Goal: Task Accomplishment & Management: Use online tool/utility

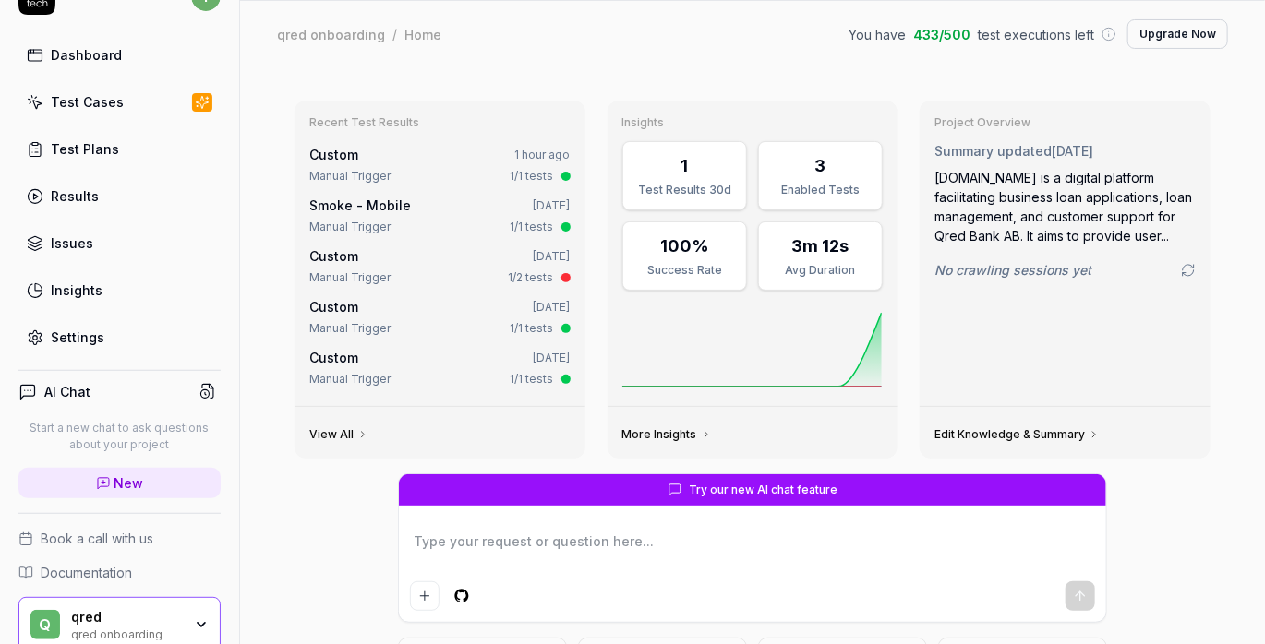
scroll to position [115, 0]
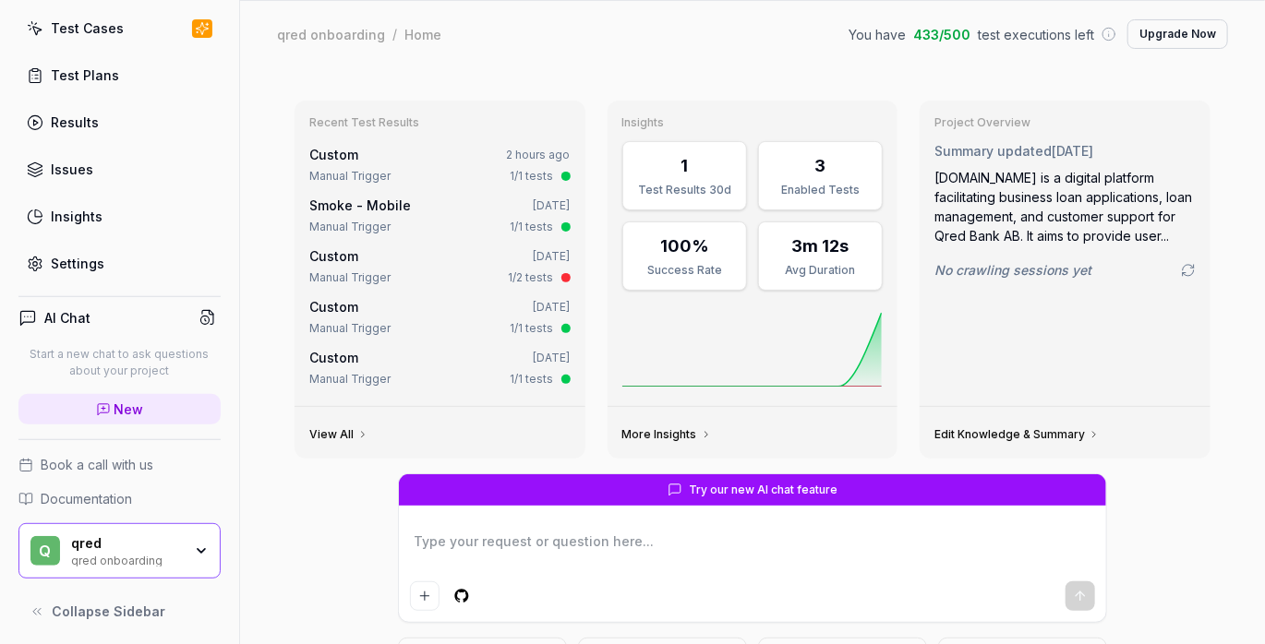
click at [194, 551] on icon "button" at bounding box center [201, 551] width 15 height 15
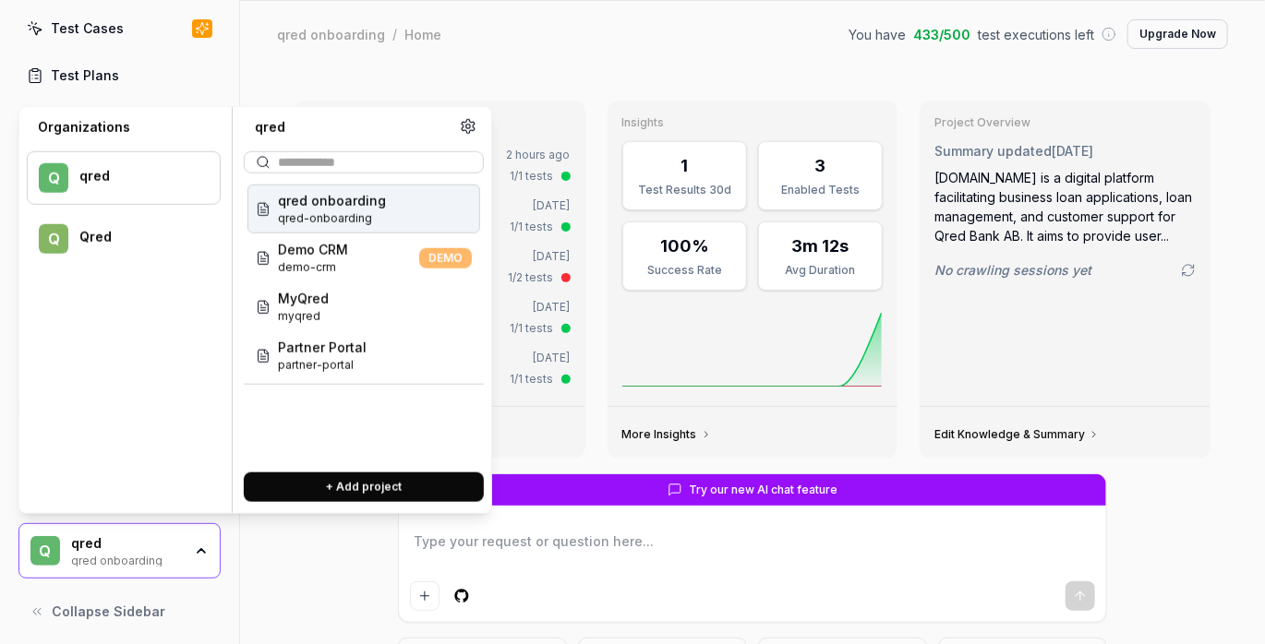
click at [138, 229] on div "Qred" at bounding box center [137, 237] width 116 height 16
click at [113, 177] on div "qred" at bounding box center [137, 176] width 116 height 17
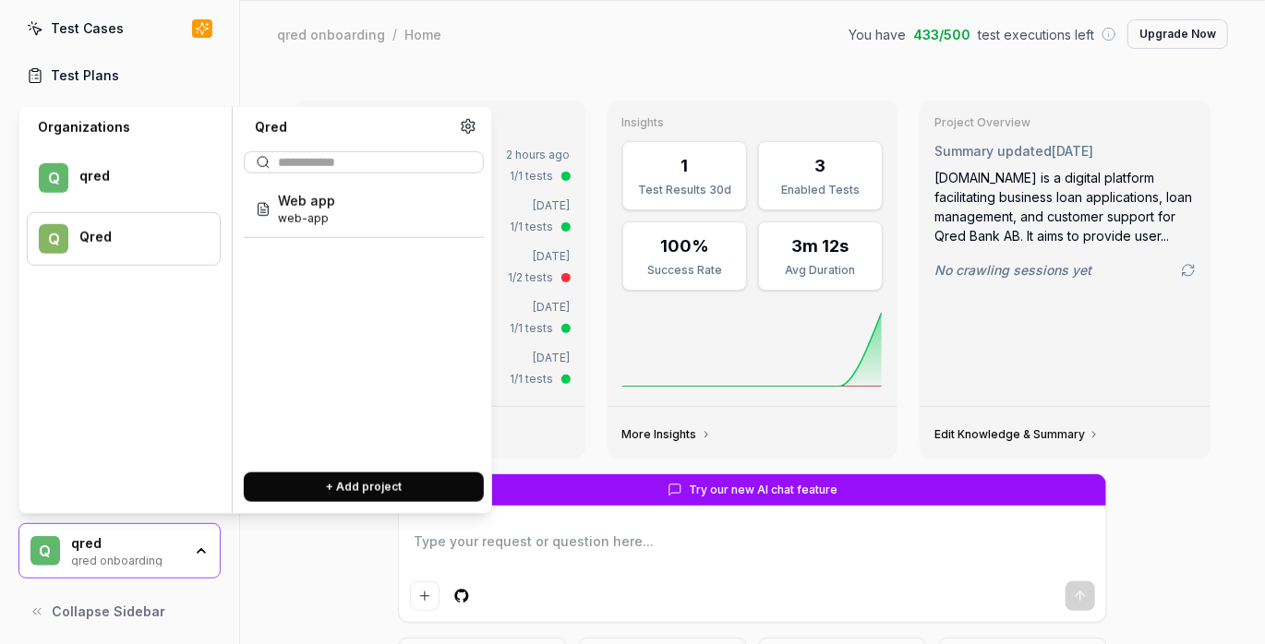
click at [94, 235] on div "Qred" at bounding box center [137, 237] width 116 height 16
click at [288, 207] on span "Web app" at bounding box center [306, 200] width 57 height 19
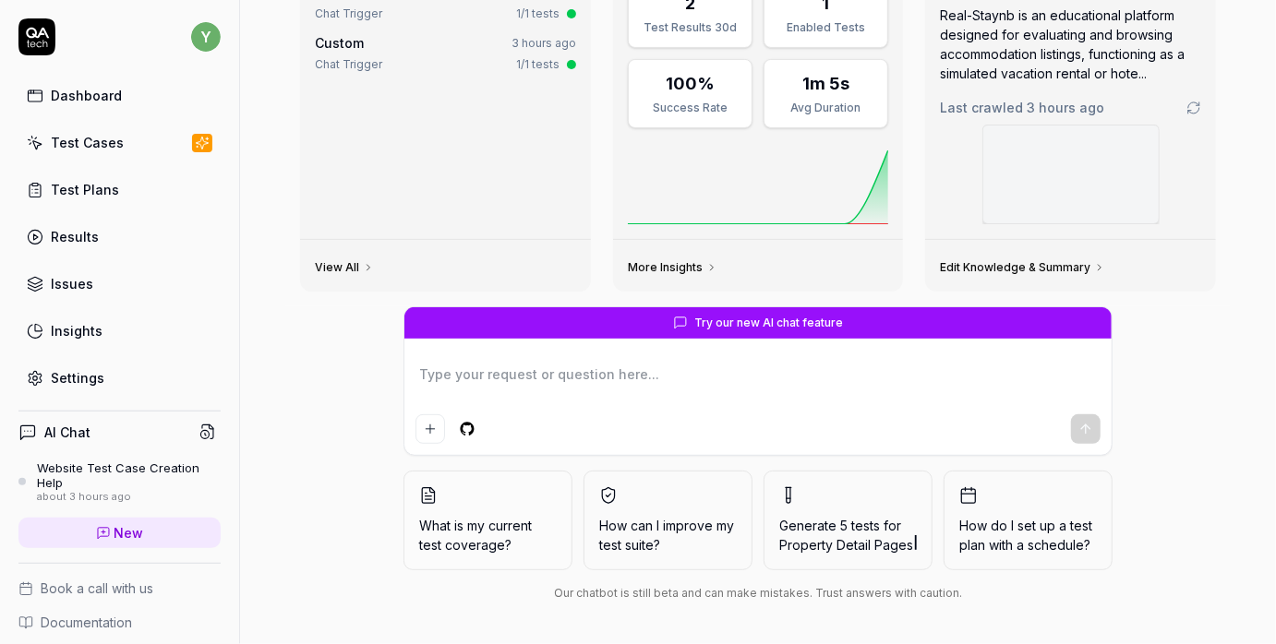
scroll to position [162, 0]
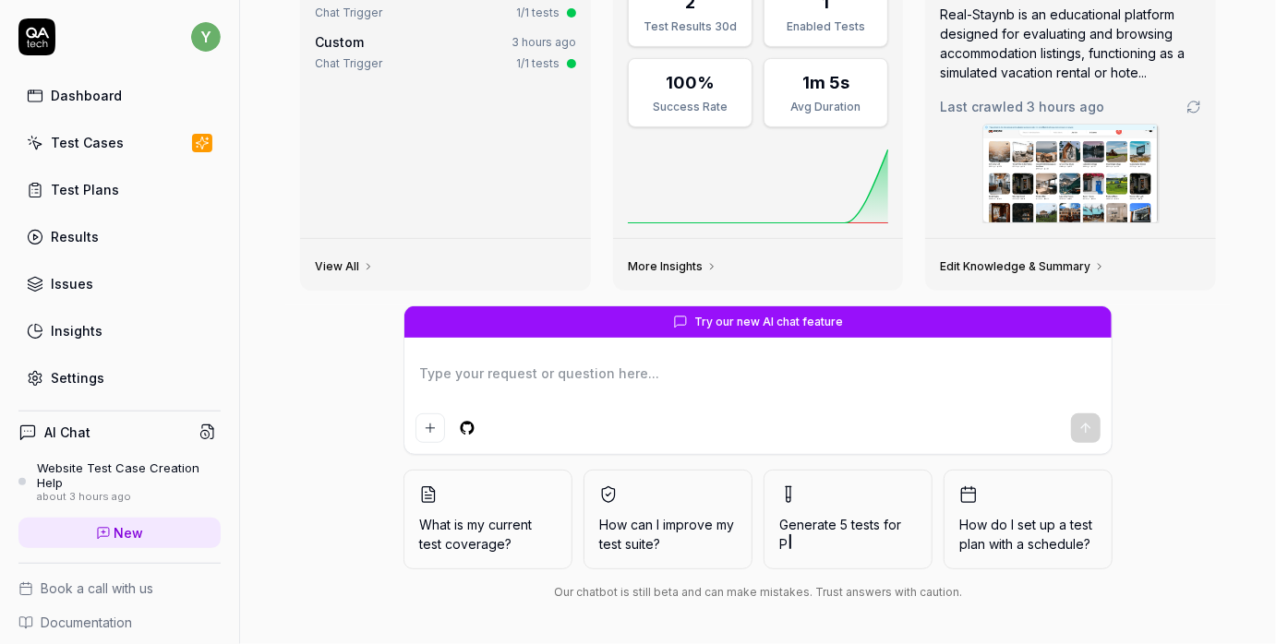
click at [108, 93] on div "Dashboard" at bounding box center [86, 95] width 71 height 19
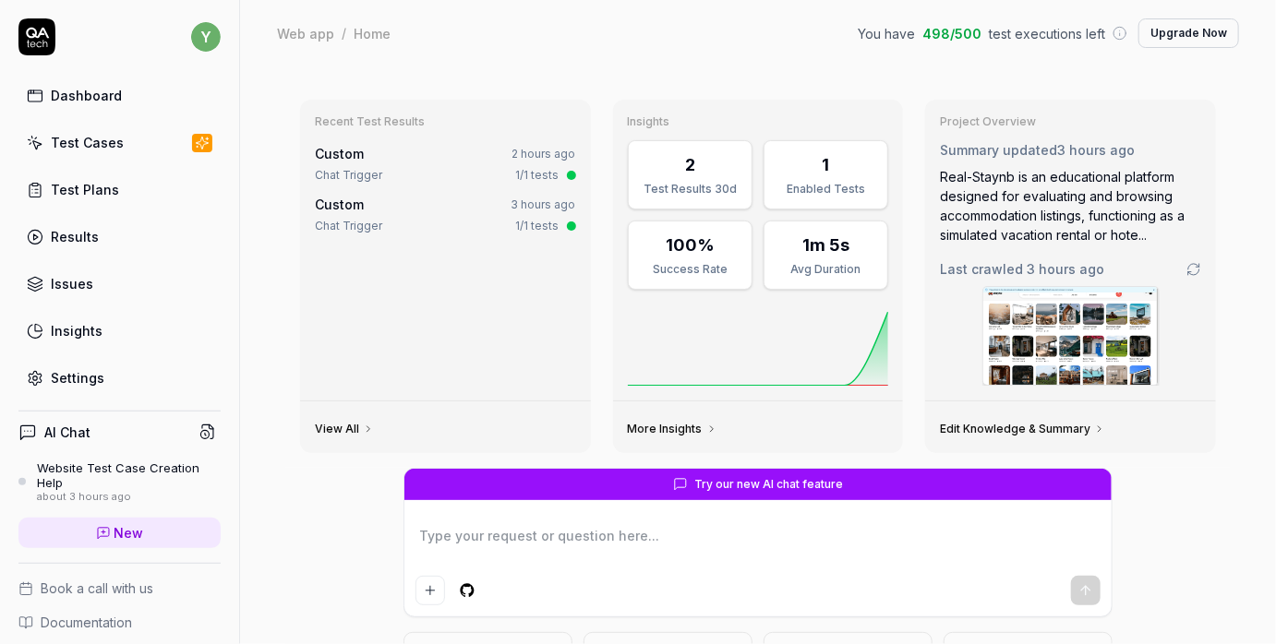
click at [88, 91] on div "Dashboard" at bounding box center [86, 95] width 71 height 19
drag, startPoint x: 310, startPoint y: 35, endPoint x: 368, endPoint y: 36, distance: 58.2
click at [313, 36] on div "Web app" at bounding box center [305, 33] width 57 height 18
click at [377, 34] on div "Home" at bounding box center [372, 33] width 37 height 18
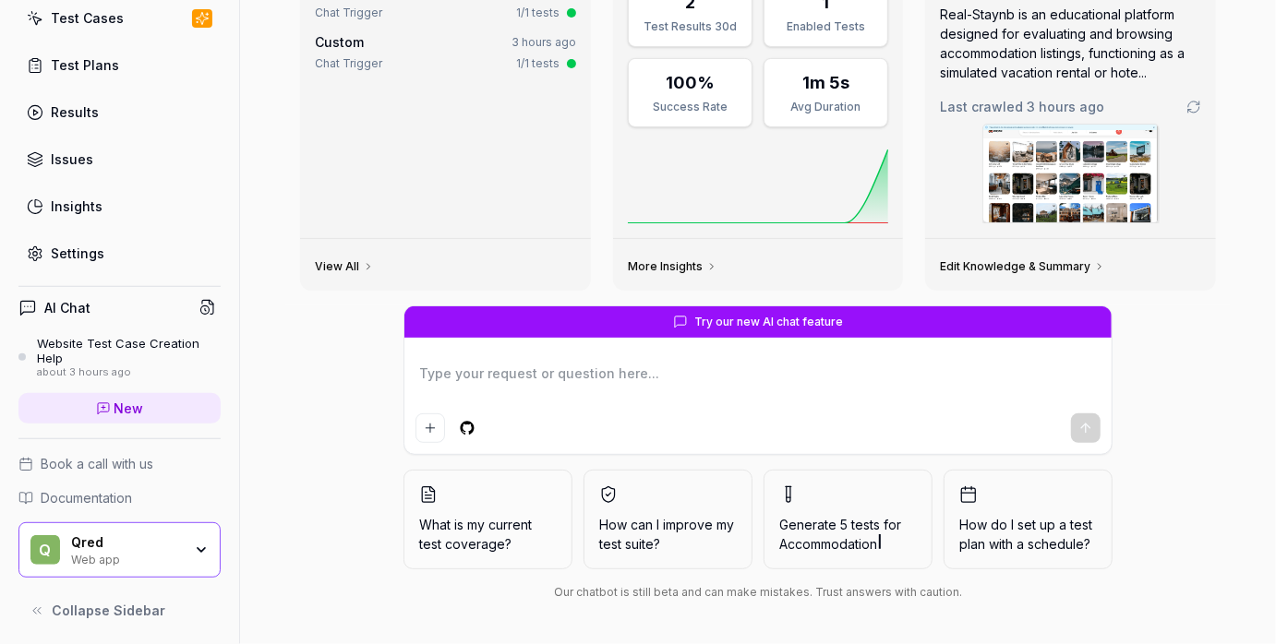
scroll to position [126, 0]
click at [127, 337] on div "Website Test Case Creation Help" at bounding box center [129, 350] width 184 height 30
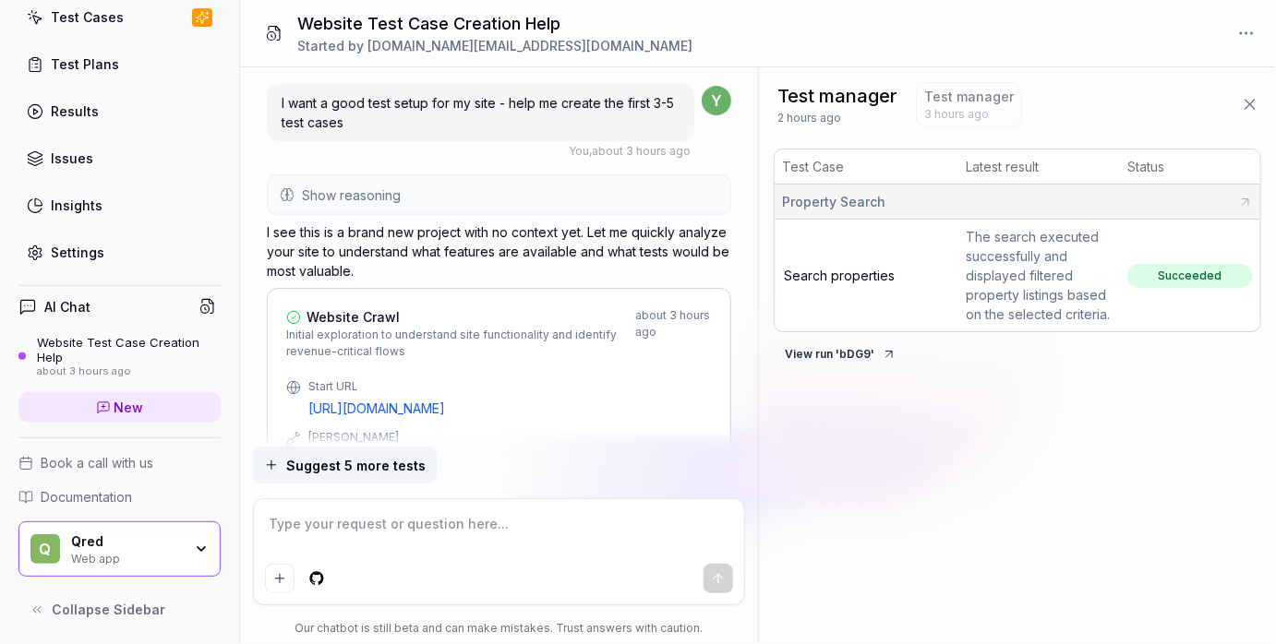
click at [1248, 109] on icon at bounding box center [1250, 104] width 18 height 18
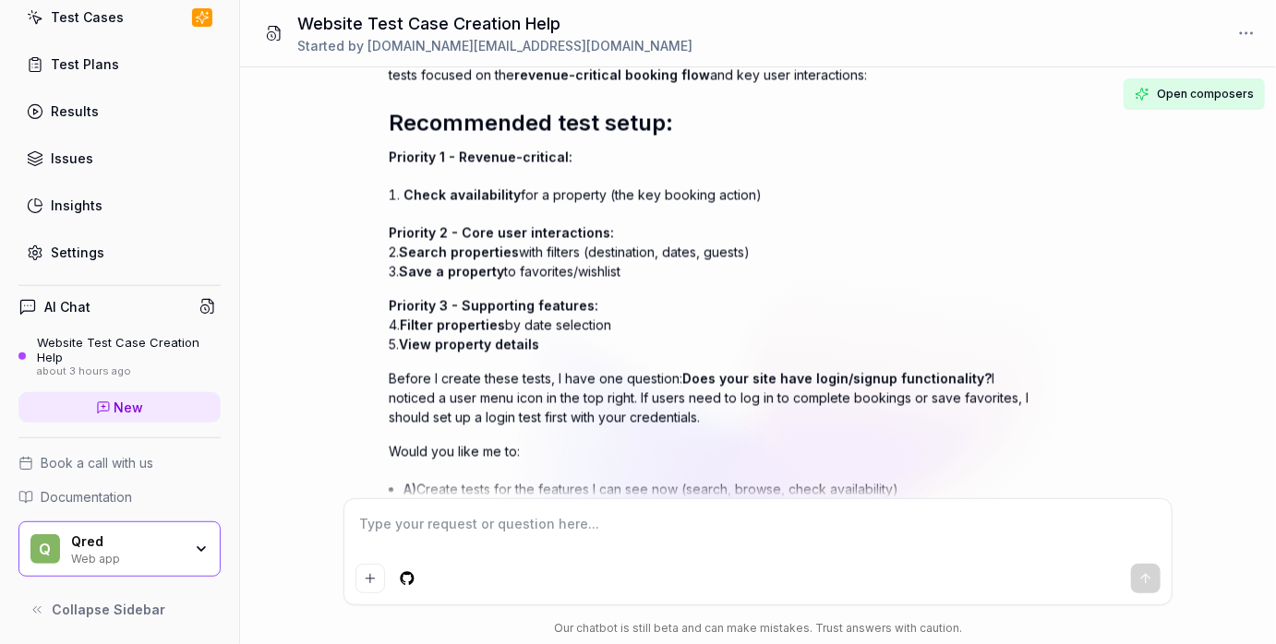
scroll to position [1834, 0]
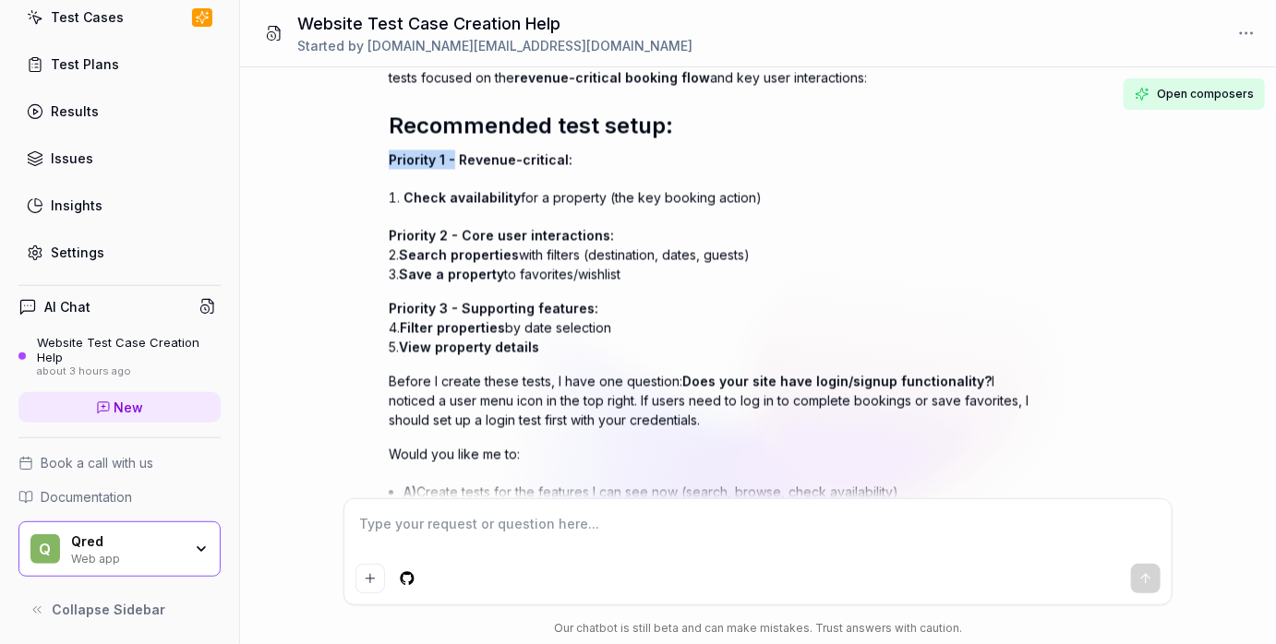
drag, startPoint x: 392, startPoint y: 150, endPoint x: 451, endPoint y: 151, distance: 59.1
click at [451, 151] on span "Priority 1 - Revenue-critical:" at bounding box center [481, 159] width 184 height 16
drag, startPoint x: 389, startPoint y: 222, endPoint x: 495, endPoint y: 222, distance: 106.2
click at [495, 227] on span "Priority 2 - Core user interactions:" at bounding box center [501, 235] width 225 height 16
drag, startPoint x: 409, startPoint y: 246, endPoint x: 500, endPoint y: 257, distance: 92.1
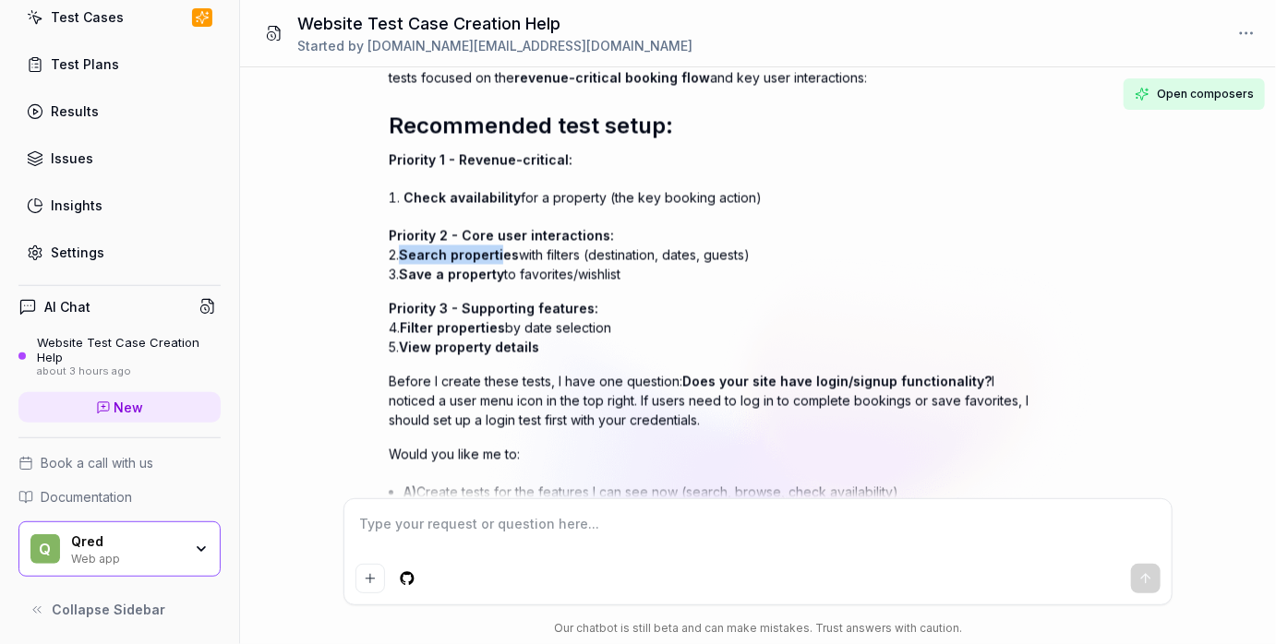
click at [500, 257] on p "Priority 2 - Core user interactions: 2. Search properties with filters (destina…" at bounding box center [712, 254] width 646 height 58
drag, startPoint x: 417, startPoint y: 270, endPoint x: 497, endPoint y: 270, distance: 79.4
click at [496, 270] on span "Save a property" at bounding box center [451, 274] width 105 height 16
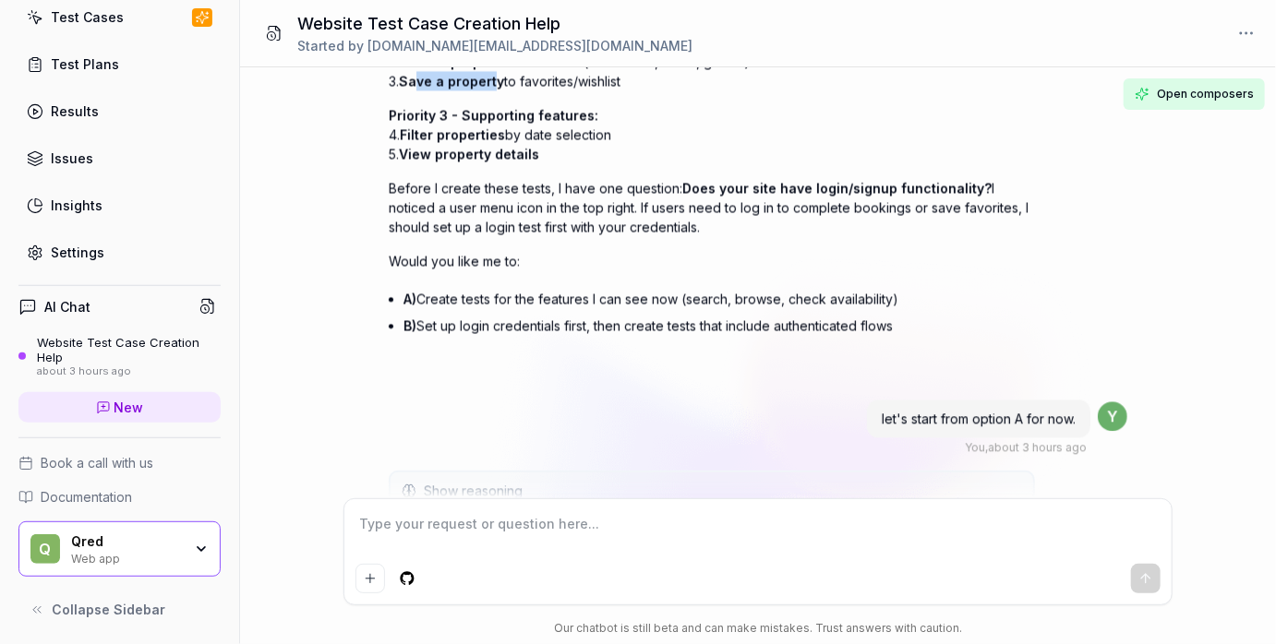
scroll to position [2044, 0]
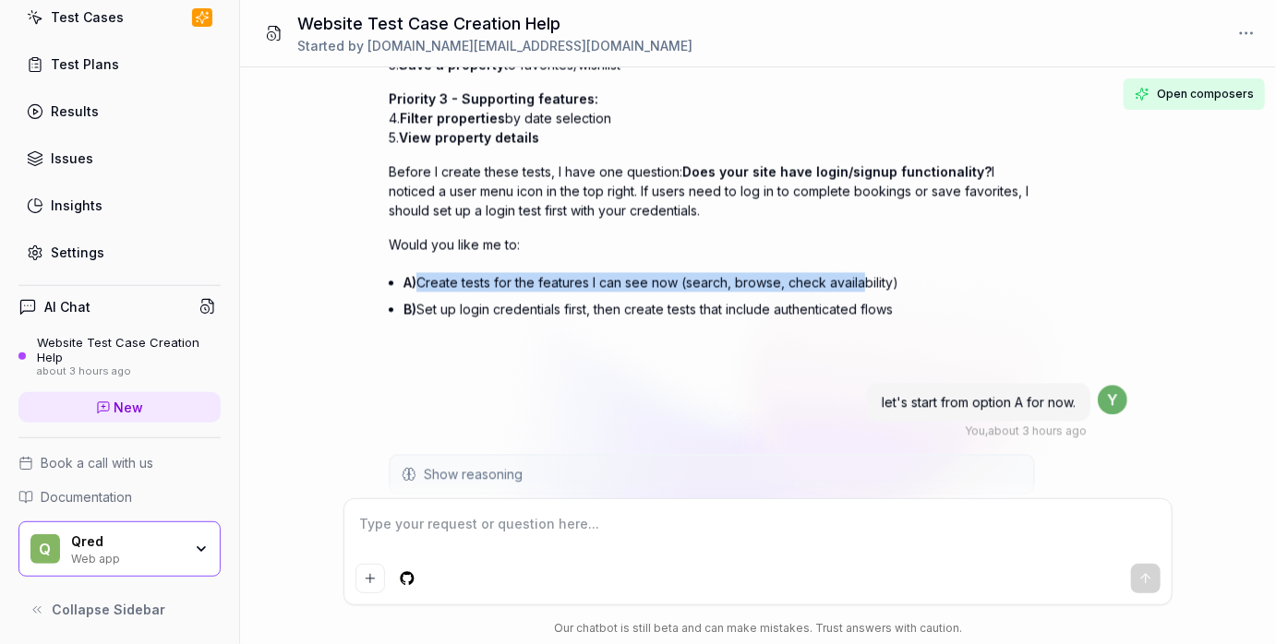
drag, startPoint x: 436, startPoint y: 272, endPoint x: 858, endPoint y: 269, distance: 422.8
click at [858, 269] on li "A) Create tests for the features I can see now (search, browse, check availabil…" at bounding box center [718, 282] width 631 height 27
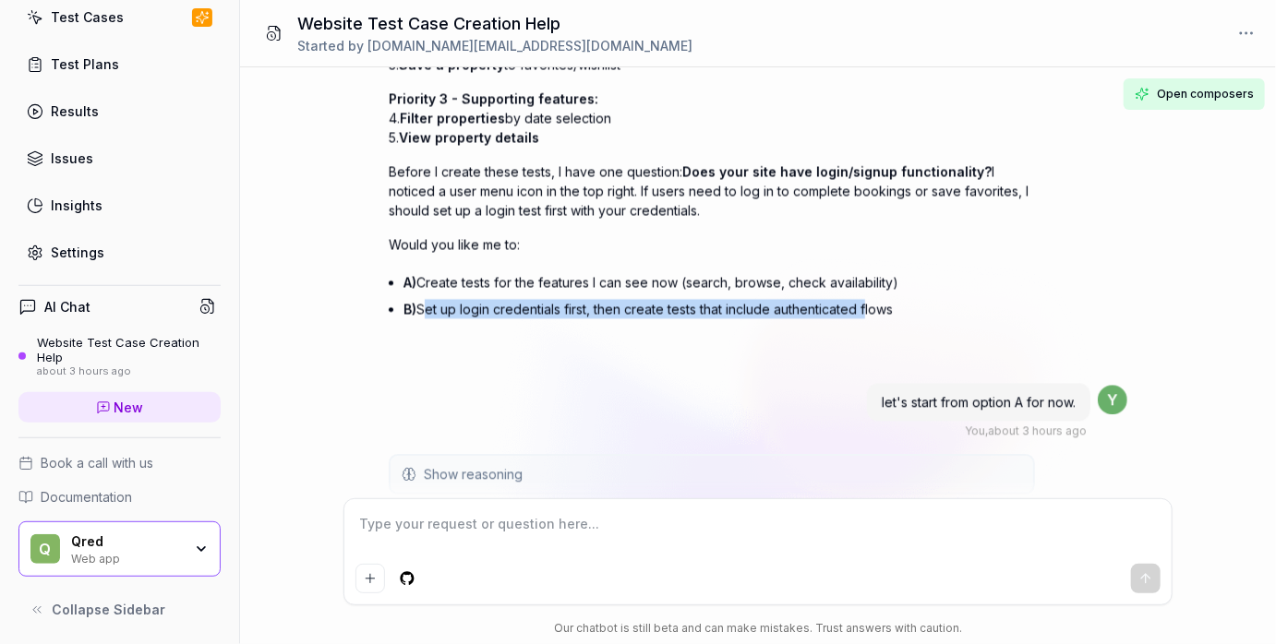
drag, startPoint x: 422, startPoint y: 302, endPoint x: 866, endPoint y: 306, distance: 444.0
click at [866, 306] on li "B) Set up login credentials first, then create tests that include authenticated…" at bounding box center [718, 308] width 631 height 27
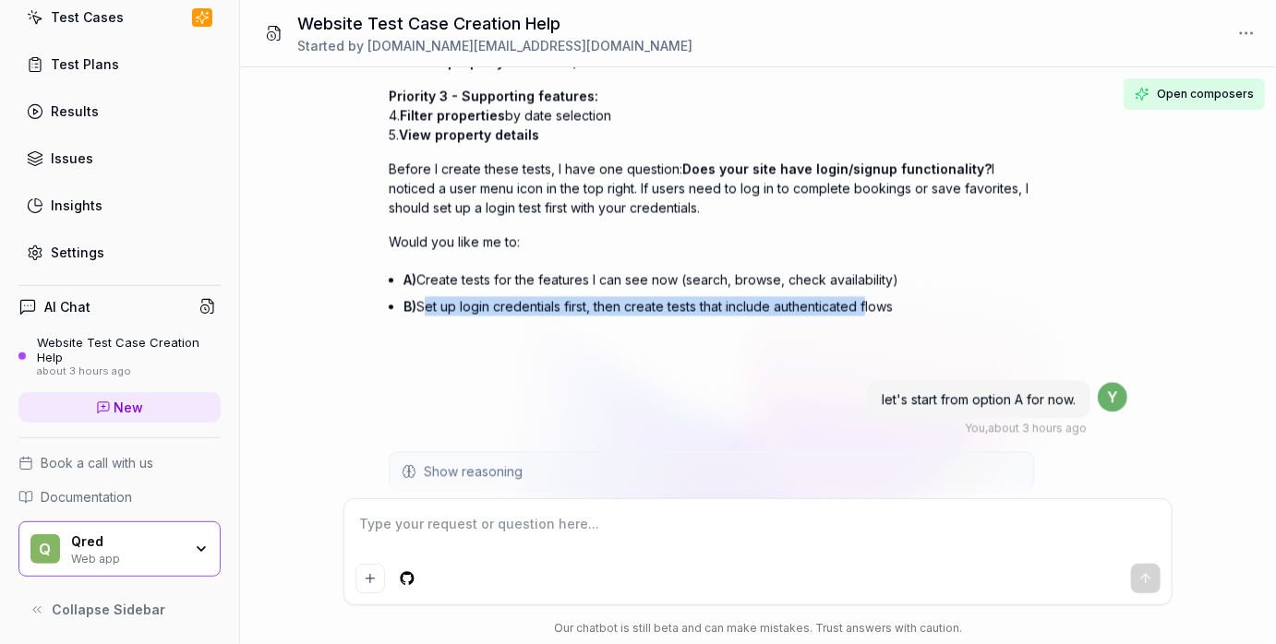
scroll to position [2063, 0]
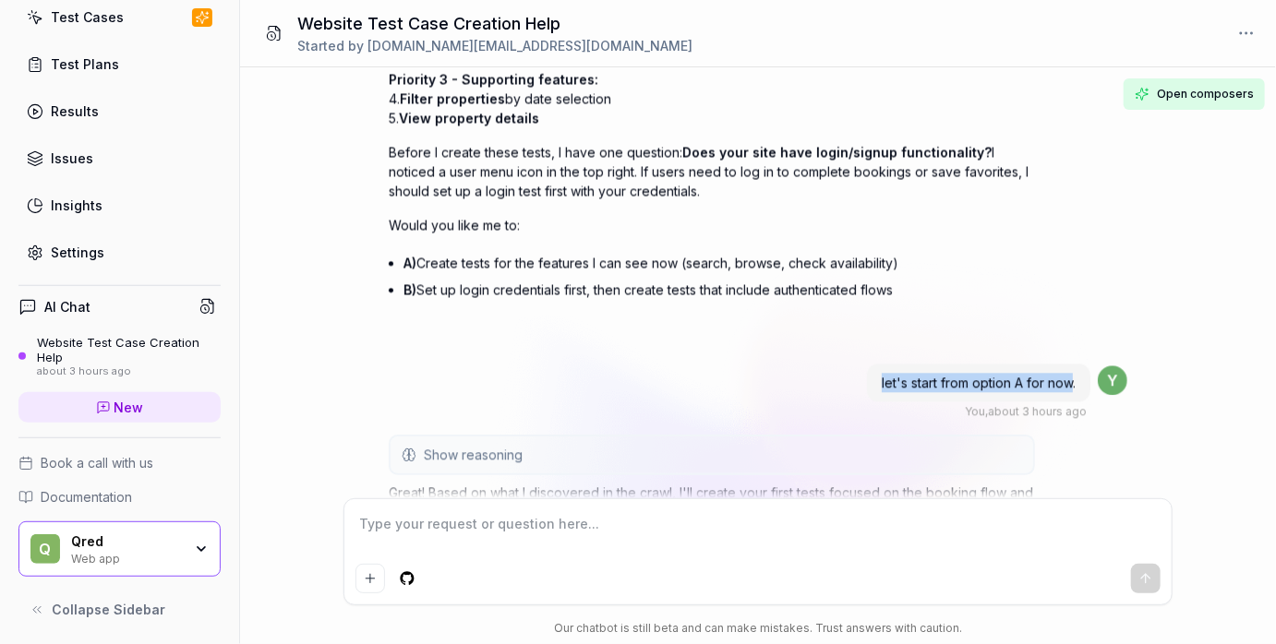
drag, startPoint x: 875, startPoint y: 375, endPoint x: 1073, endPoint y: 381, distance: 197.6
click at [1073, 381] on div "let's start from option A for now." at bounding box center [978, 383] width 223 height 38
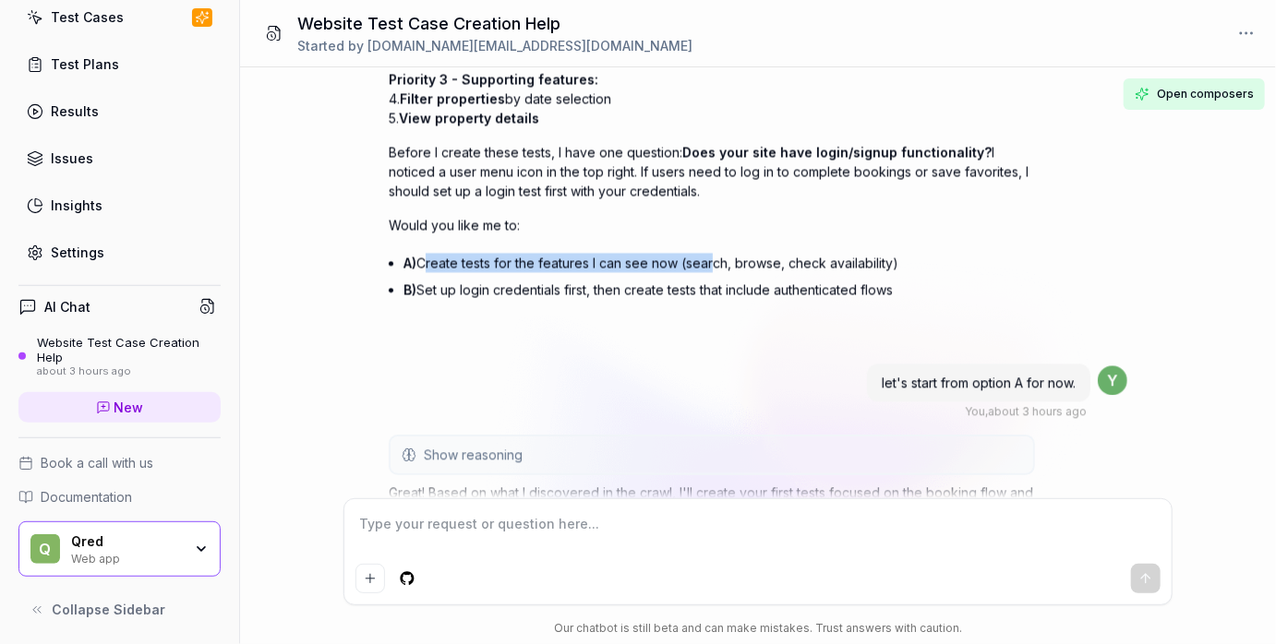
drag, startPoint x: 423, startPoint y: 254, endPoint x: 707, endPoint y: 262, distance: 284.4
click at [707, 262] on li "A) Create tests for the features I can see now (search, browse, check availabil…" at bounding box center [718, 262] width 631 height 27
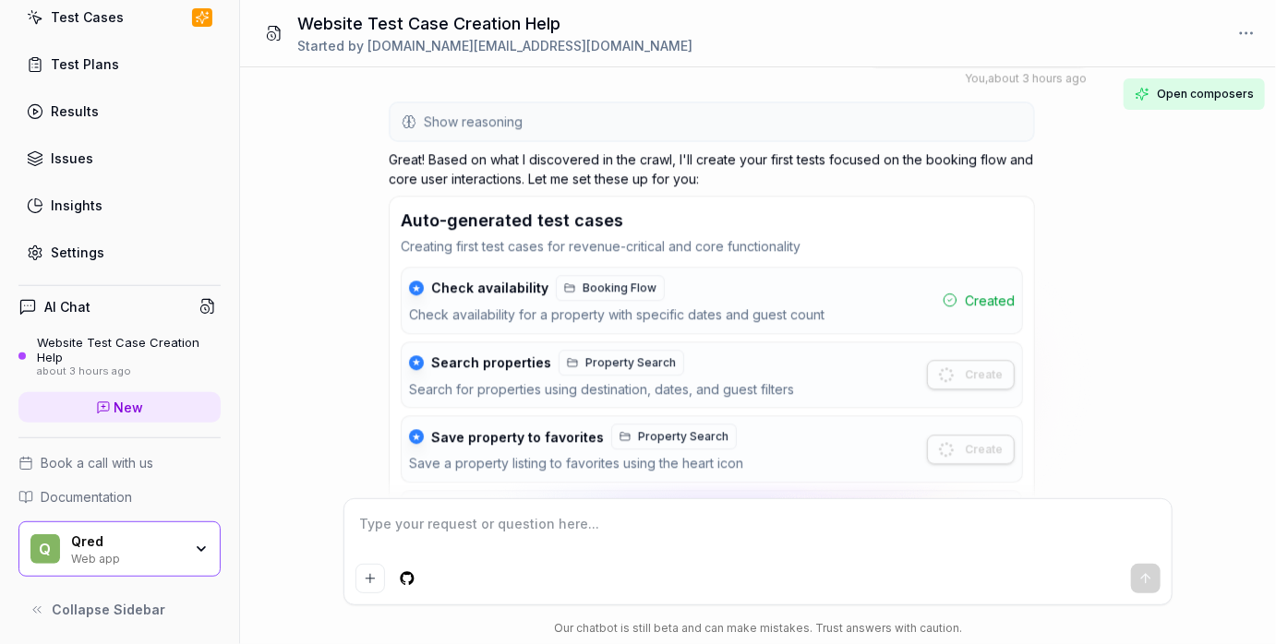
scroll to position [2396, 0]
click at [606, 281] on span "Booking Flow" at bounding box center [619, 288] width 74 height 17
click at [585, 283] on span "Booking Flow" at bounding box center [619, 288] width 74 height 17
click at [597, 280] on span "Booking Flow" at bounding box center [619, 288] width 74 height 17
click at [120, 550] on div "Web app" at bounding box center [126, 557] width 111 height 15
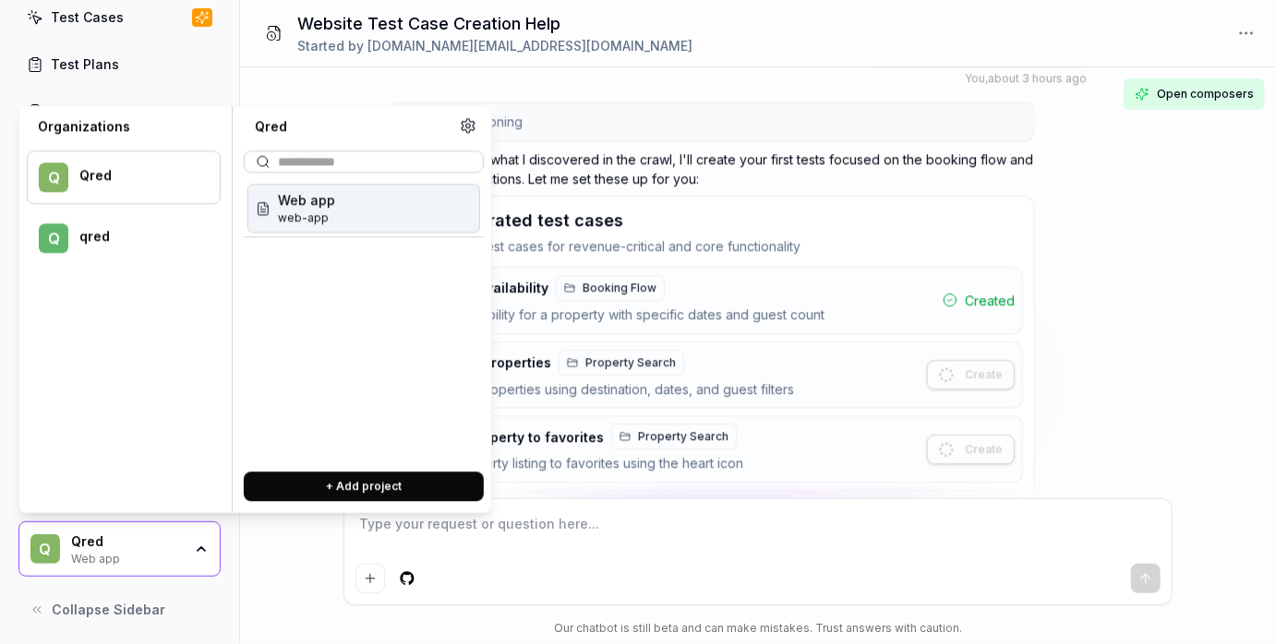
click at [118, 239] on div "qred" at bounding box center [137, 237] width 116 height 17
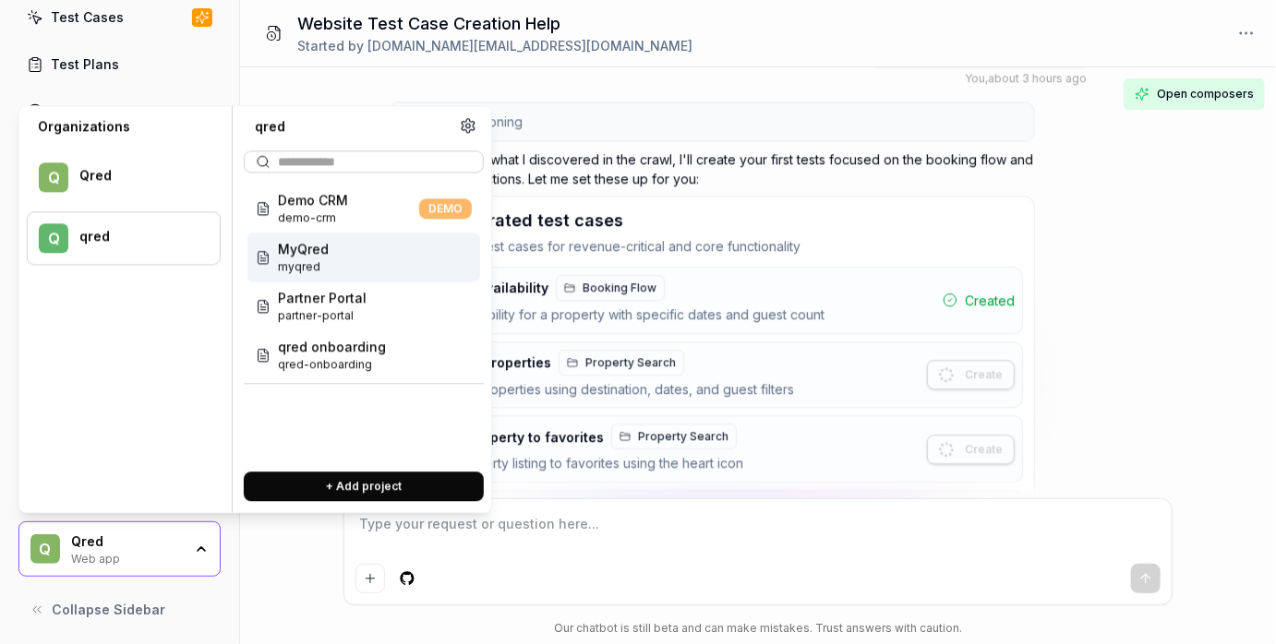
click at [112, 329] on menu "Q Qred q qred" at bounding box center [124, 316] width 194 height 360
click at [715, 60] on div "Website Test Case Creation Help Started by yue.wang@qred.com" at bounding box center [758, 33] width 1036 height 67
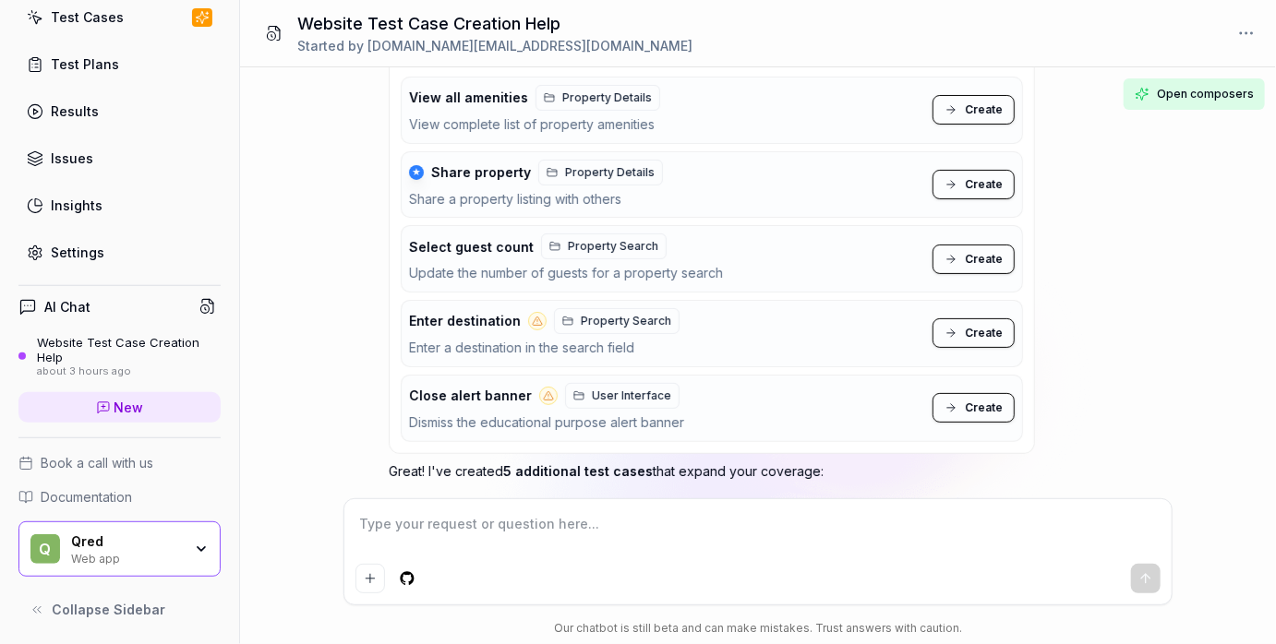
scroll to position [3426, 0]
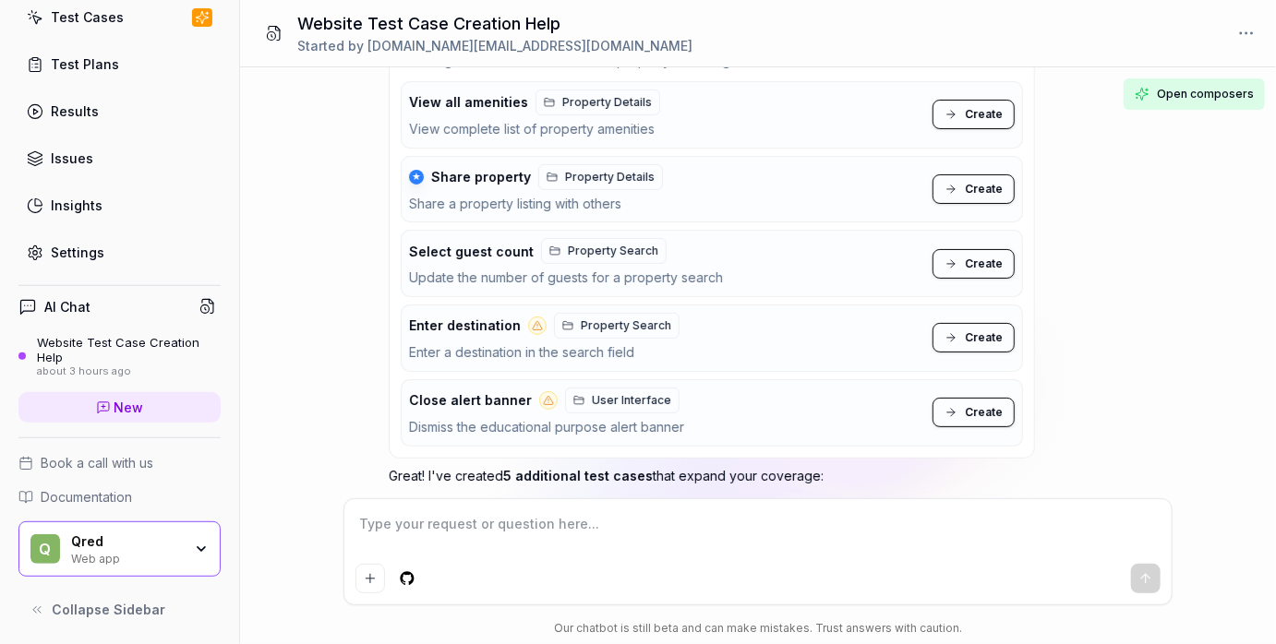
click at [968, 256] on span "Create" at bounding box center [984, 264] width 38 height 17
click at [1184, 96] on span "Open composers" at bounding box center [1205, 94] width 97 height 17
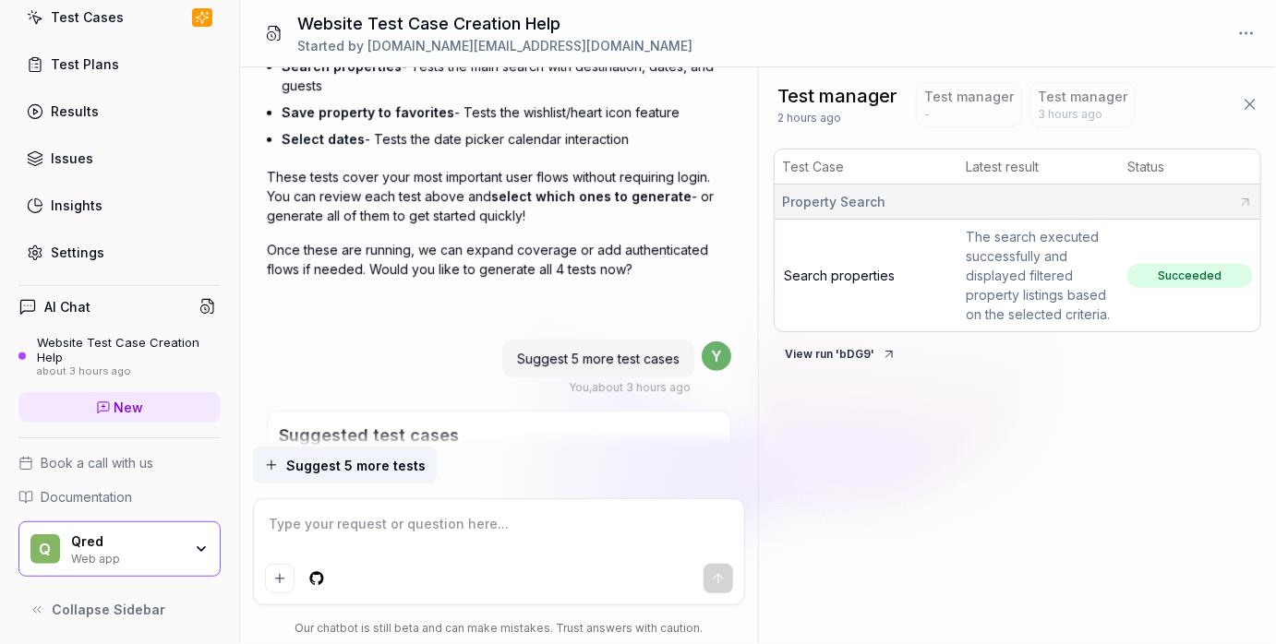
click at [1243, 113] on icon at bounding box center [1250, 104] width 18 height 18
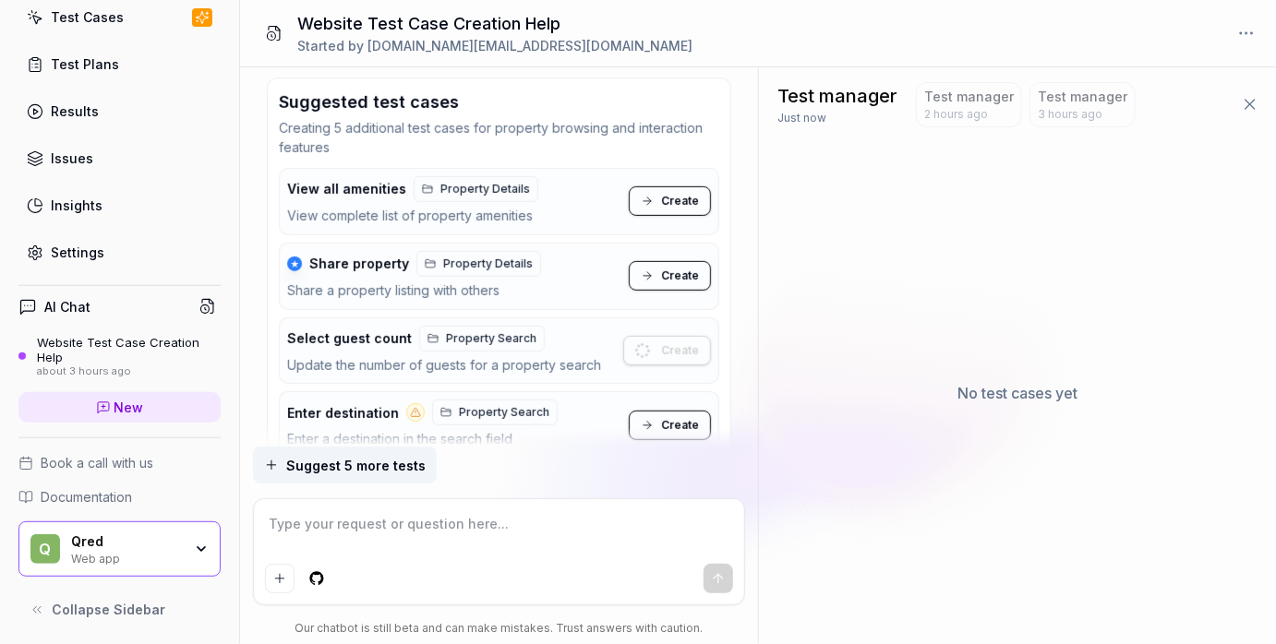
scroll to position [3821, 0]
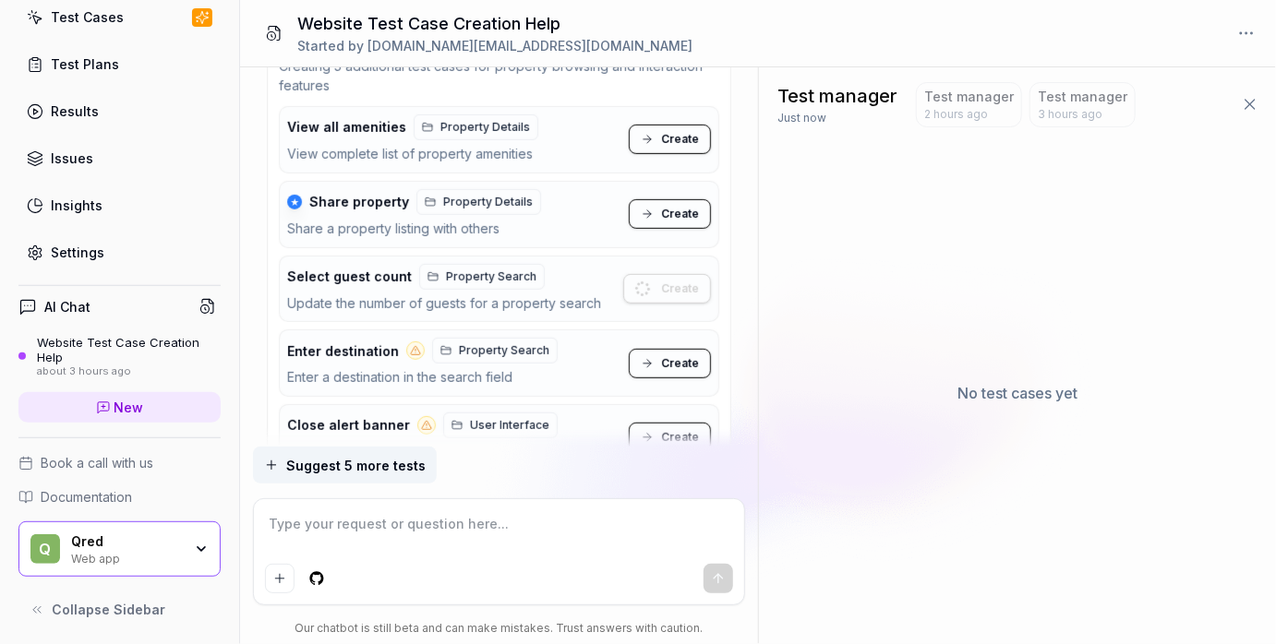
click at [1255, 106] on icon at bounding box center [1250, 104] width 18 height 18
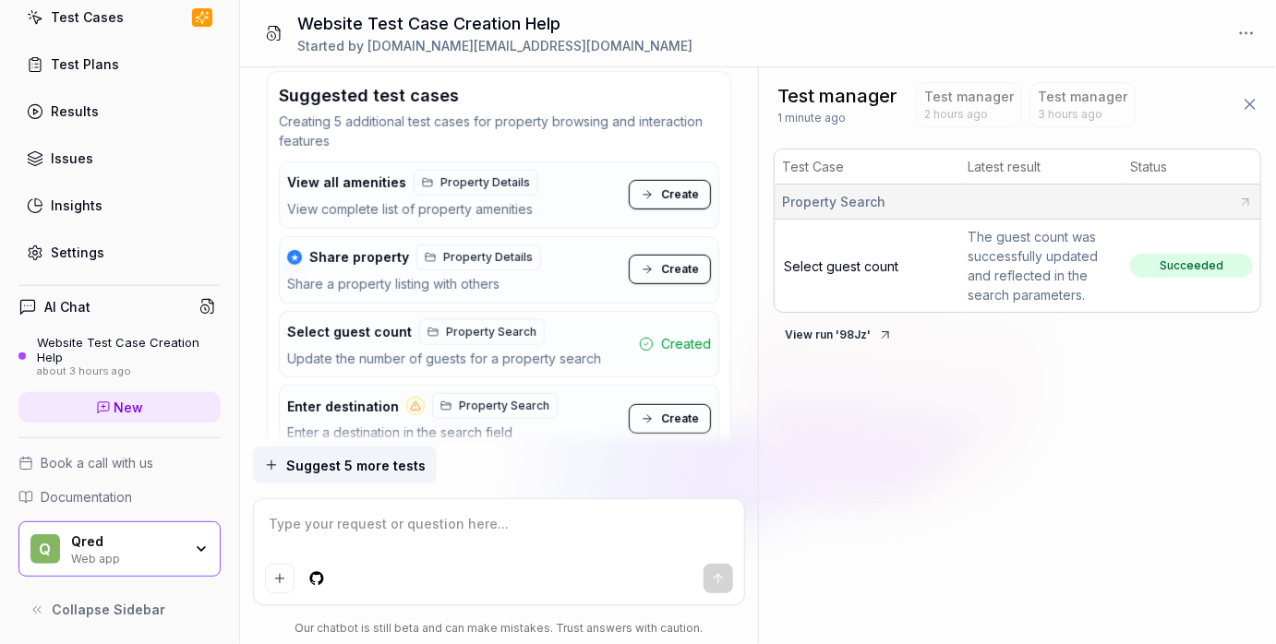
scroll to position [3788, 0]
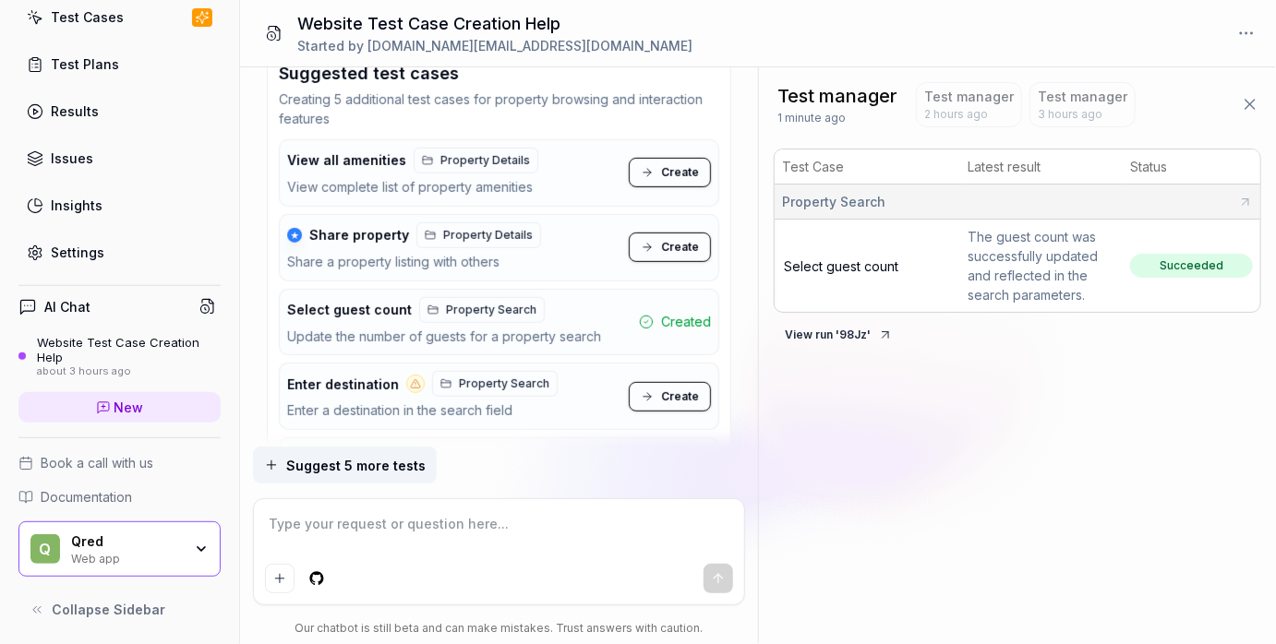
click at [471, 302] on span "Property Search" at bounding box center [491, 310] width 90 height 17
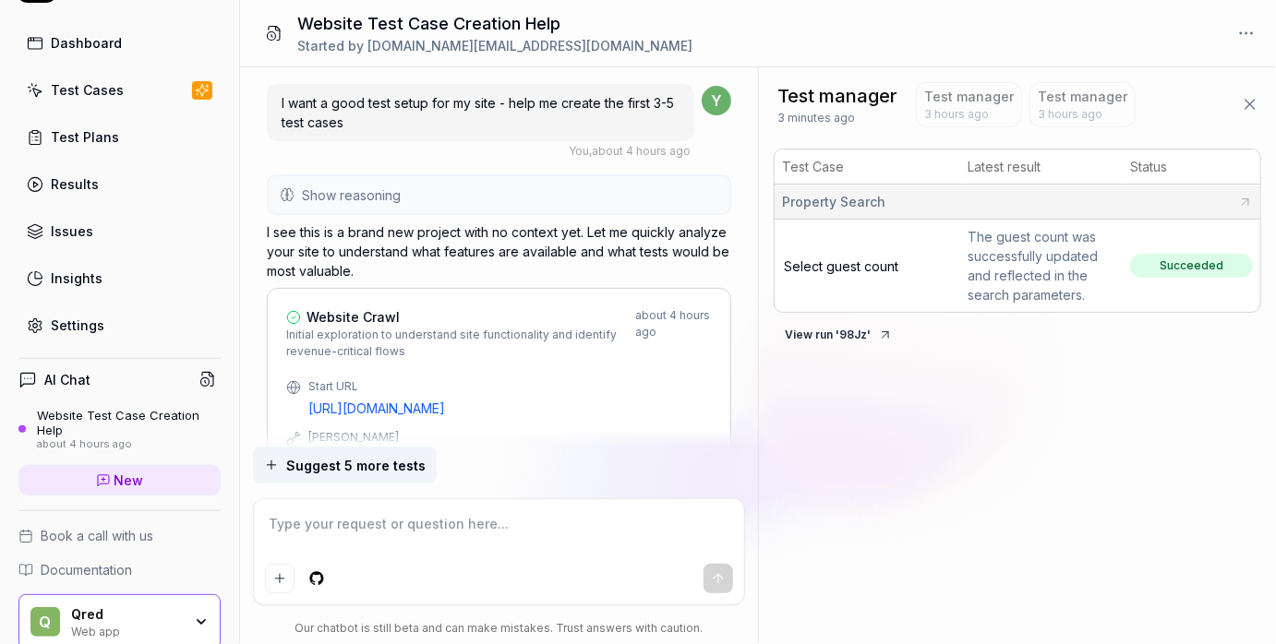
scroll to position [0, 0]
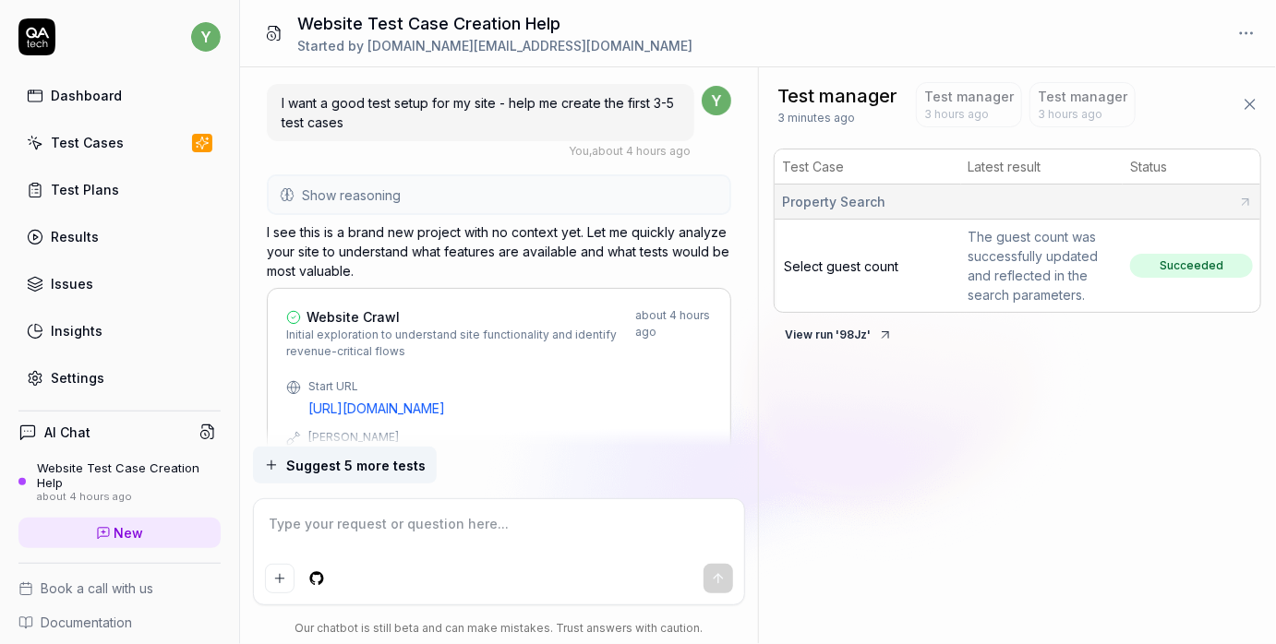
click at [120, 99] on link "Dashboard" at bounding box center [119, 96] width 202 height 36
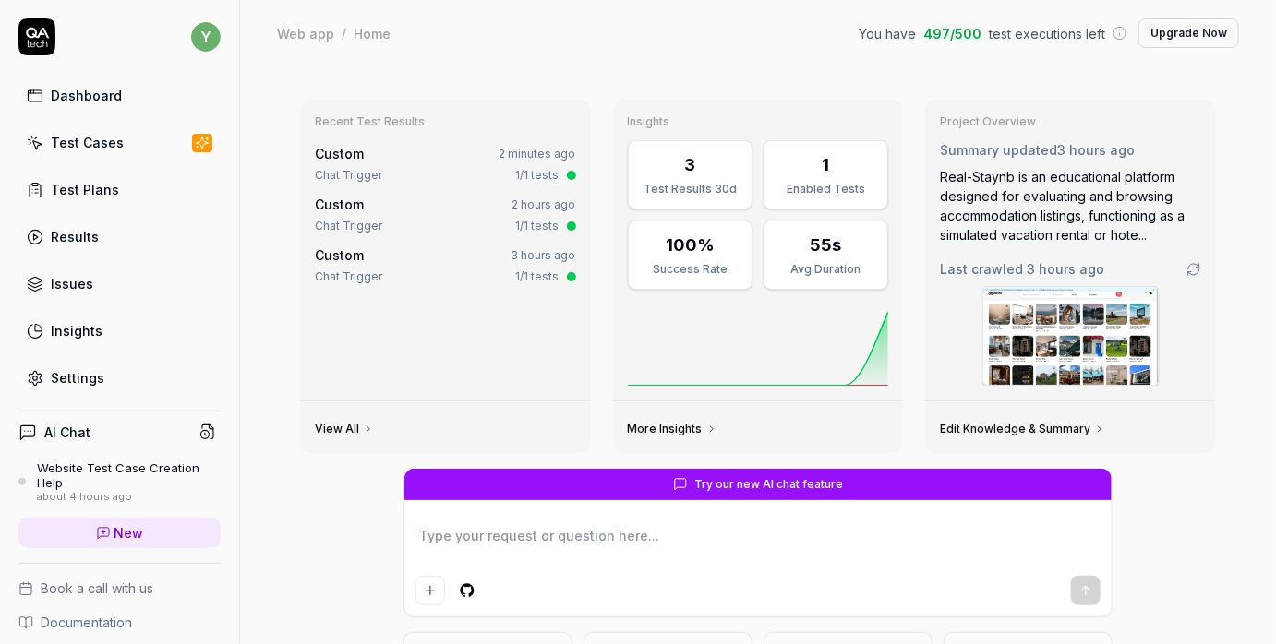
scroll to position [126, 0]
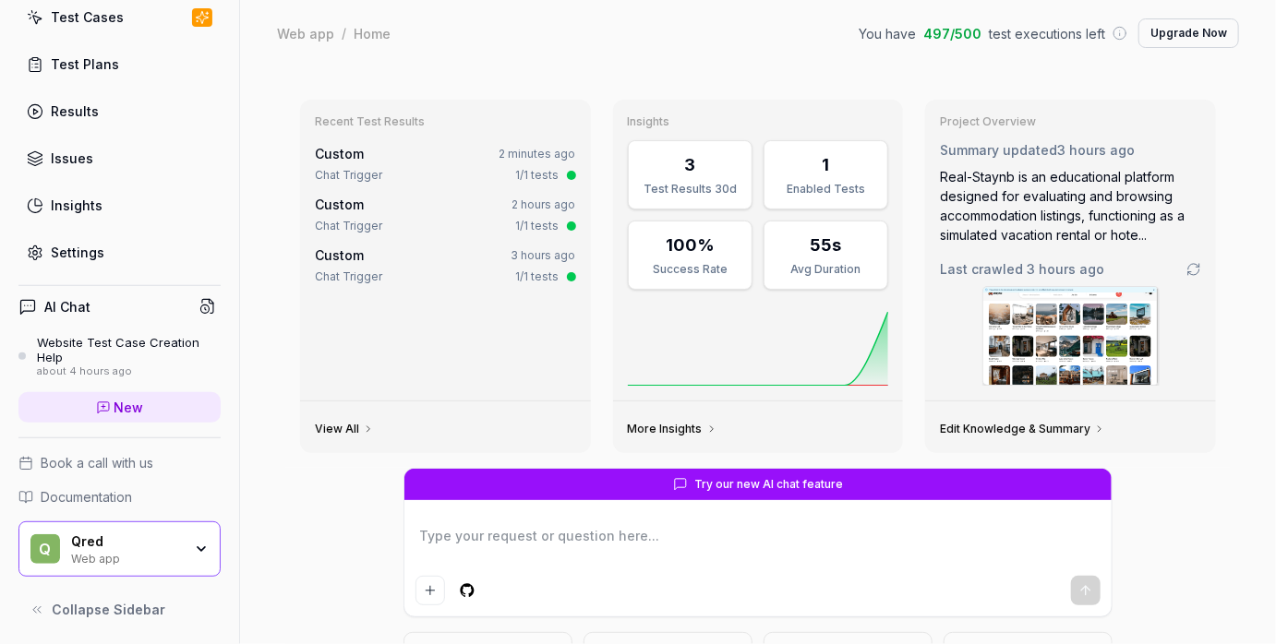
click at [118, 525] on div "Q Qred Web app" at bounding box center [119, 549] width 202 height 55
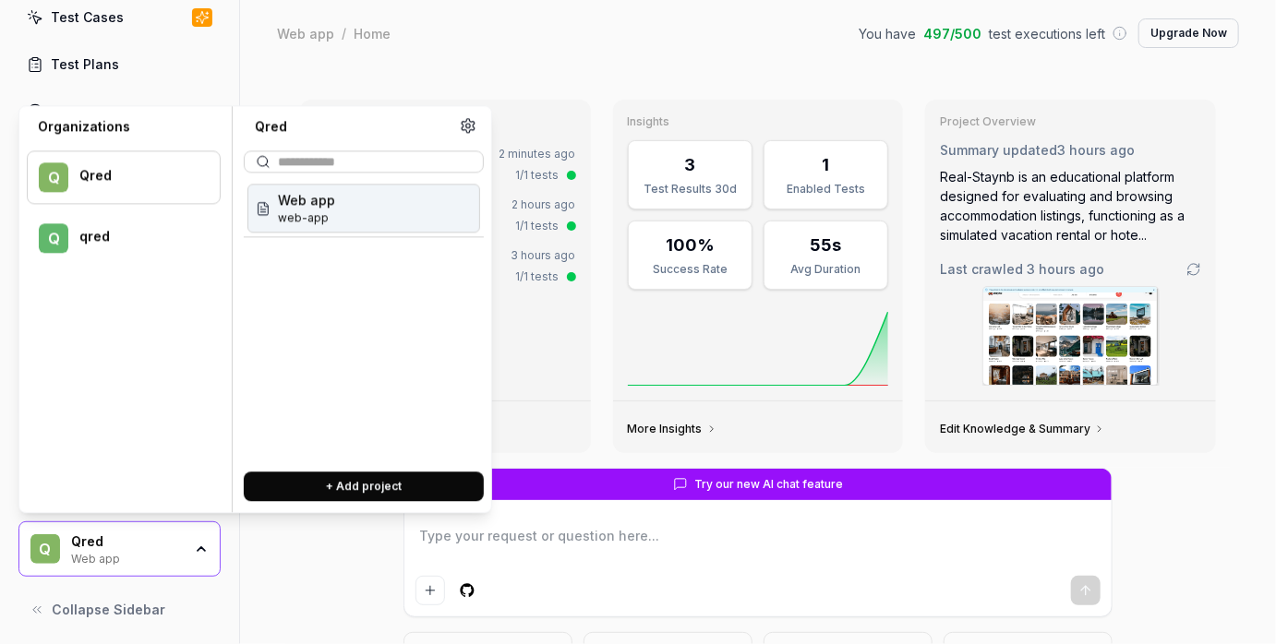
click at [102, 250] on div "q qred" at bounding box center [124, 238] width 194 height 54
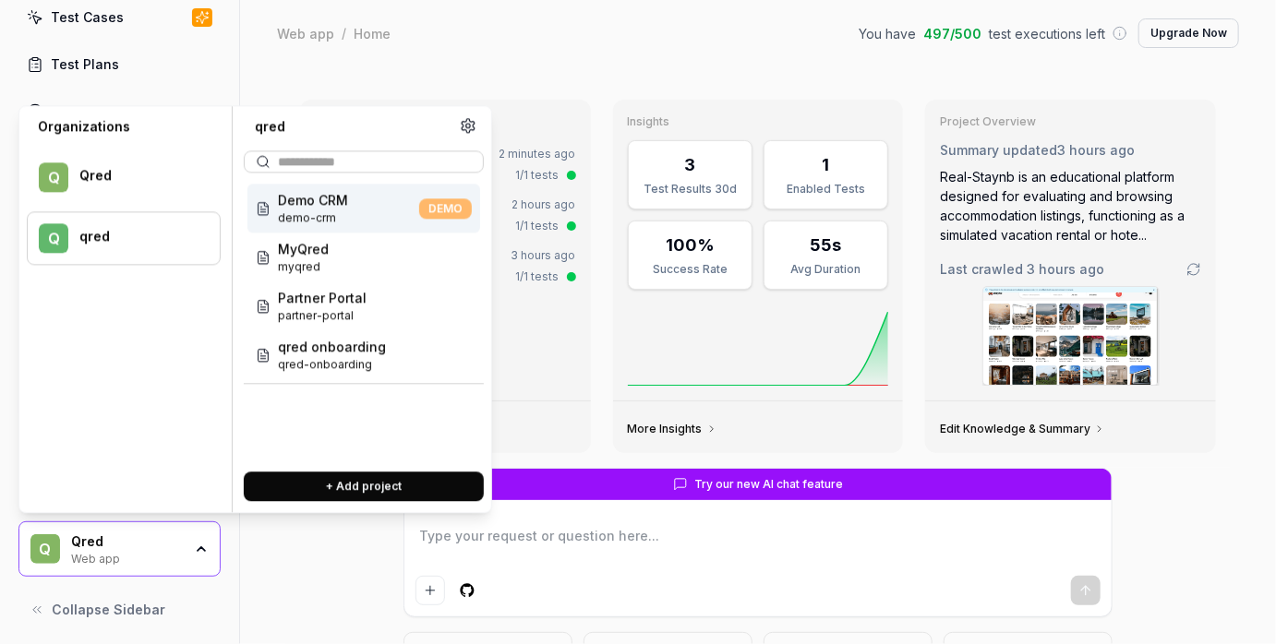
click at [54, 235] on span "q" at bounding box center [54, 238] width 30 height 30
click at [84, 189] on div "Q Qred" at bounding box center [124, 177] width 194 height 54
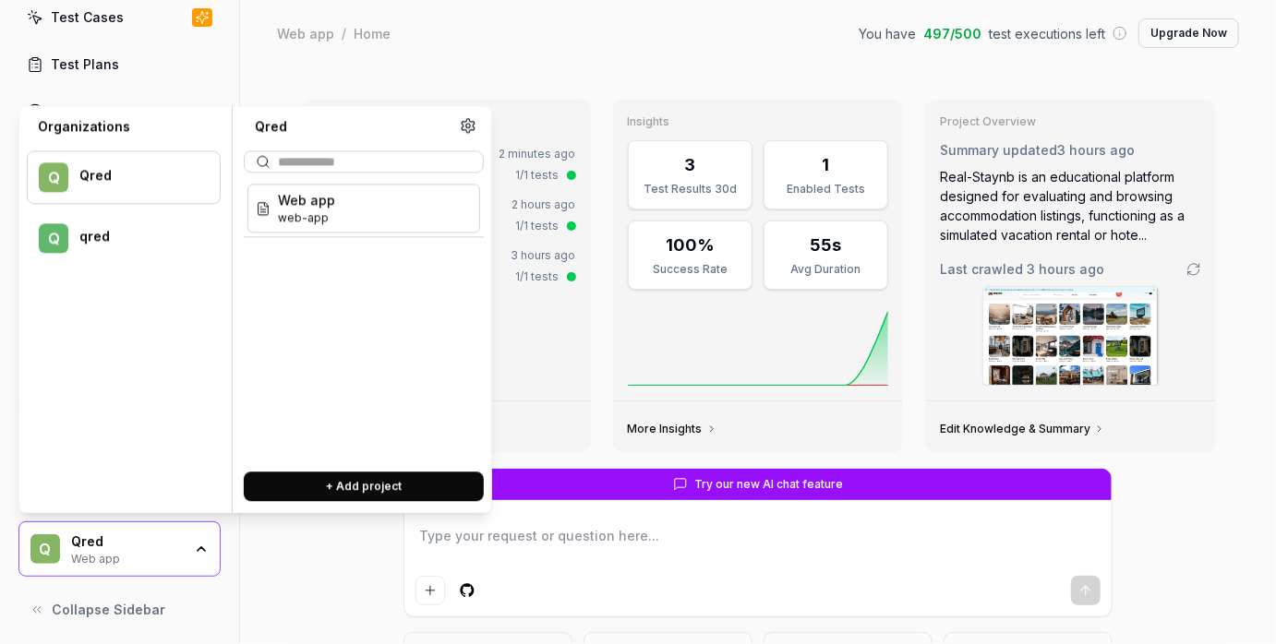
click at [74, 228] on div "q qred" at bounding box center [124, 238] width 194 height 54
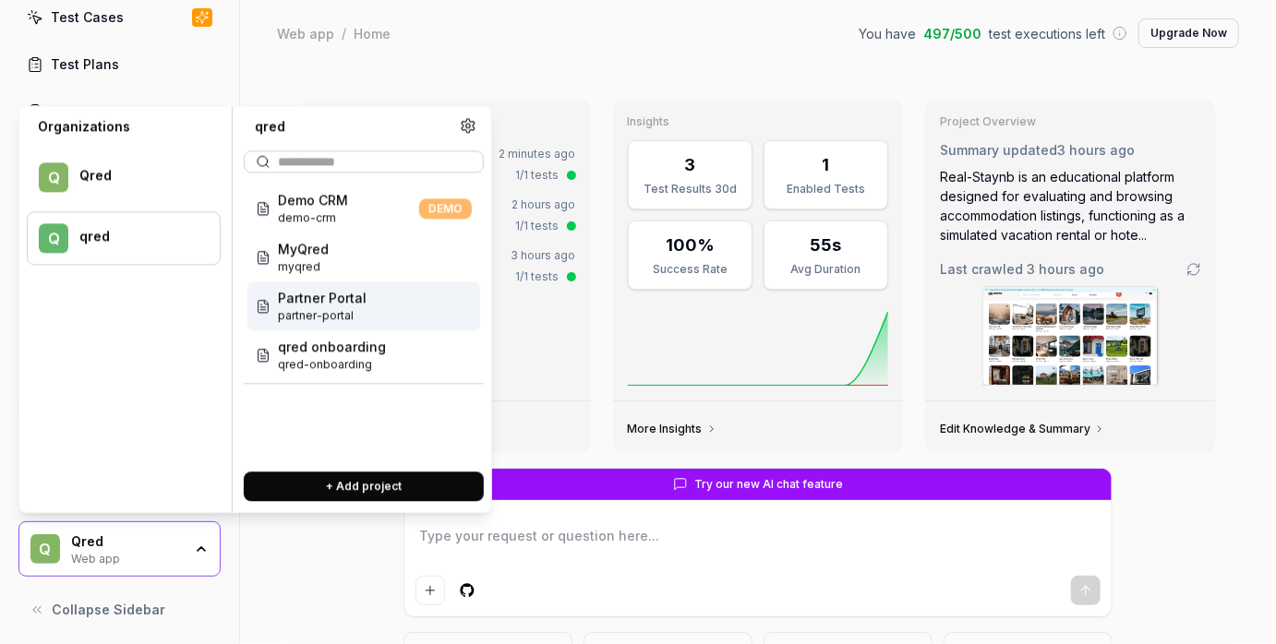
click at [315, 307] on span "partner-portal" at bounding box center [322, 315] width 89 height 17
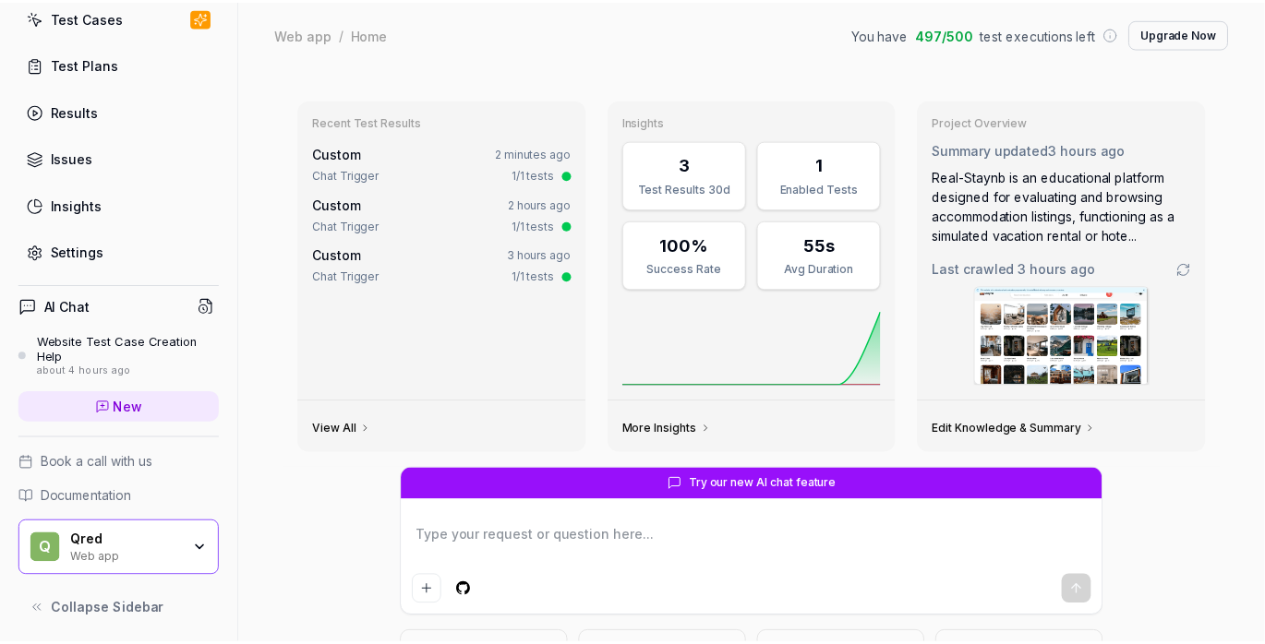
scroll to position [120, 0]
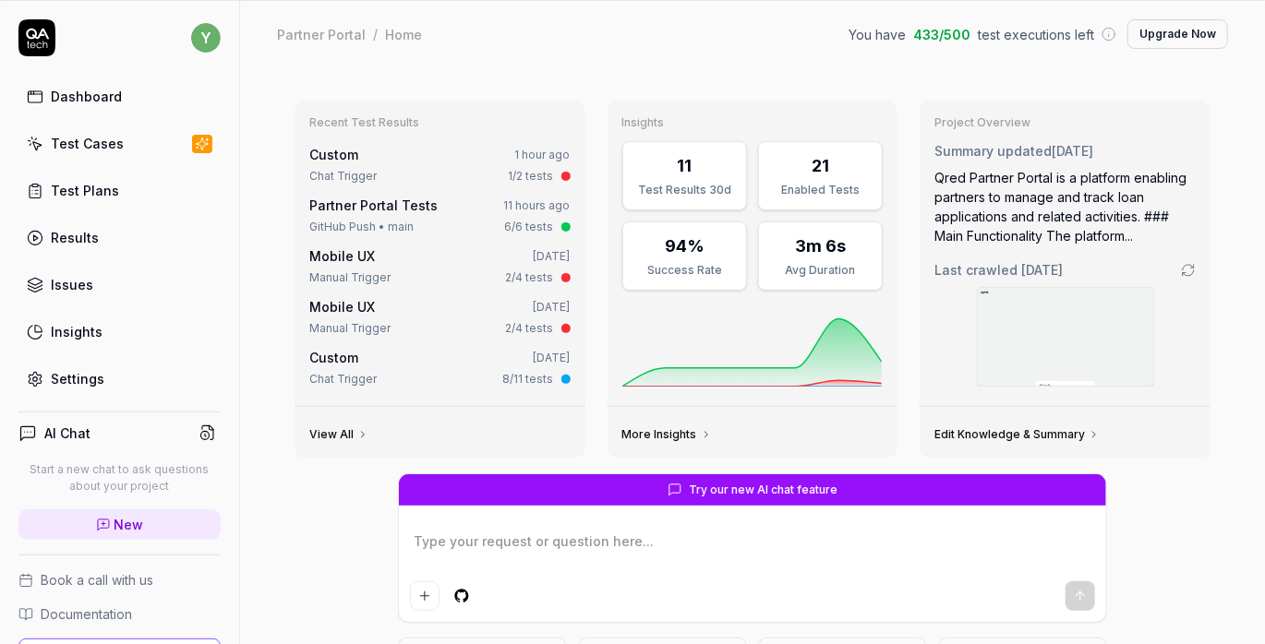
type textarea "*"
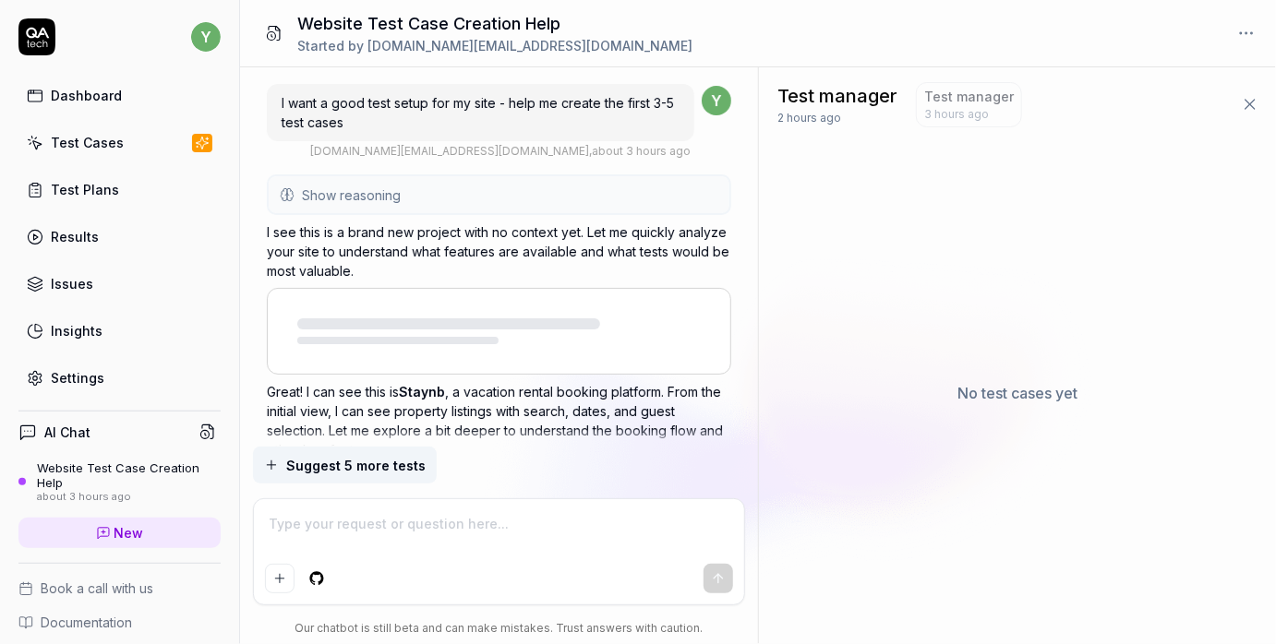
type textarea "*"
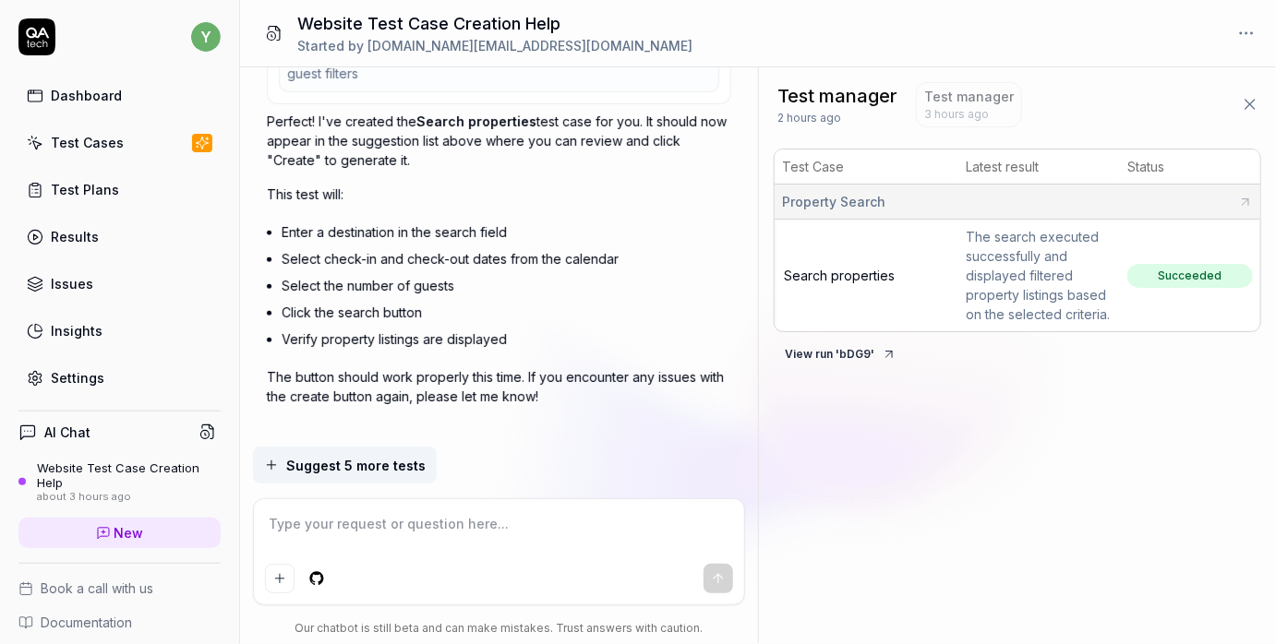
scroll to position [7100, 0]
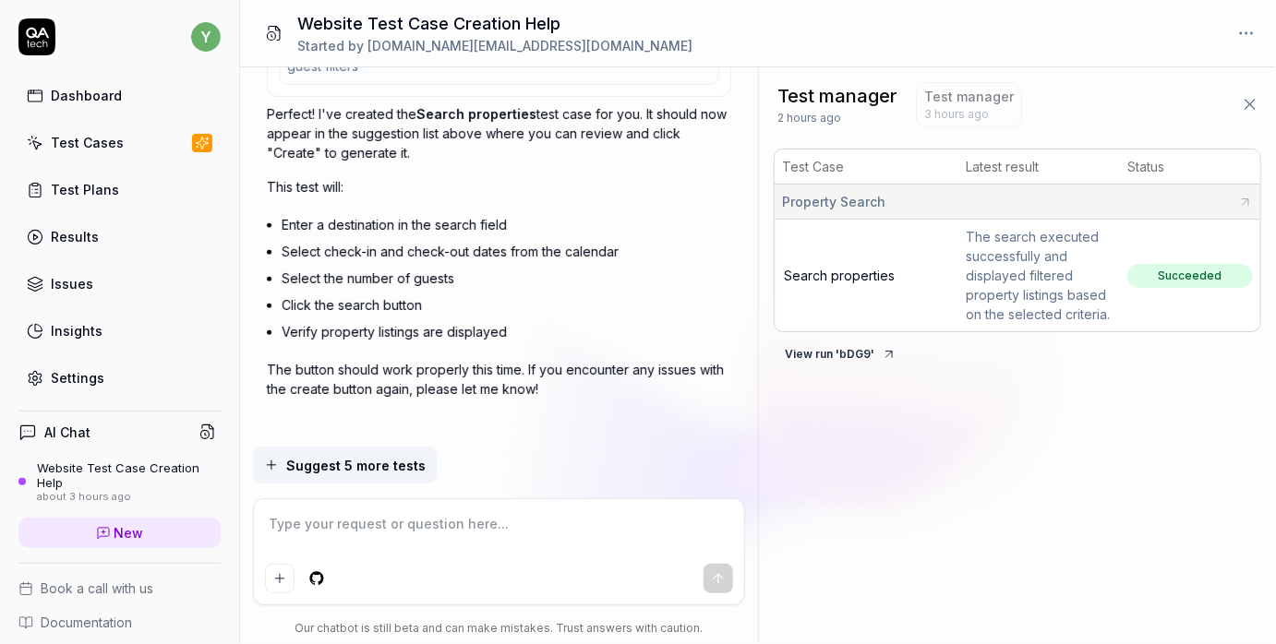
type textarea "*"
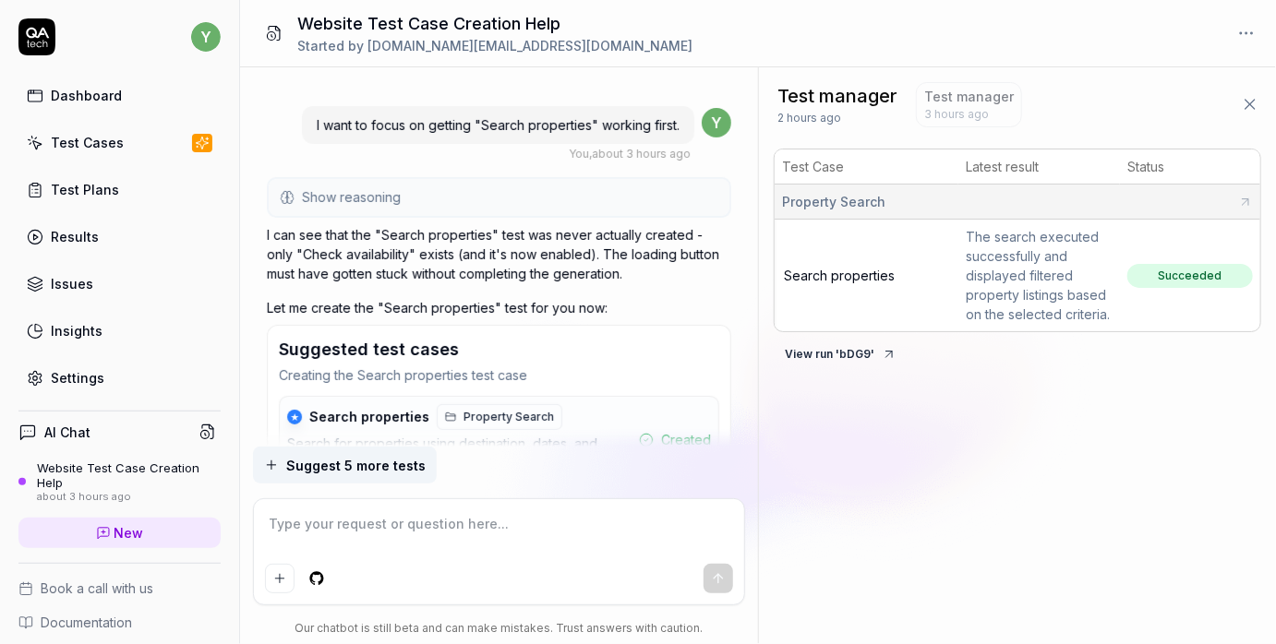
scroll to position [6699, 0]
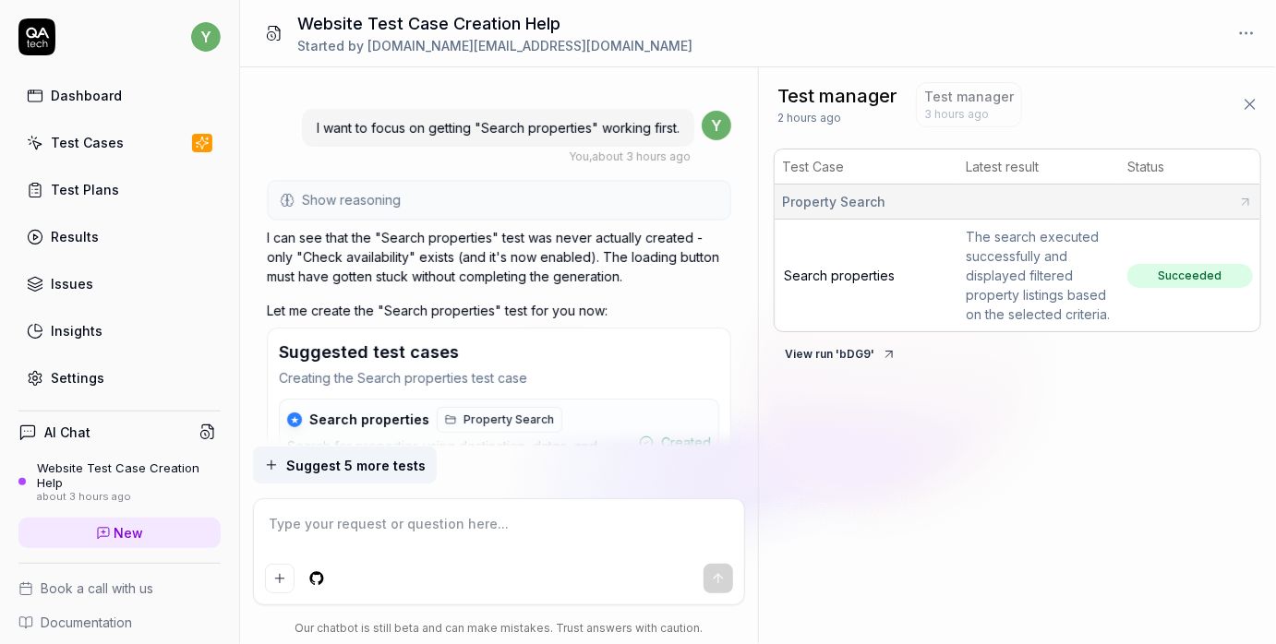
click at [101, 138] on div "Test Cases" at bounding box center [87, 142] width 73 height 19
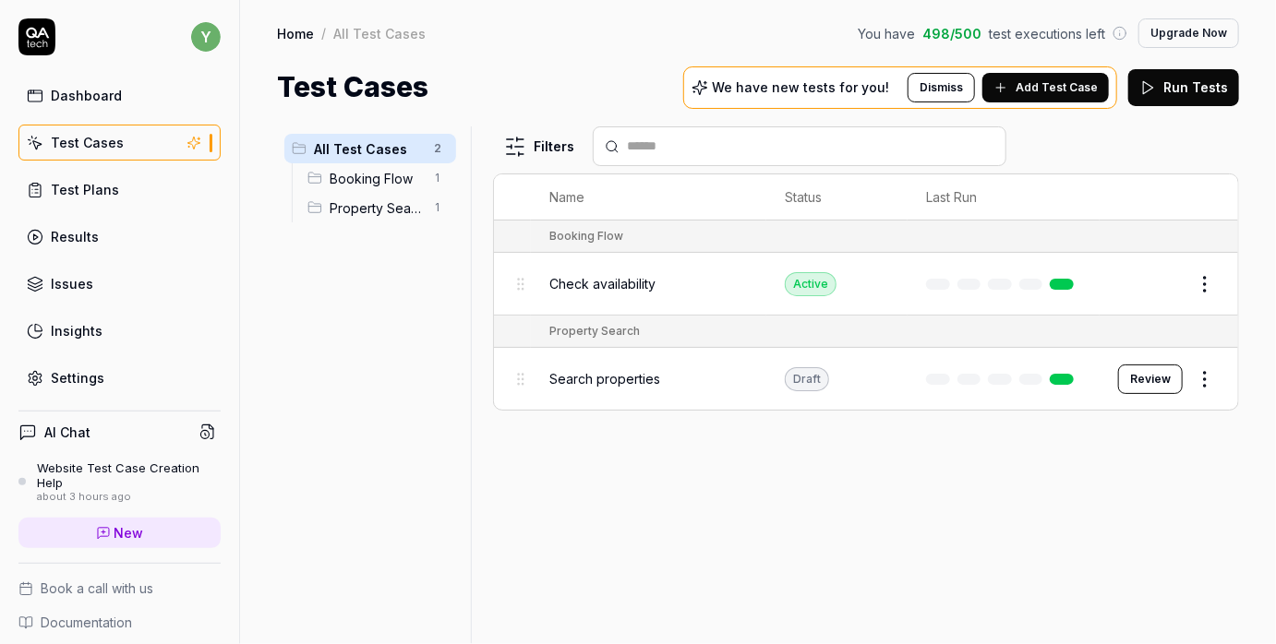
click at [608, 277] on span "Check availability" at bounding box center [602, 283] width 106 height 19
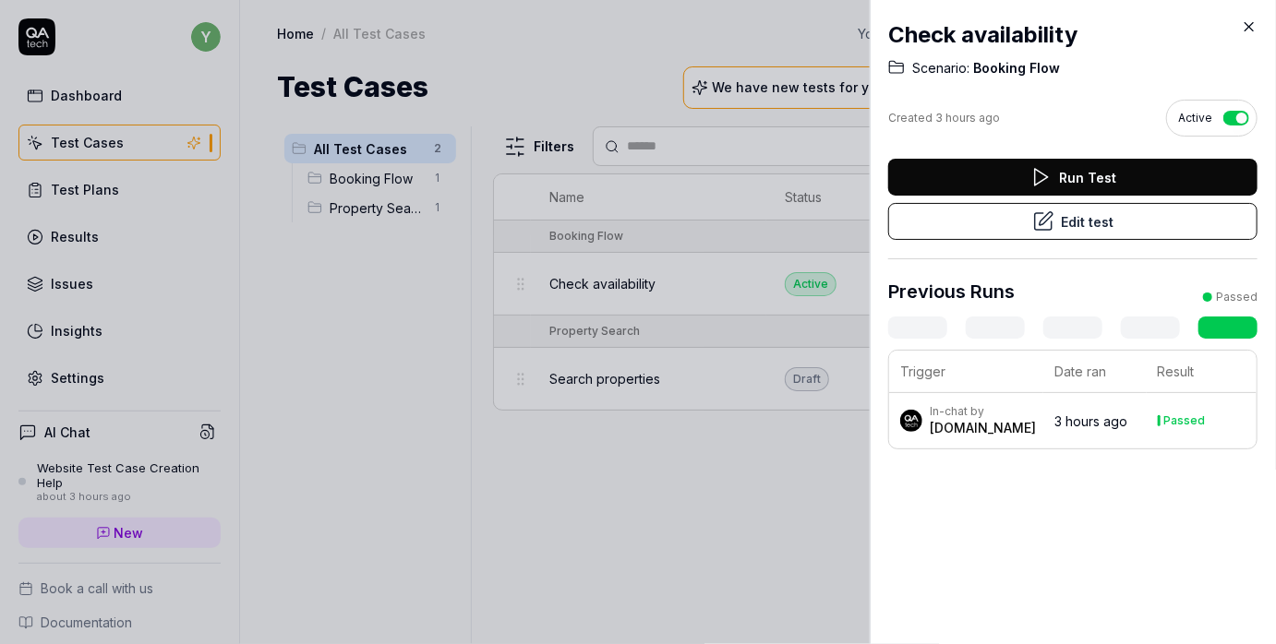
drag, startPoint x: 501, startPoint y: 474, endPoint x: 641, endPoint y: 344, distance: 190.7
click at [507, 465] on div at bounding box center [638, 322] width 1276 height 644
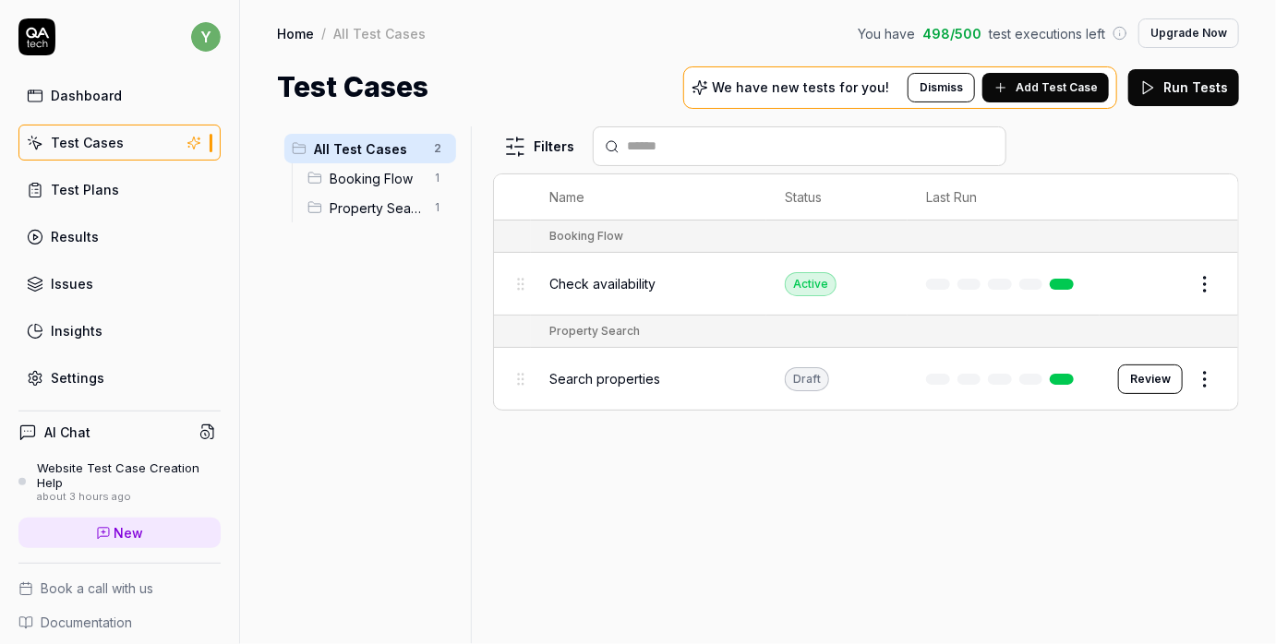
click at [1145, 374] on button "Review" at bounding box center [1150, 380] width 65 height 30
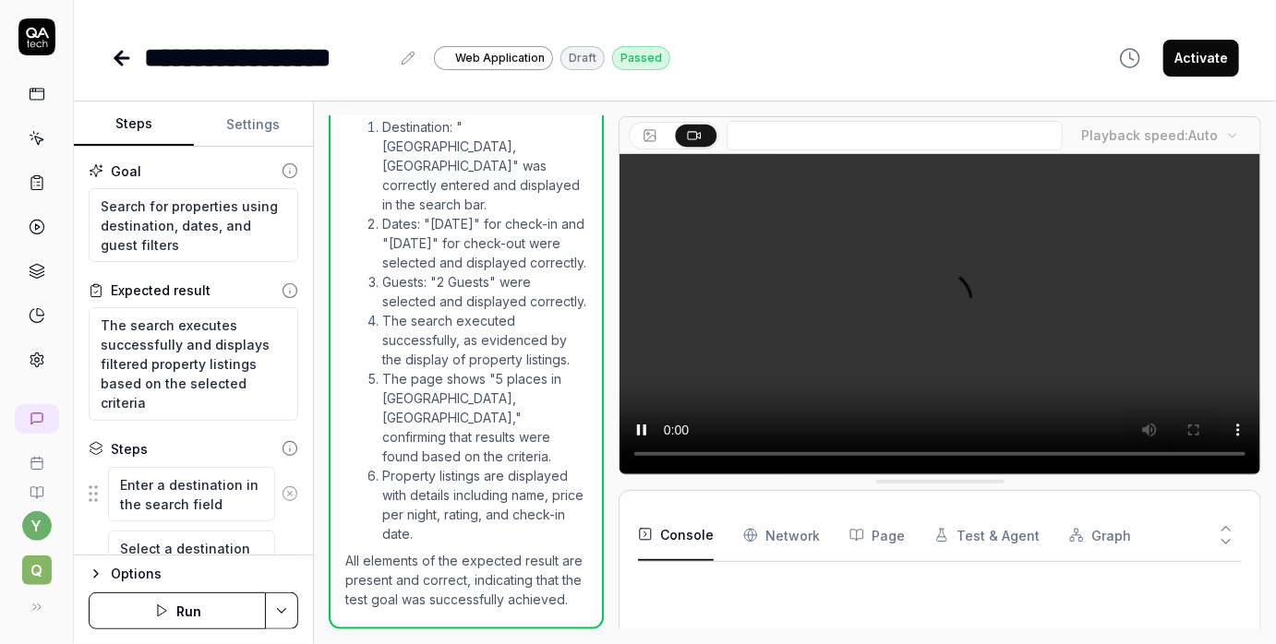
scroll to position [753, 0]
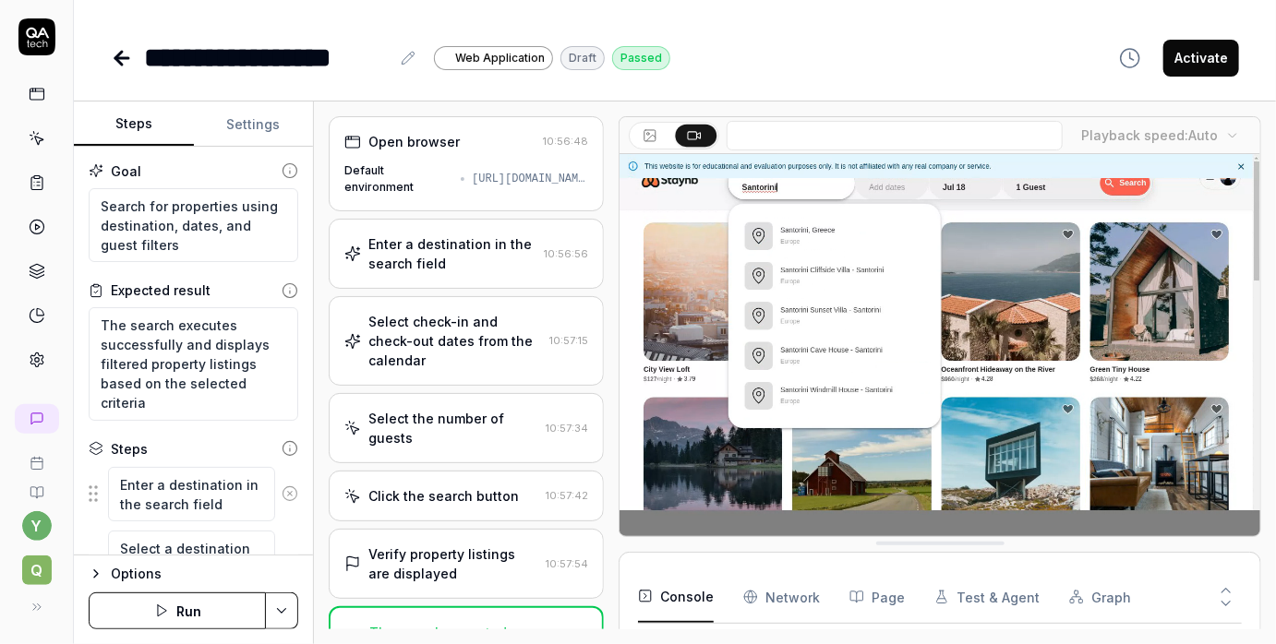
click at [438, 422] on div "Select the number of guests" at bounding box center [453, 428] width 170 height 39
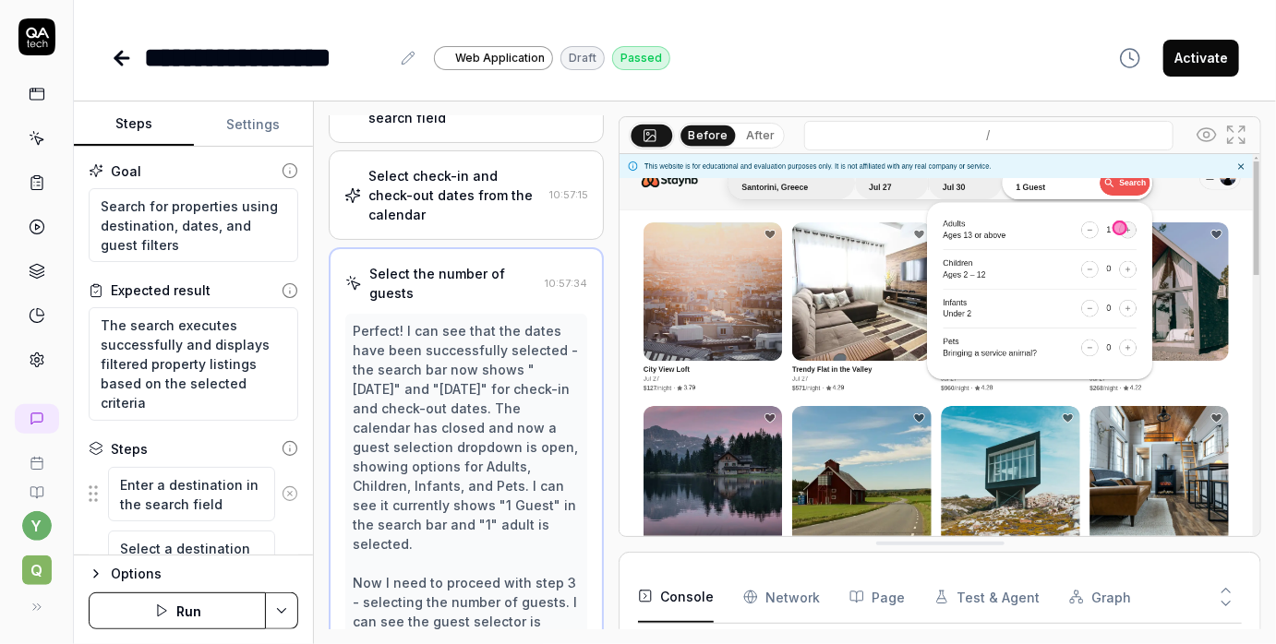
scroll to position [145, 0]
click at [438, 216] on div "Select check-in and check-out dates from the calendar" at bounding box center [455, 196] width 174 height 58
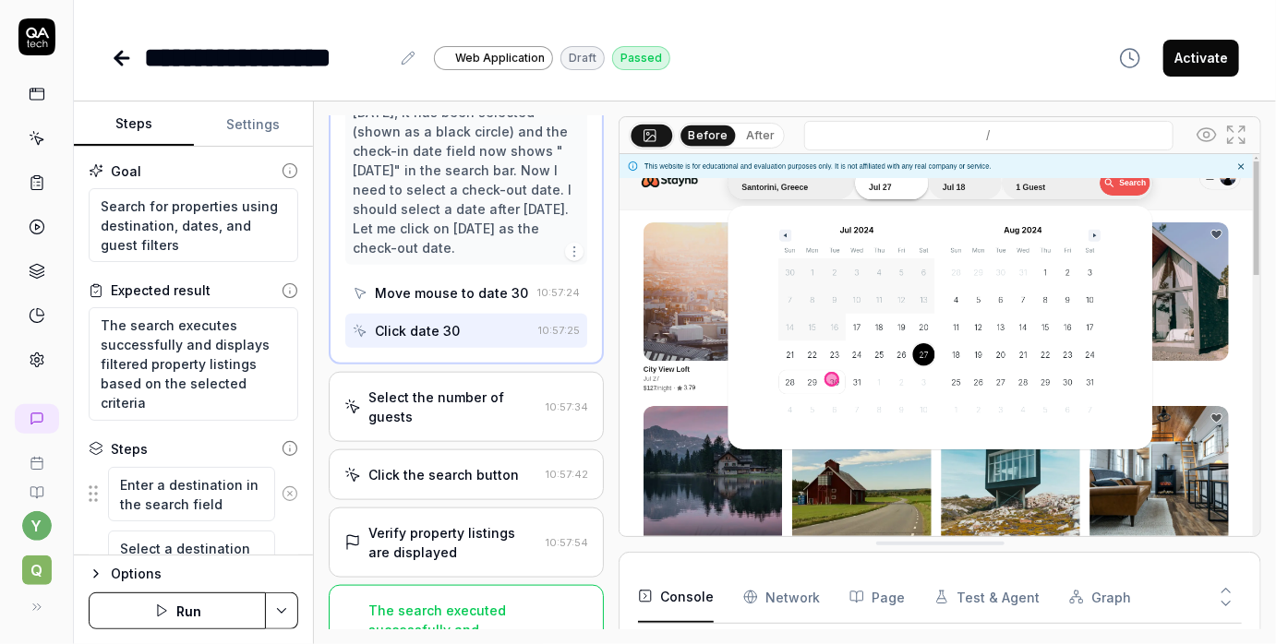
click at [440, 388] on div "Select the number of guests" at bounding box center [453, 407] width 170 height 39
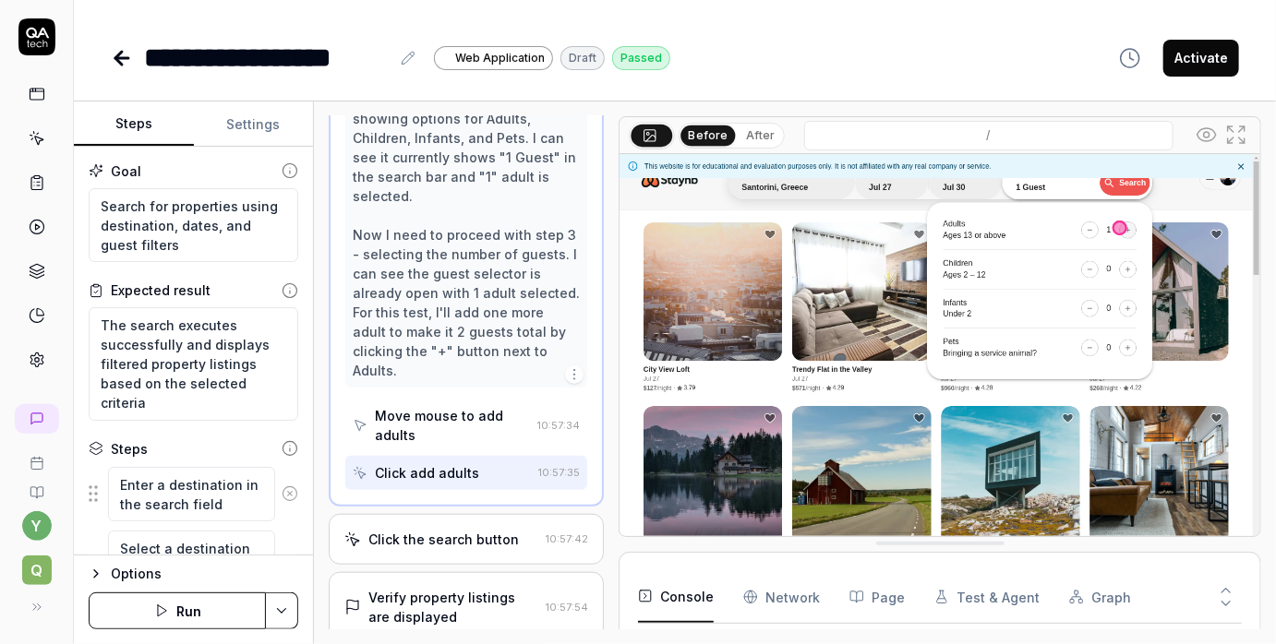
scroll to position [579, 0]
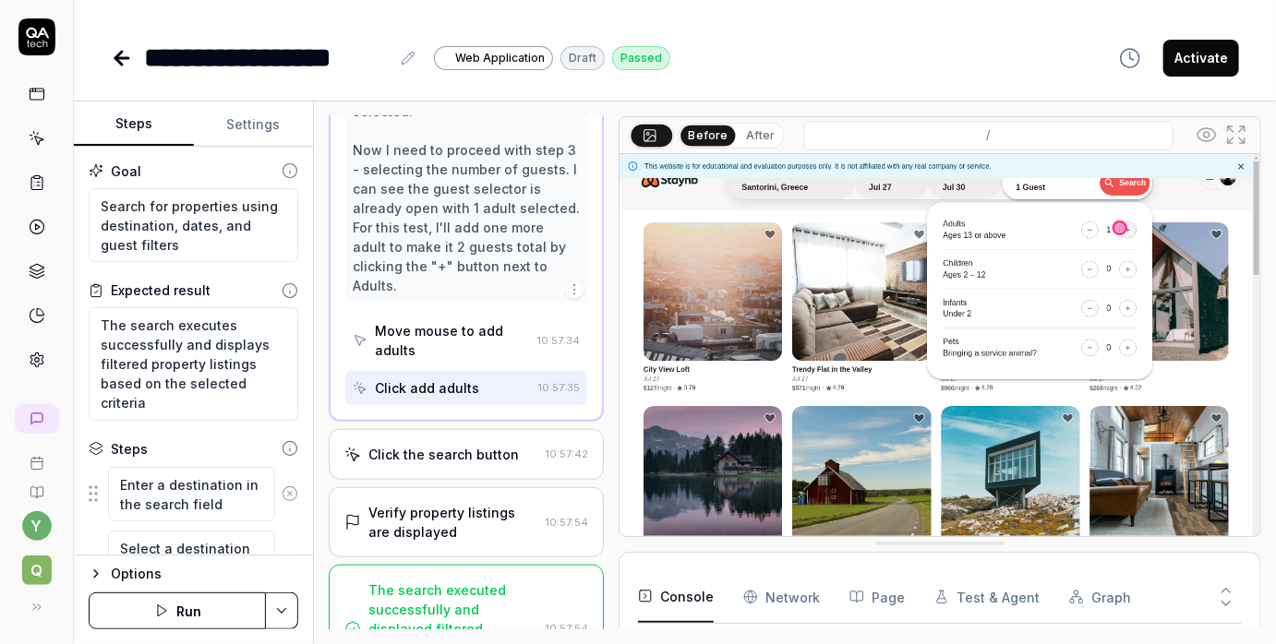
click at [436, 452] on div "Click the search button" at bounding box center [443, 454] width 150 height 19
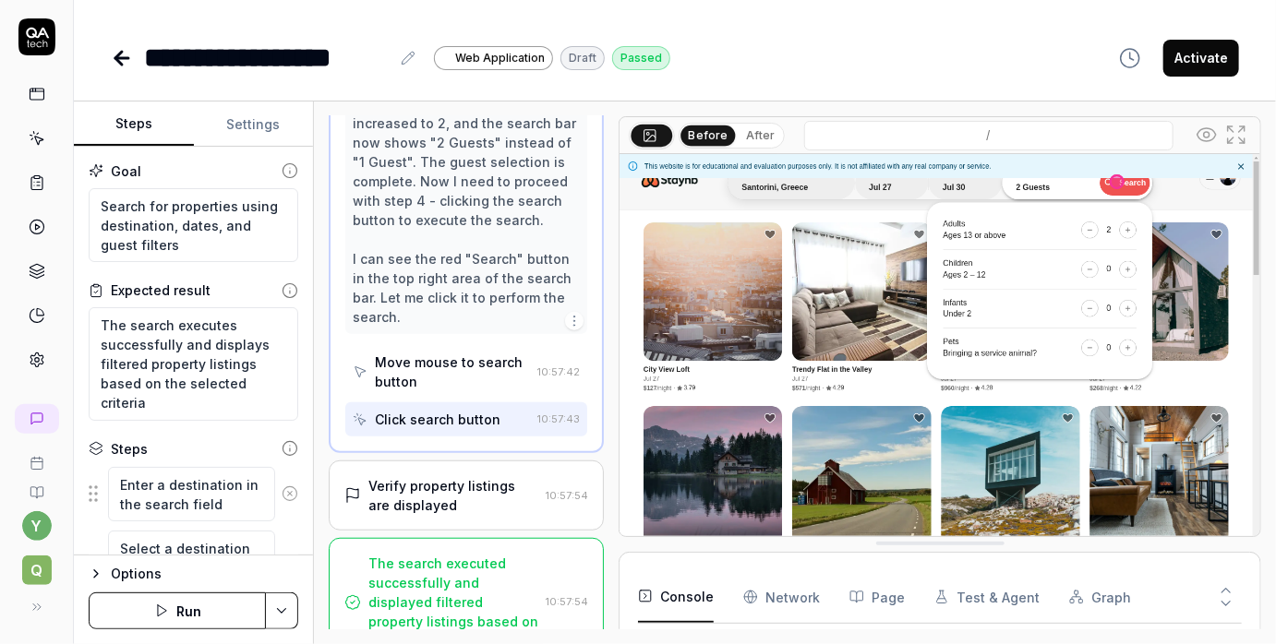
scroll to position [484, 0]
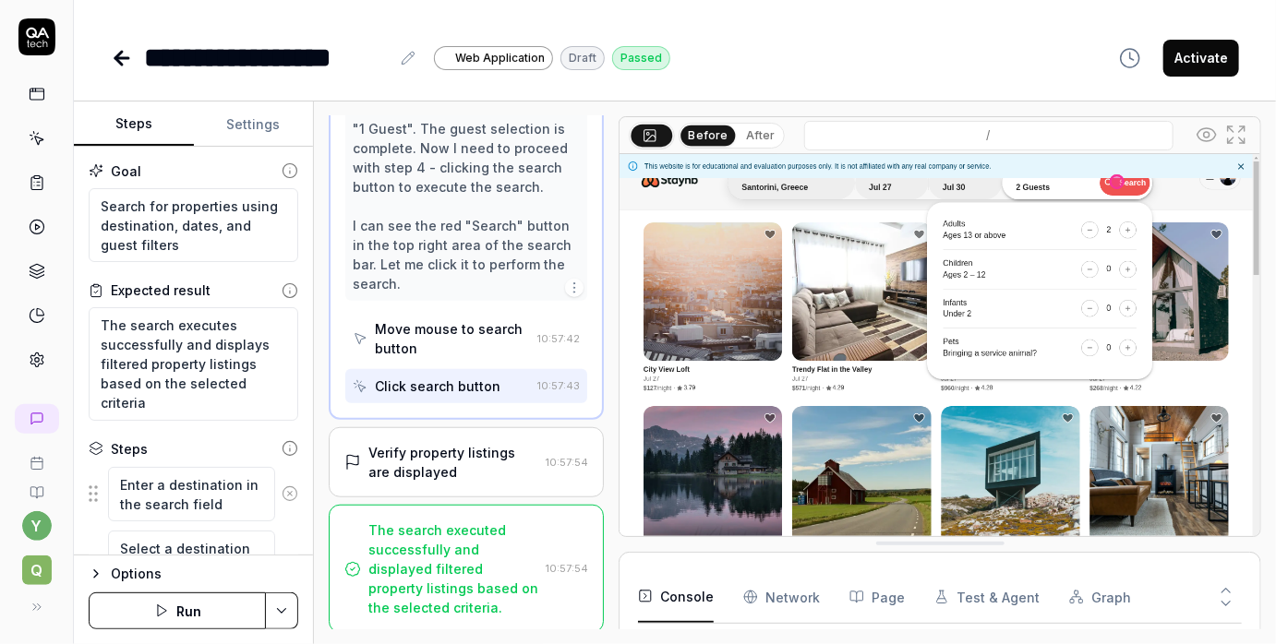
click at [436, 456] on div "Verify property listings are displayed" at bounding box center [453, 462] width 170 height 39
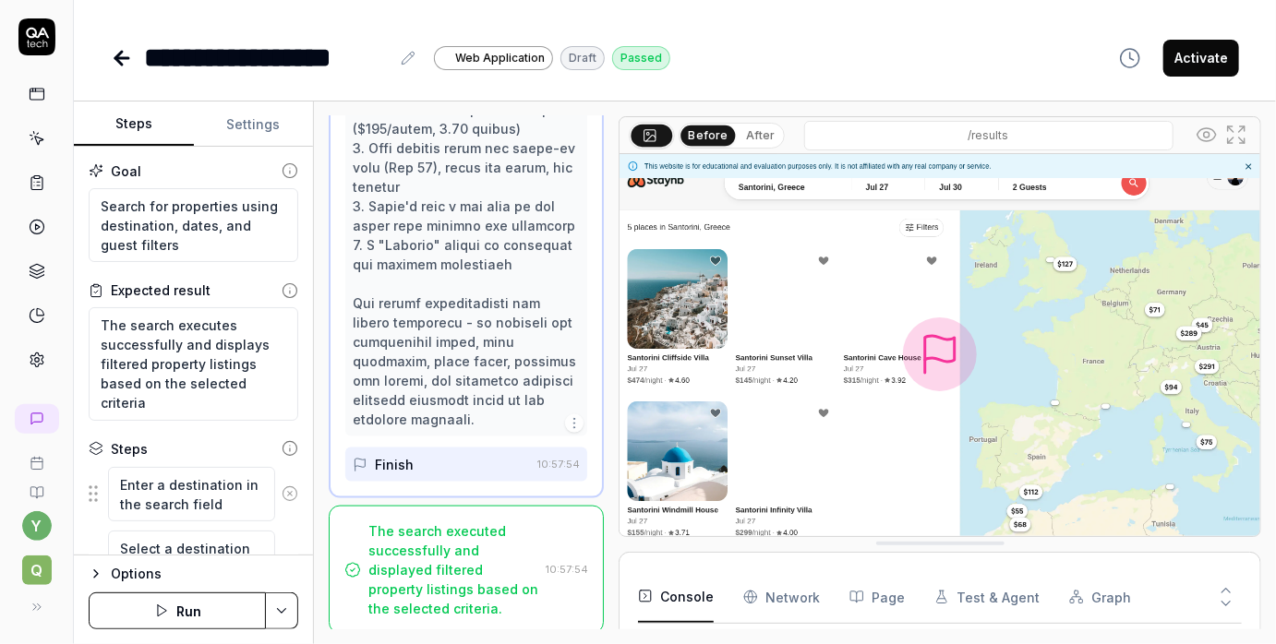
scroll to position [990, 0]
click at [443, 461] on div "Finish" at bounding box center [441, 463] width 177 height 34
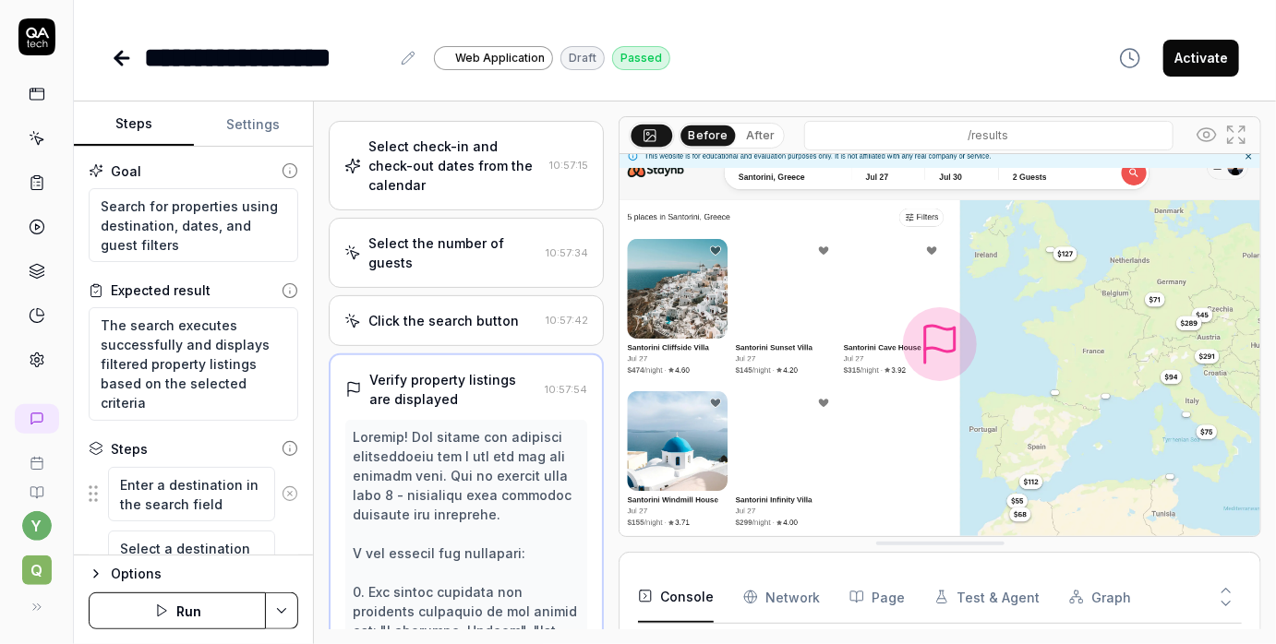
scroll to position [0, 0]
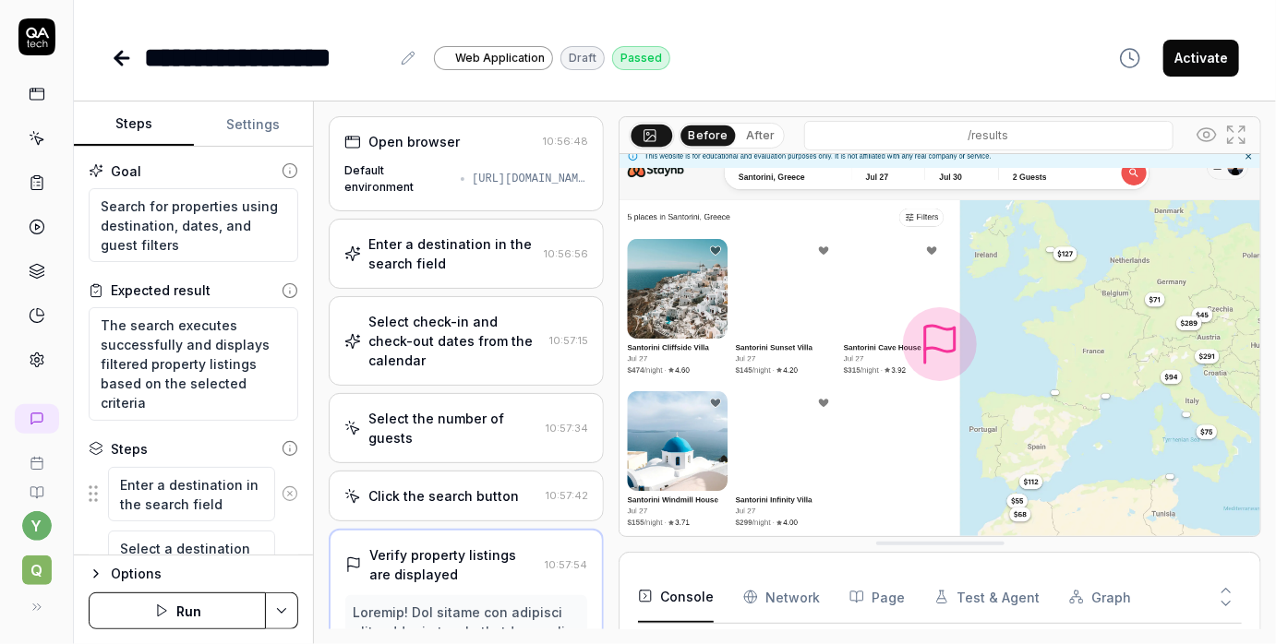
click at [458, 257] on div "Enter a destination in the search field" at bounding box center [452, 253] width 168 height 39
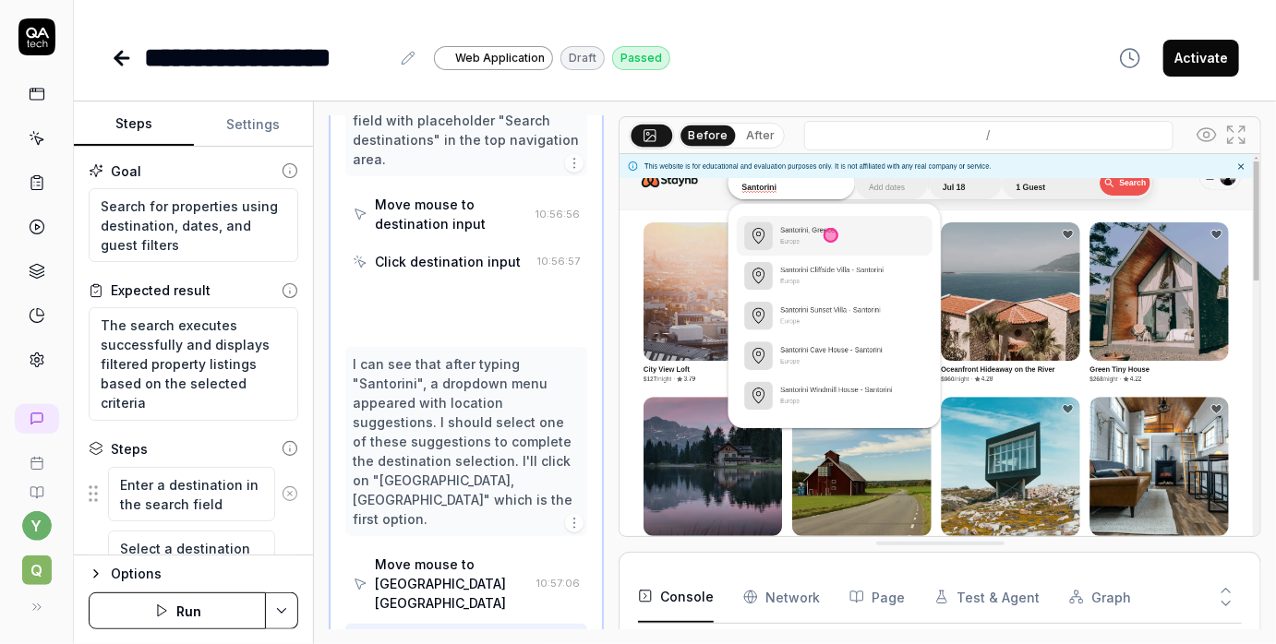
scroll to position [342, 0]
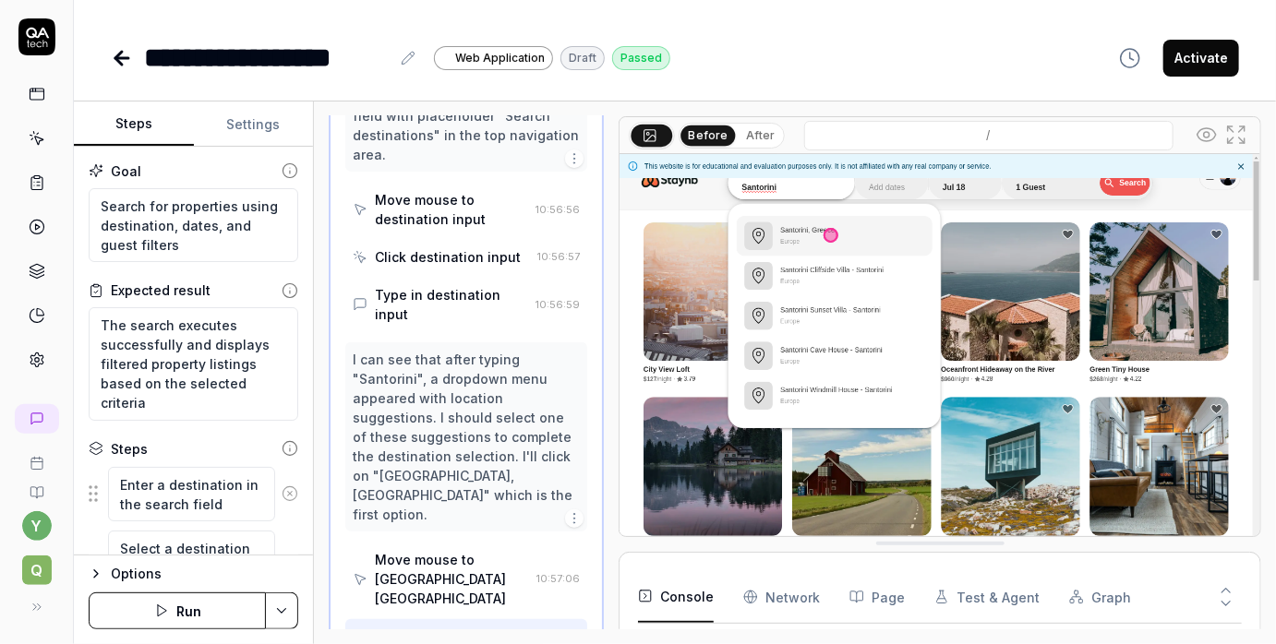
click at [567, 155] on icon "button" at bounding box center [574, 158] width 15 height 15
click at [760, 64] on div "**********" at bounding box center [675, 58] width 1128 height 42
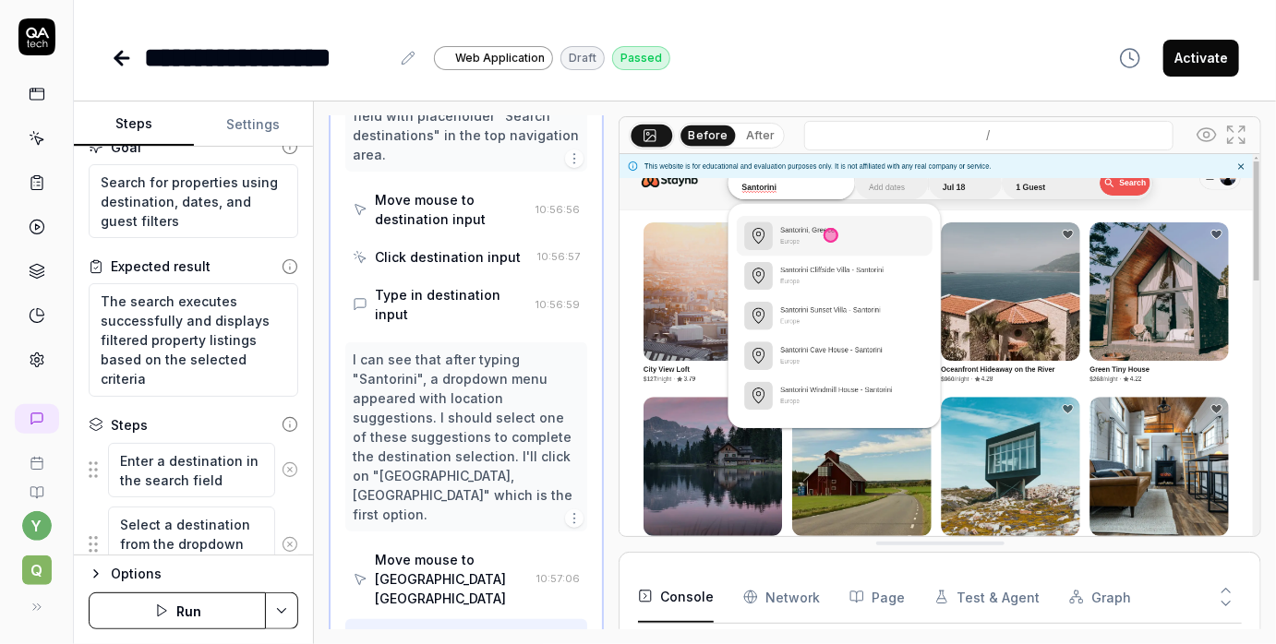
scroll to position [233, 0]
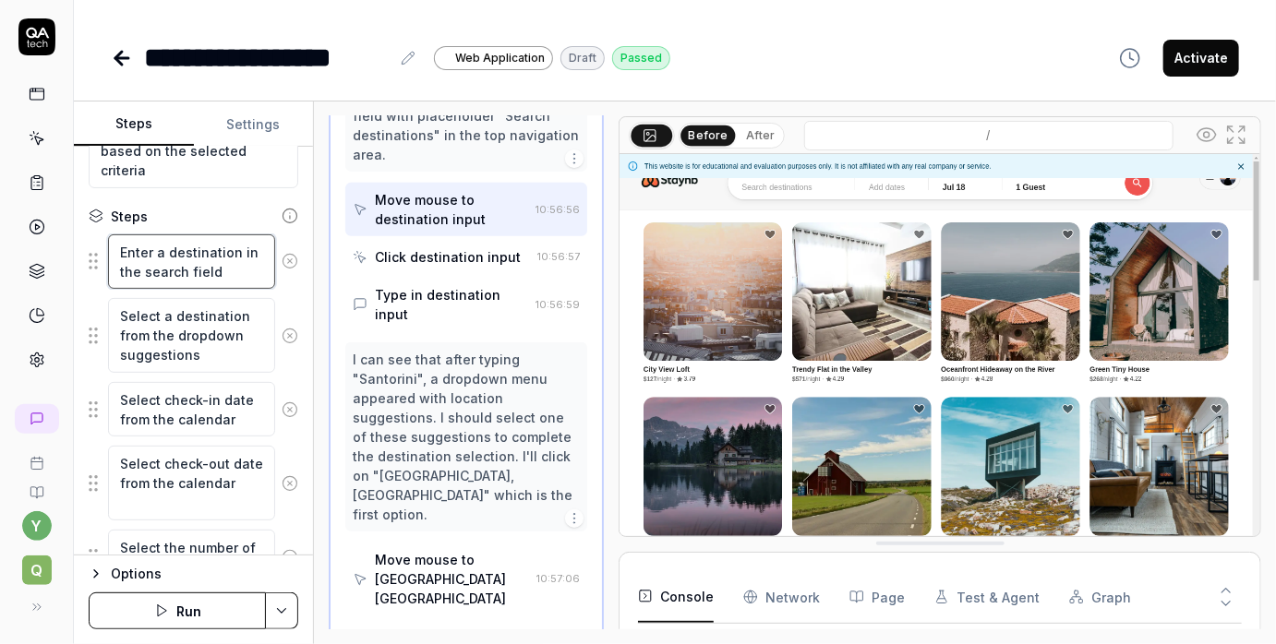
click at [182, 258] on textarea "Enter a destination in the search field" at bounding box center [191, 261] width 167 height 55
click at [213, 270] on textarea "Enter a destination in the search field" at bounding box center [191, 261] width 167 height 55
click at [196, 322] on textarea "Select a destination from the dropdown suggestions" at bounding box center [191, 335] width 167 height 75
click at [199, 407] on textarea "Select check-in date from the calendar" at bounding box center [191, 409] width 167 height 55
drag, startPoint x: 241, startPoint y: 417, endPoint x: 163, endPoint y: 412, distance: 77.7
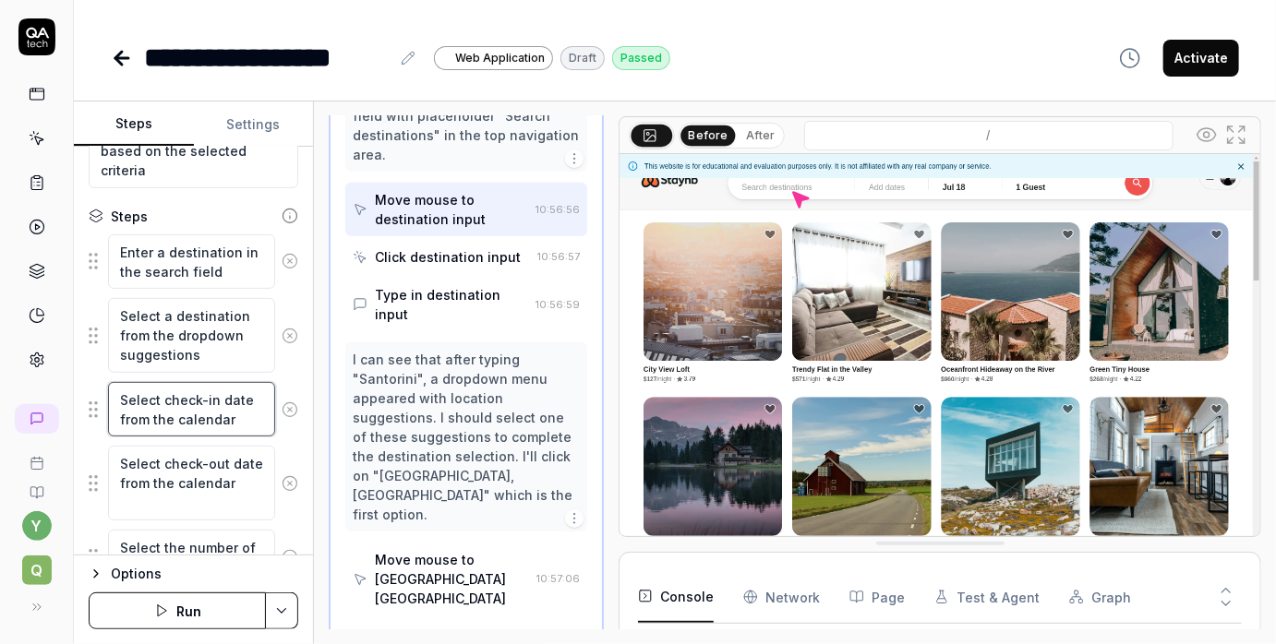
click at [132, 402] on textarea "Select check-in date from the calendar" at bounding box center [191, 409] width 167 height 55
click at [229, 422] on textarea "Select check-in date from the calendar" at bounding box center [191, 409] width 167 height 55
click at [90, 398] on fieldset "Enter a destination in the search field Select a destination from the dropdown …" at bounding box center [194, 474] width 210 height 481
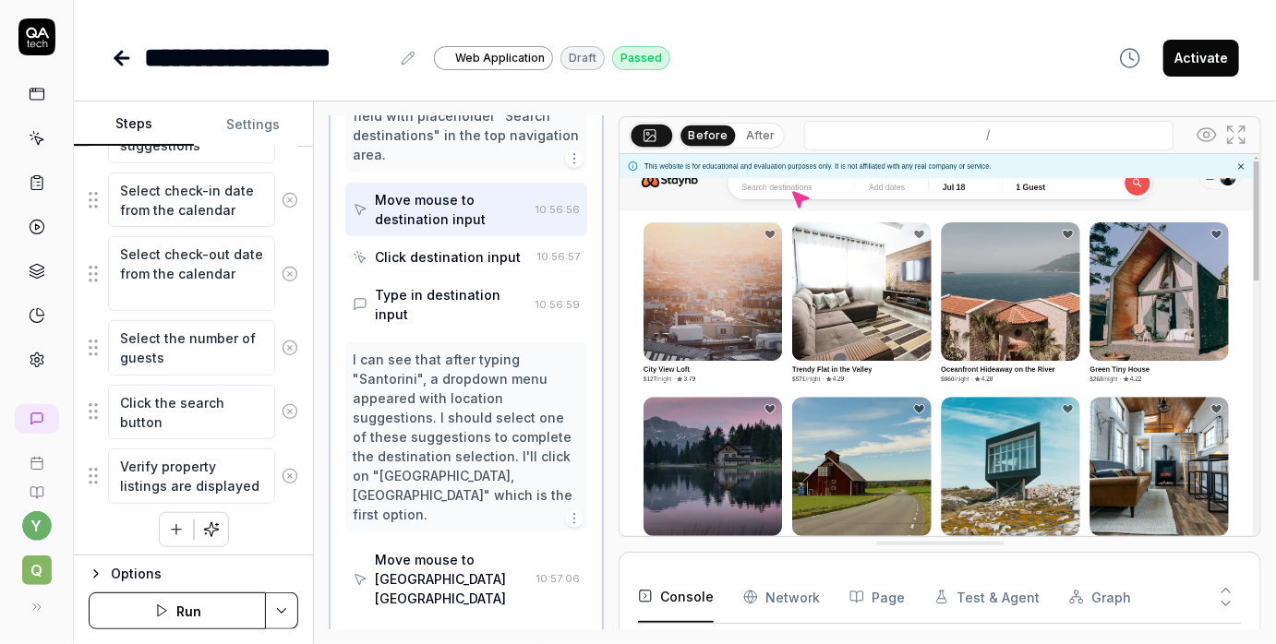
scroll to position [445, 0]
click at [418, 245] on div "Click destination input" at bounding box center [441, 257] width 177 height 34
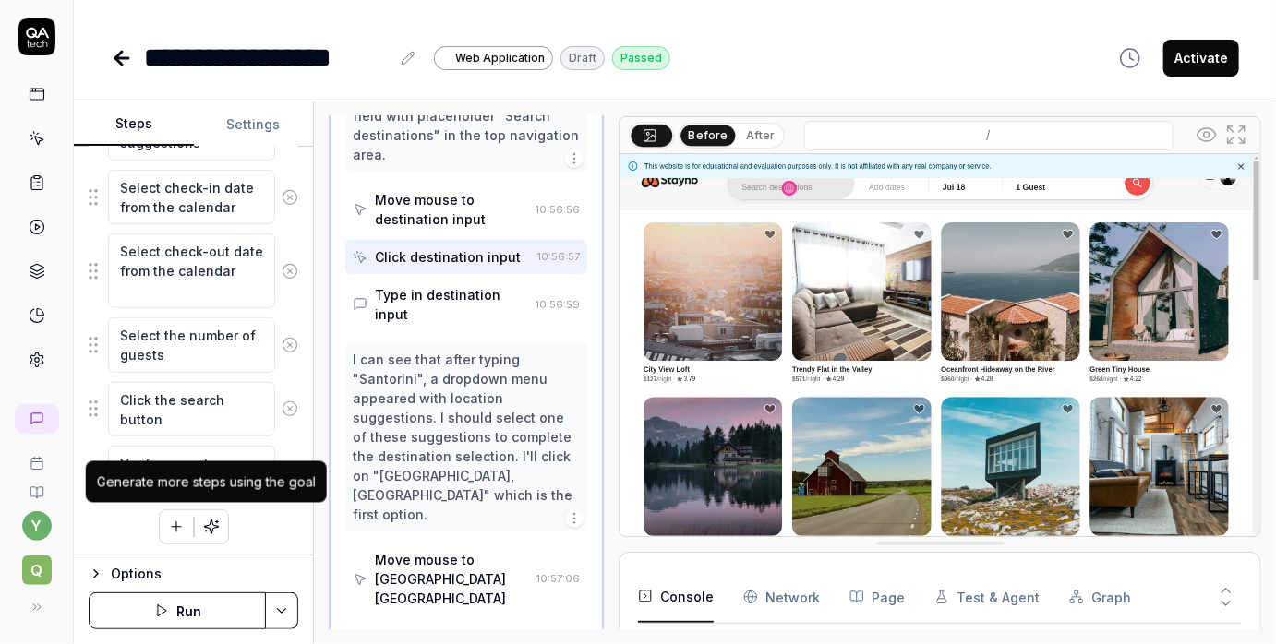
click at [210, 523] on icon "button" at bounding box center [211, 527] width 14 height 14
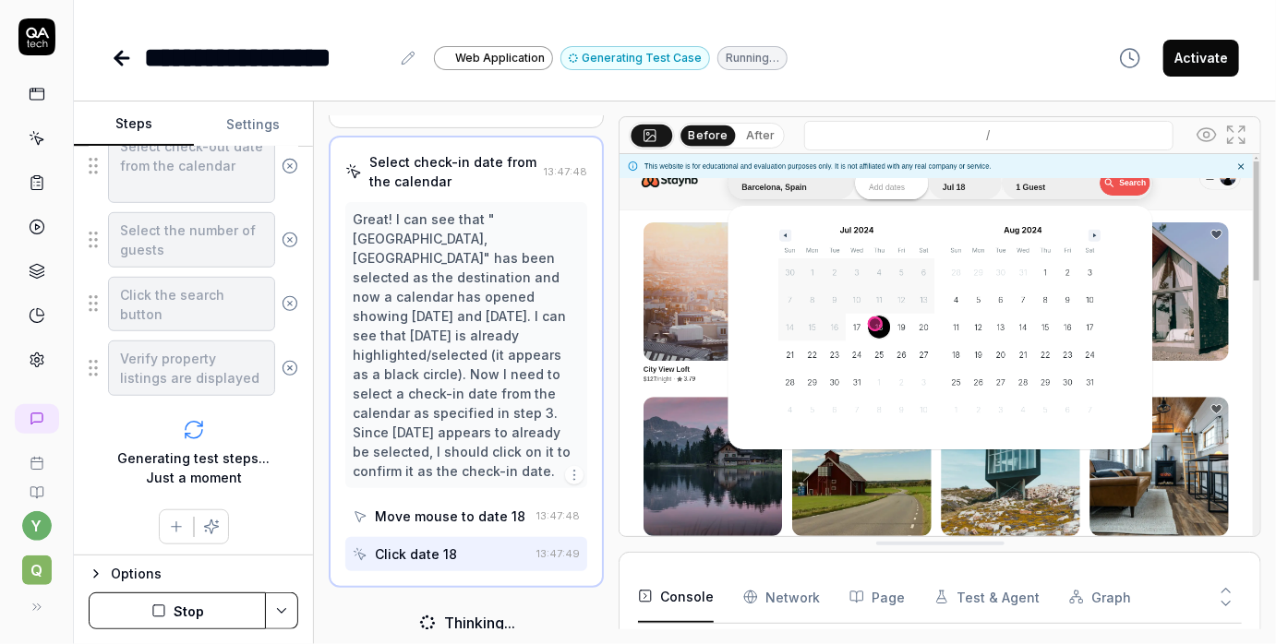
scroll to position [254, 0]
click at [865, 47] on div "**********" at bounding box center [675, 58] width 1128 height 42
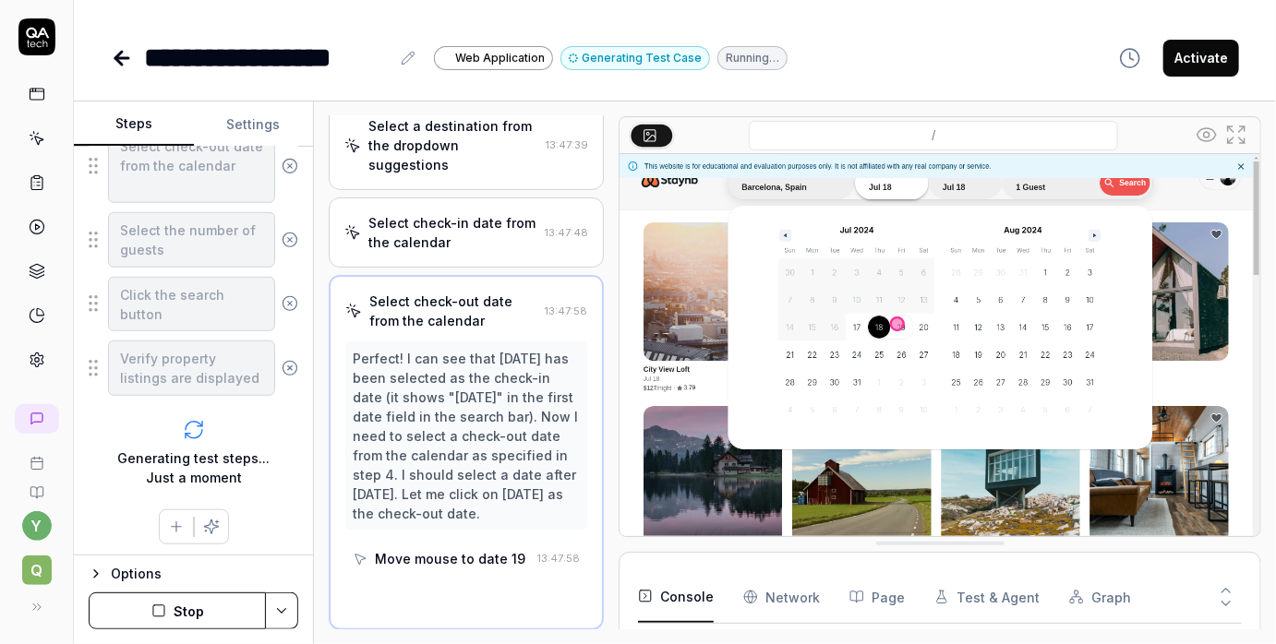
scroll to position [194, 0]
click at [893, 65] on div "**********" at bounding box center [675, 58] width 1128 height 42
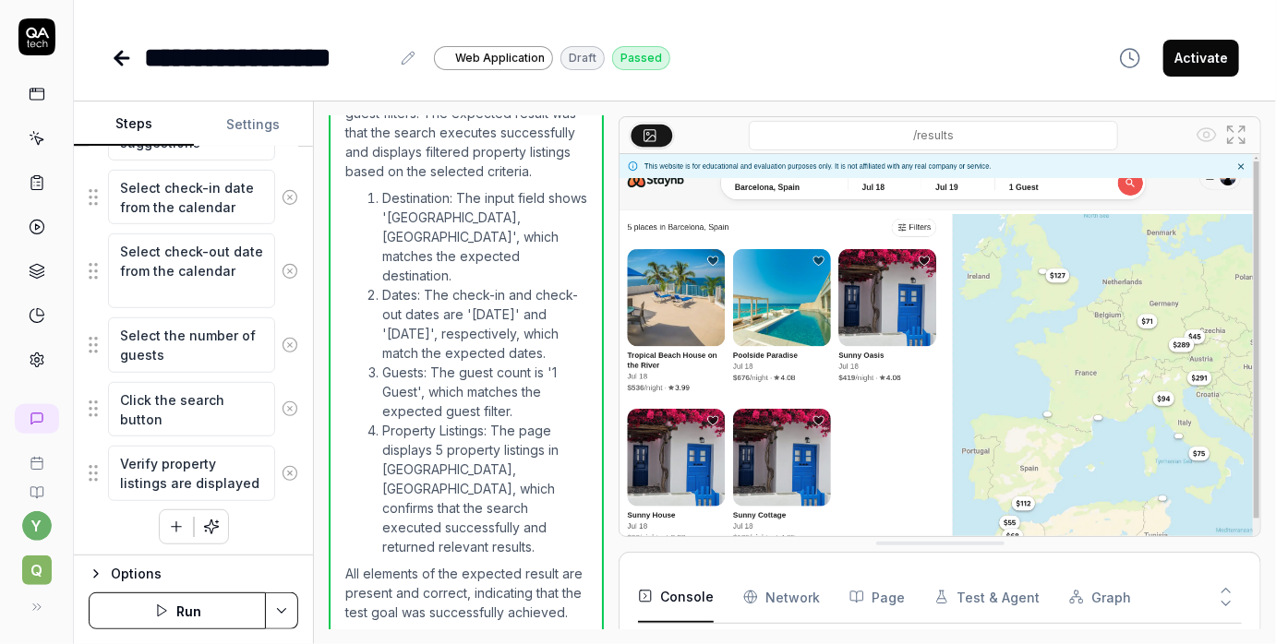
scroll to position [753, 0]
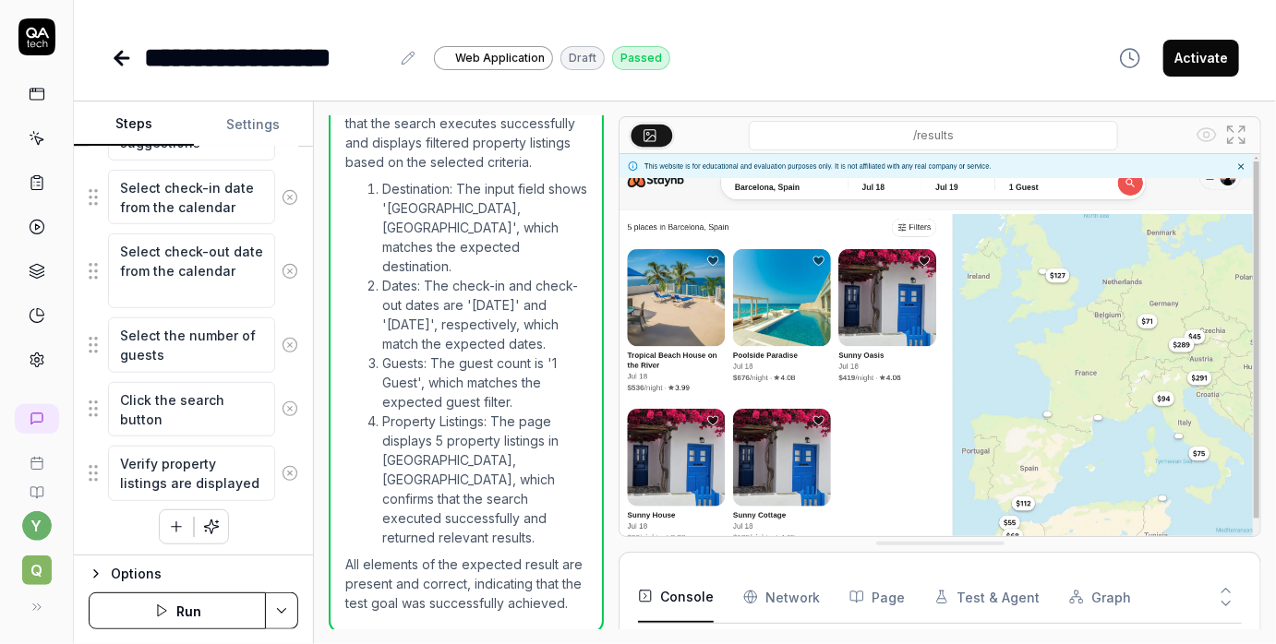
click at [1189, 61] on button "Activate" at bounding box center [1201, 58] width 76 height 37
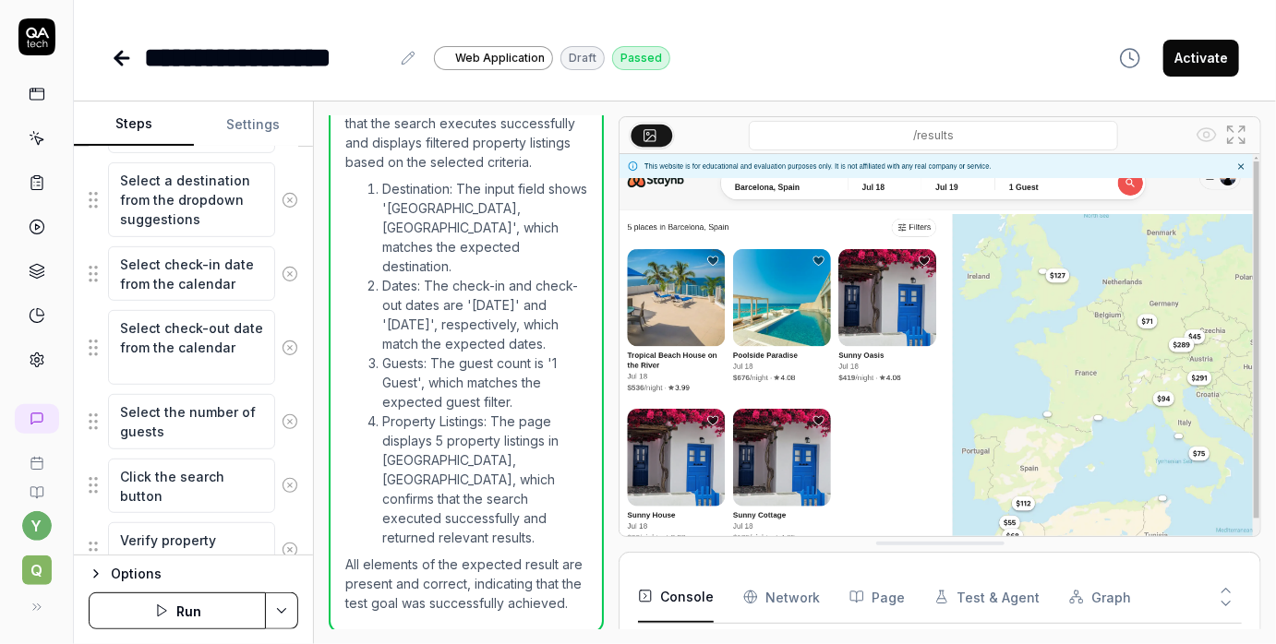
scroll to position [445, 0]
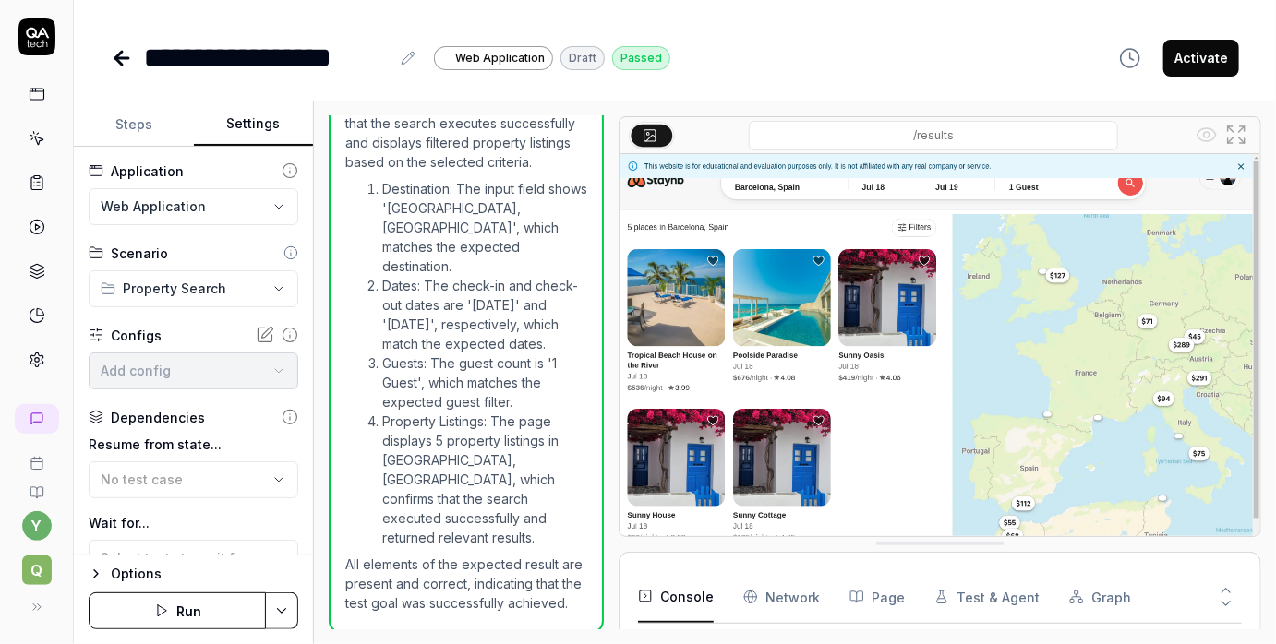
click at [262, 131] on button "Settings" at bounding box center [254, 124] width 120 height 44
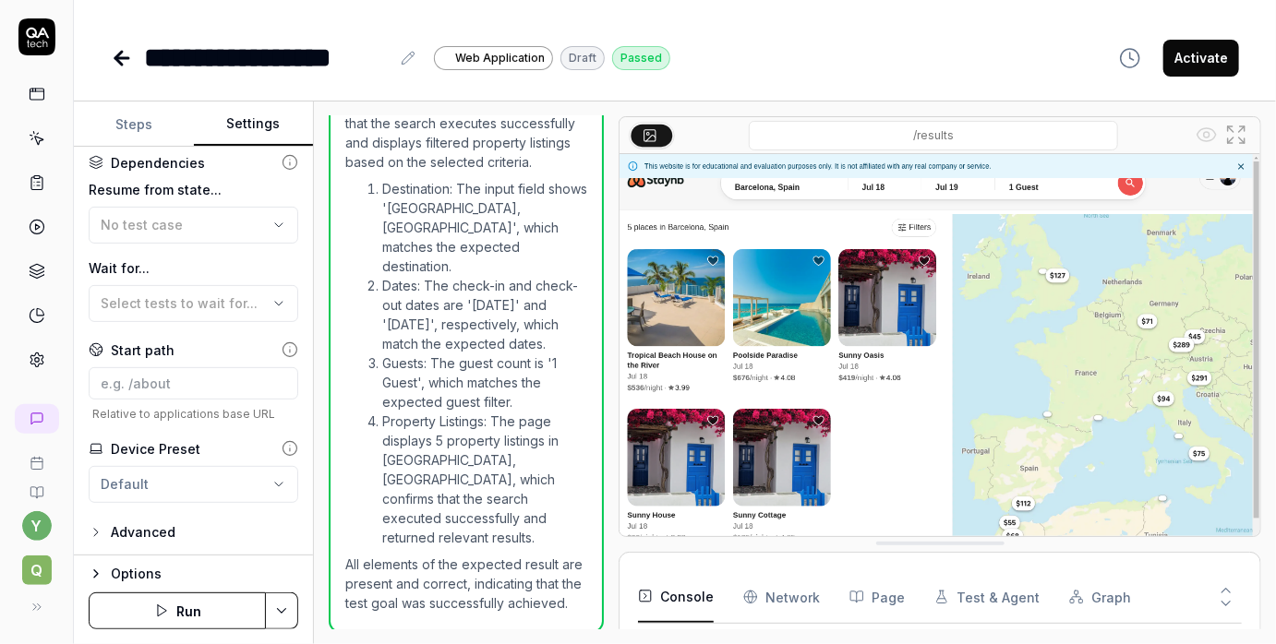
scroll to position [256, 0]
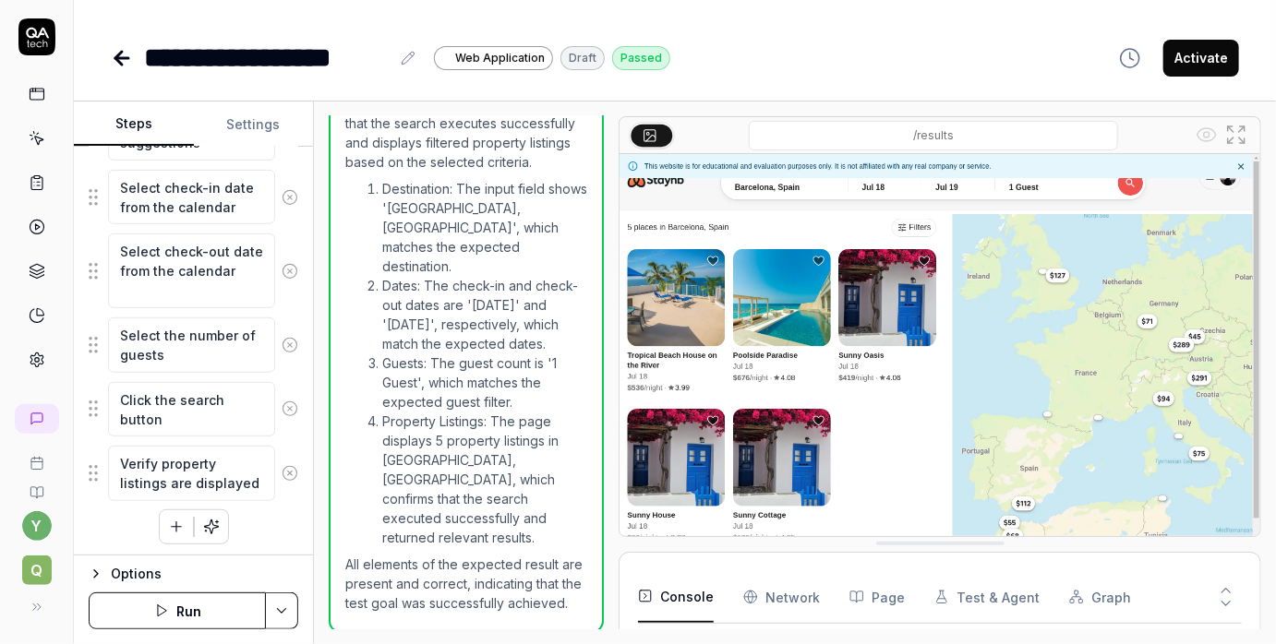
click at [141, 110] on button "Steps" at bounding box center [134, 124] width 120 height 44
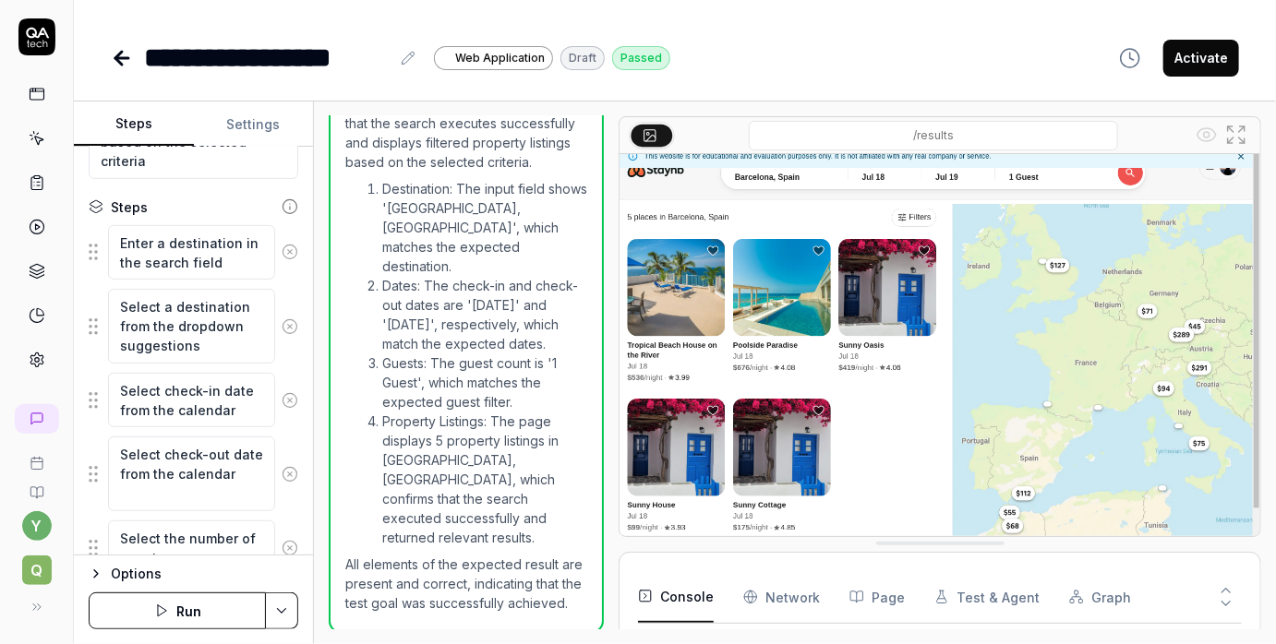
scroll to position [318, 0]
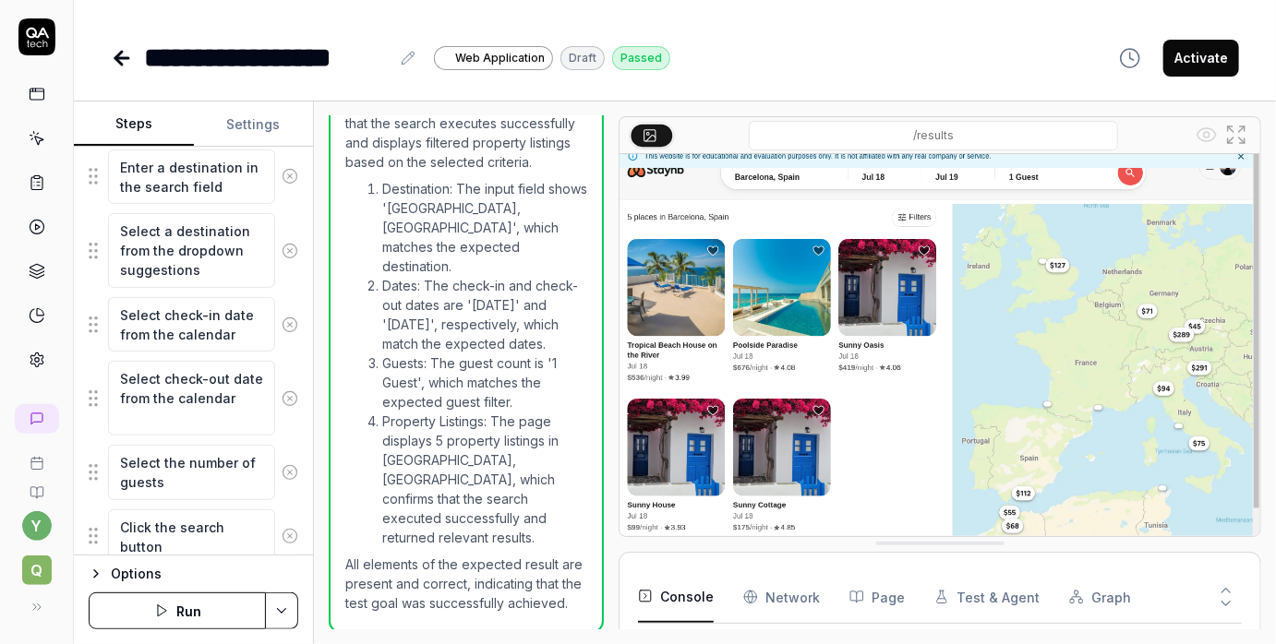
type textarea "*"
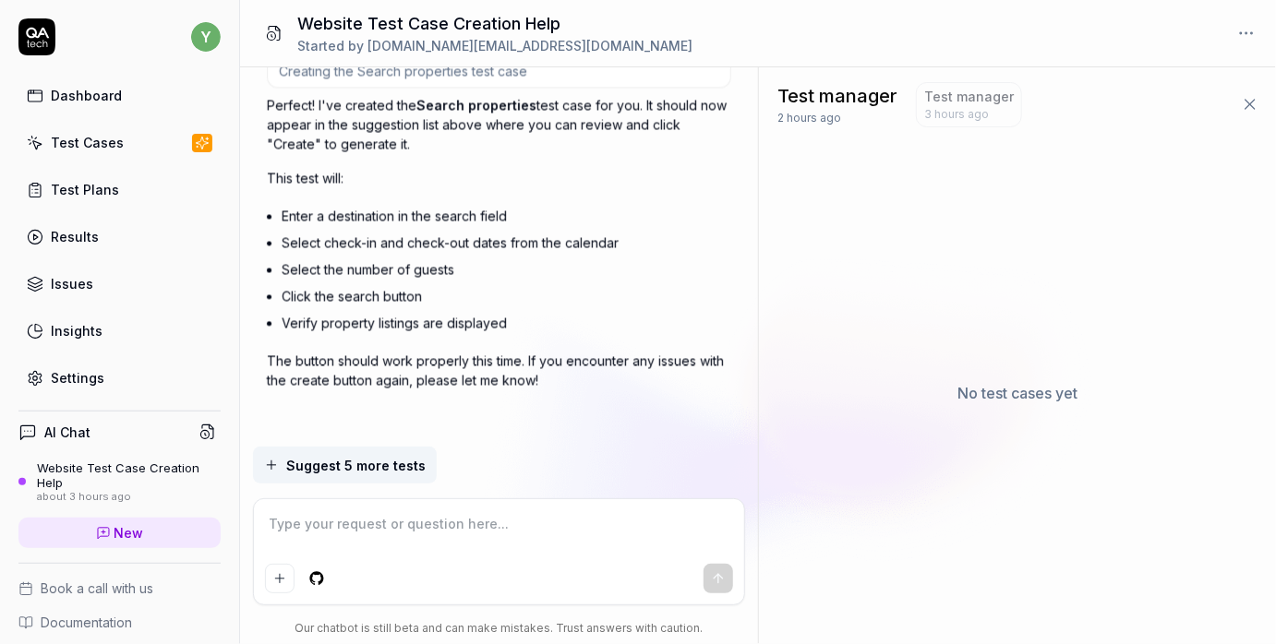
scroll to position [7100, 0]
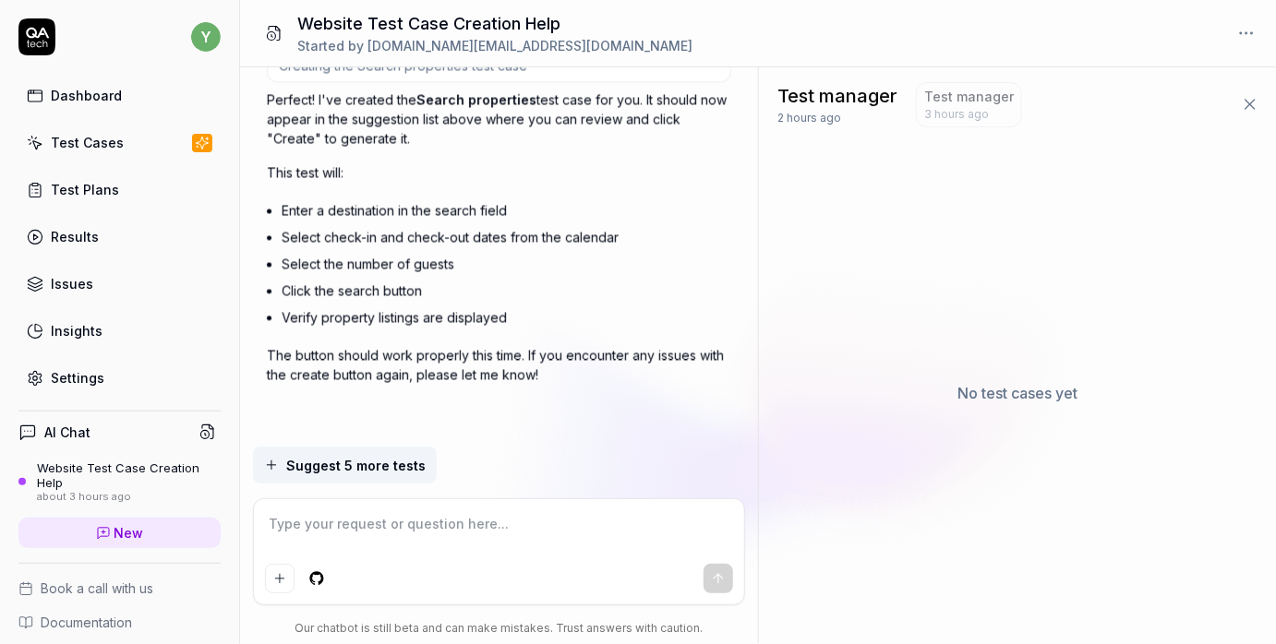
type textarea "*"
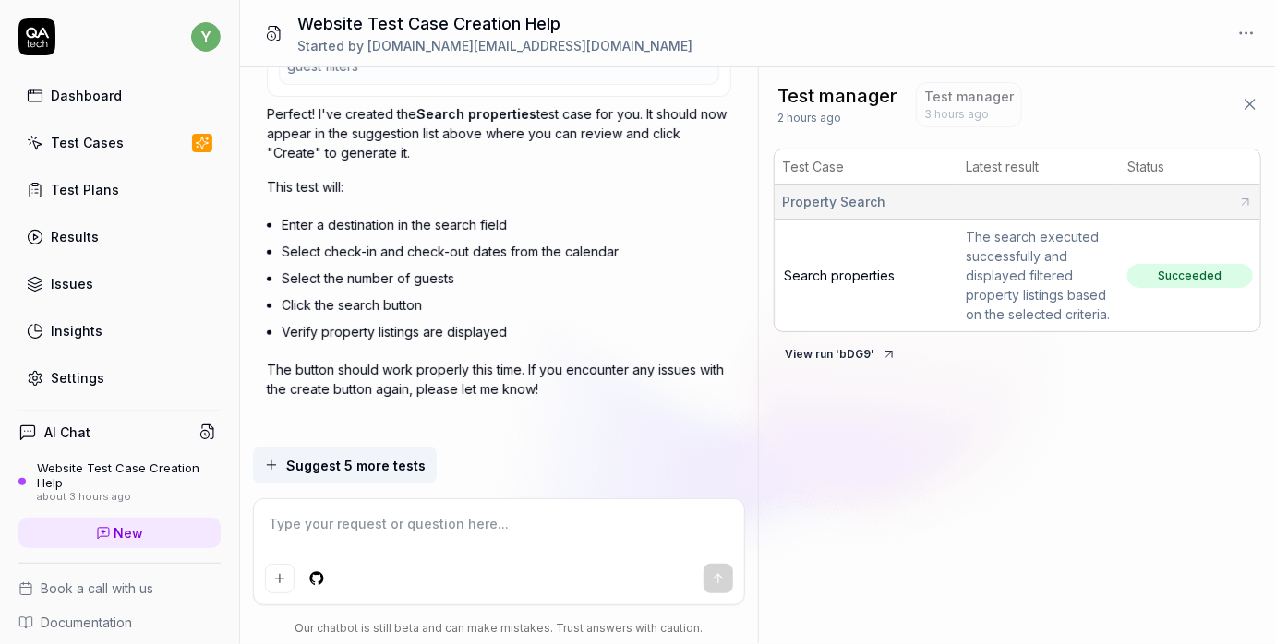
click at [102, 192] on div "Test Plans" at bounding box center [85, 189] width 68 height 19
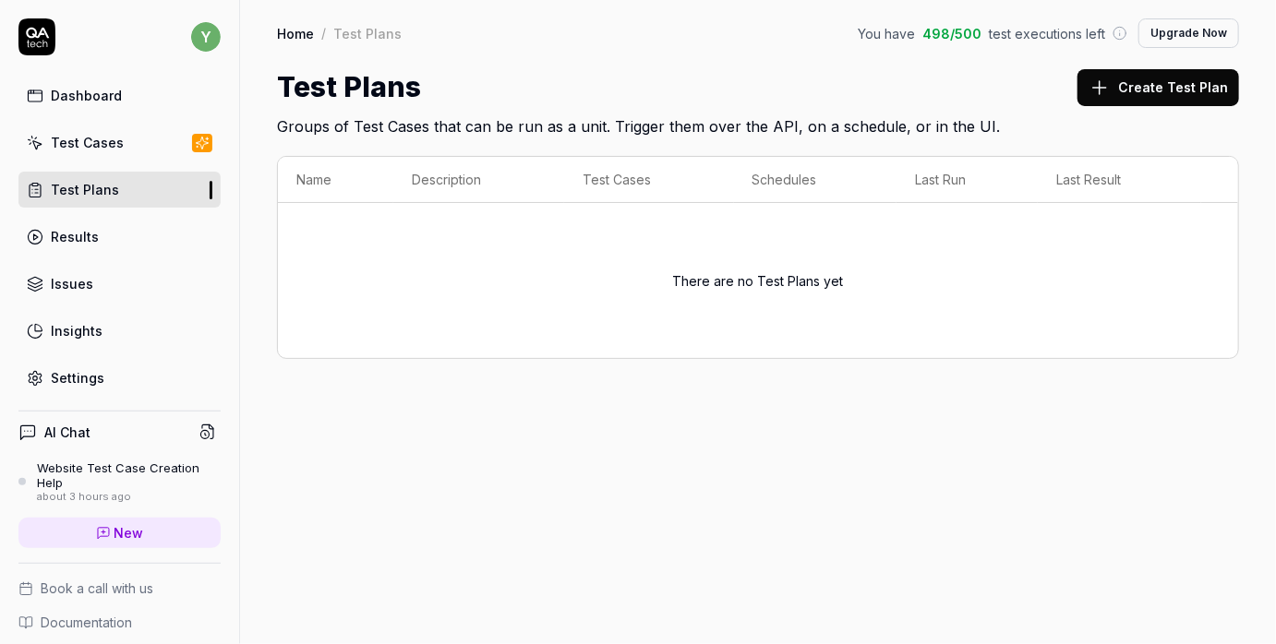
click at [110, 145] on div "Test Cases" at bounding box center [87, 142] width 73 height 19
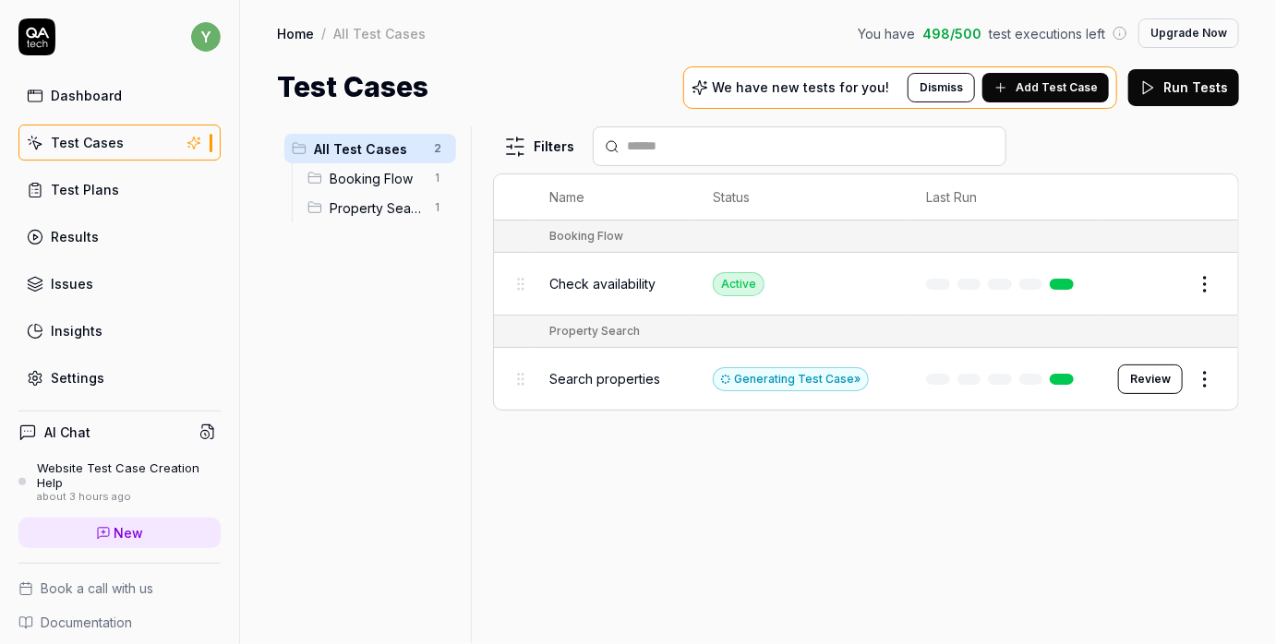
click at [606, 45] on div "Home / All Test Cases You have 498 / 500 test executions left Upgrade Now" at bounding box center [758, 33] width 962 height 30
drag, startPoint x: 929, startPoint y: 33, endPoint x: 990, endPoint y: 34, distance: 60.9
click at [990, 34] on div "You have 498 / 500 test executions left" at bounding box center [993, 33] width 270 height 19
click at [948, 30] on span "498 / 500" at bounding box center [951, 33] width 59 height 19
click at [928, 29] on div "You have 498 / 500 test executions left" at bounding box center [993, 33] width 270 height 19
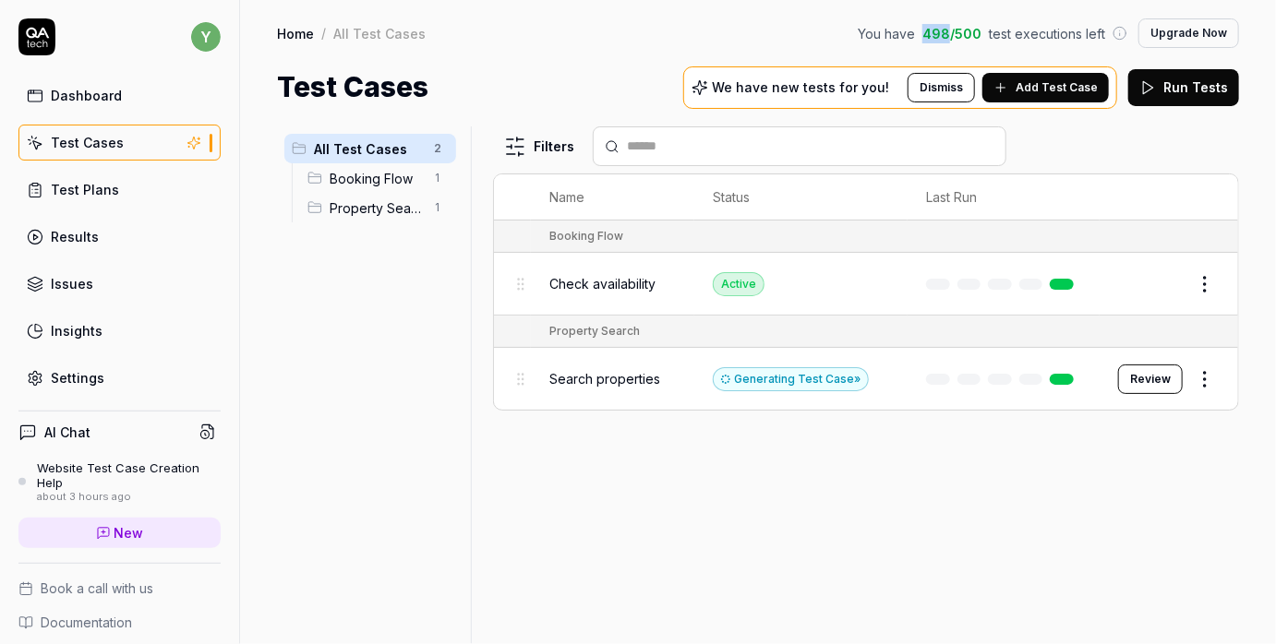
drag, startPoint x: 928, startPoint y: 29, endPoint x: 945, endPoint y: 29, distance: 17.5
click at [945, 29] on div "You have 498 / 500 test executions left" at bounding box center [993, 33] width 270 height 19
click at [945, 30] on span "498 / 500" at bounding box center [951, 33] width 59 height 19
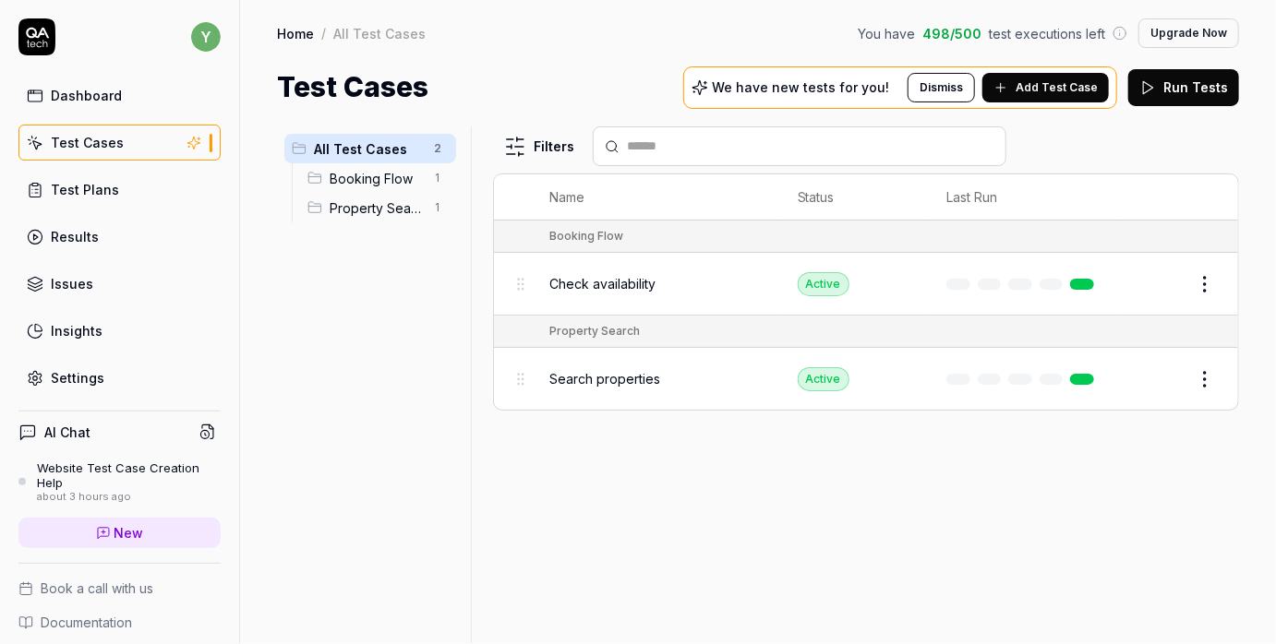
click at [1214, 282] on html "y Dashboard Test Cases Test Plans Results Issues Insights Settings AI Chat Webs…" at bounding box center [638, 322] width 1276 height 644
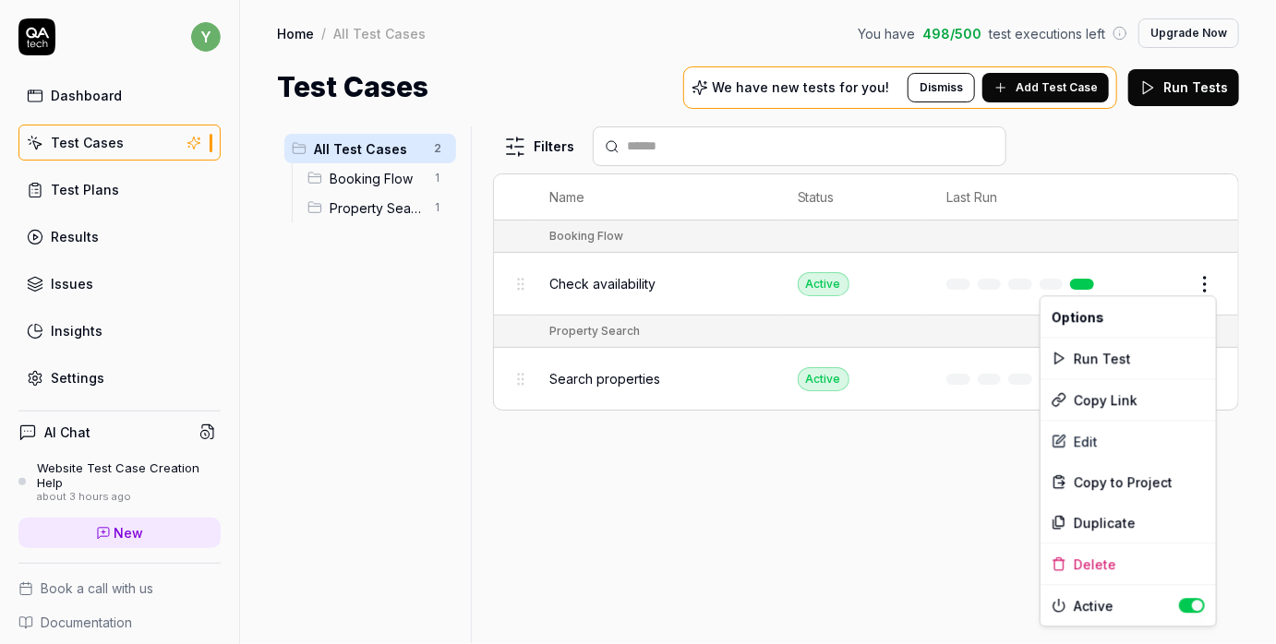
click at [831, 504] on html "y Dashboard Test Cases Test Plans Results Issues Insights Settings AI Chat Webs…" at bounding box center [638, 322] width 1276 height 644
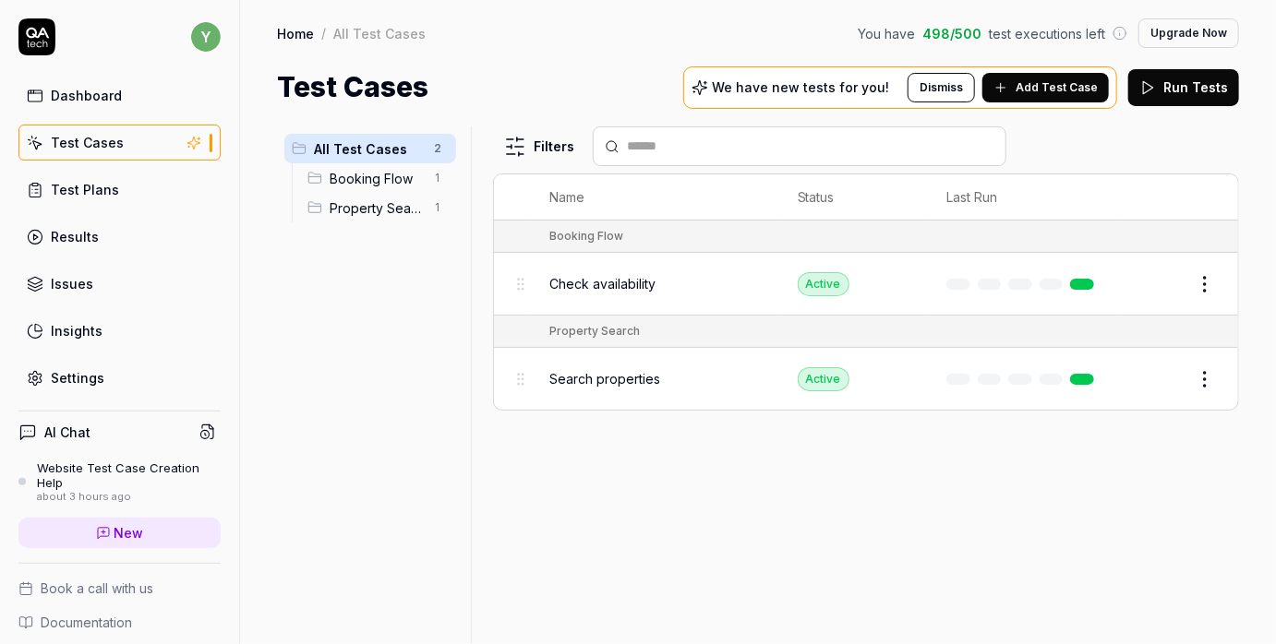
click at [1203, 277] on html "y Dashboard Test Cases Test Plans Results Issues Insights Settings AI Chat Webs…" at bounding box center [638, 322] width 1276 height 644
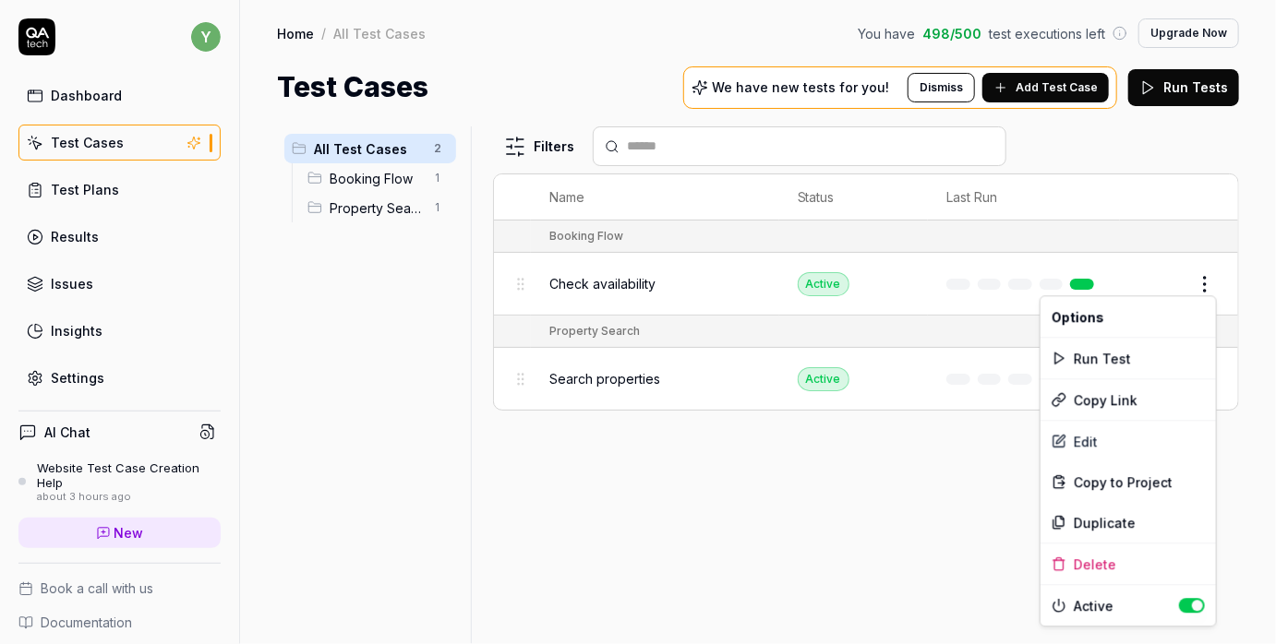
click at [884, 473] on html "y Dashboard Test Cases Test Plans Results Issues Insights Settings AI Chat Webs…" at bounding box center [638, 322] width 1276 height 644
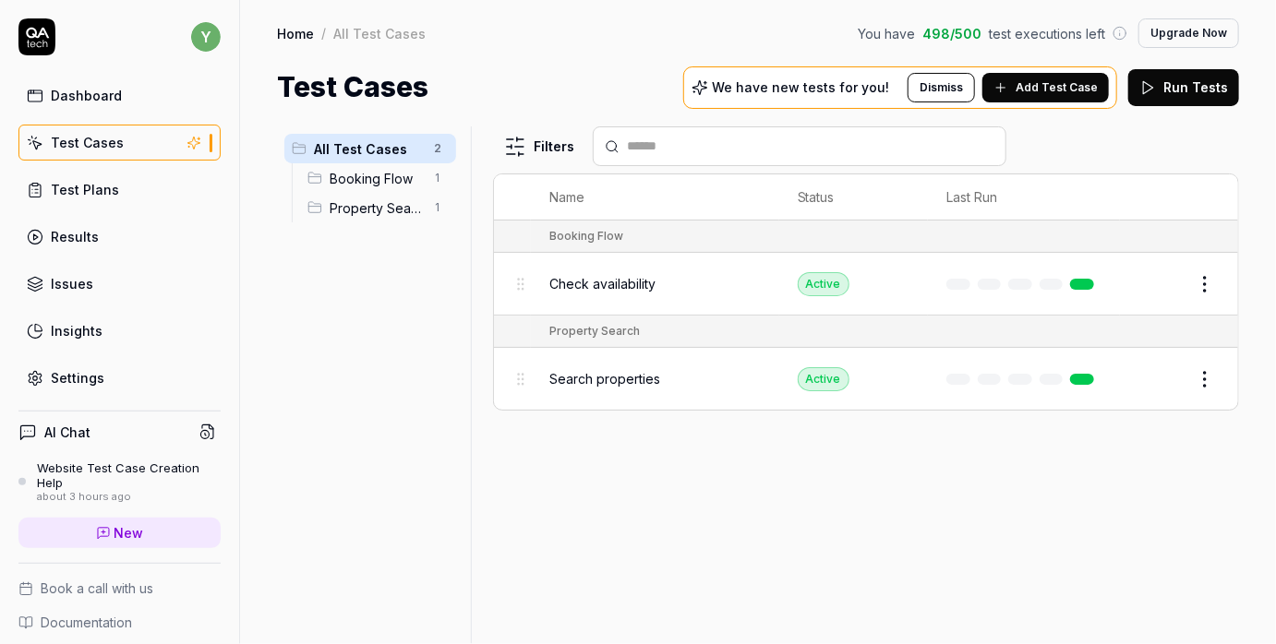
click at [1163, 372] on button "Edit" at bounding box center [1160, 380] width 44 height 30
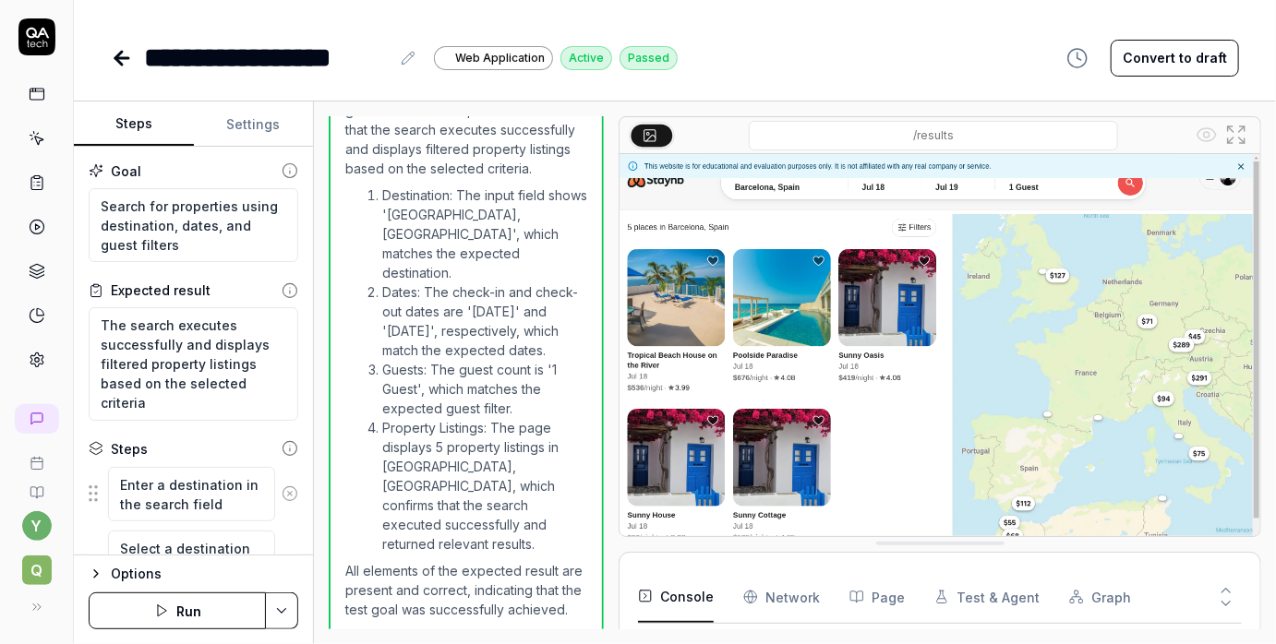
scroll to position [753, 0]
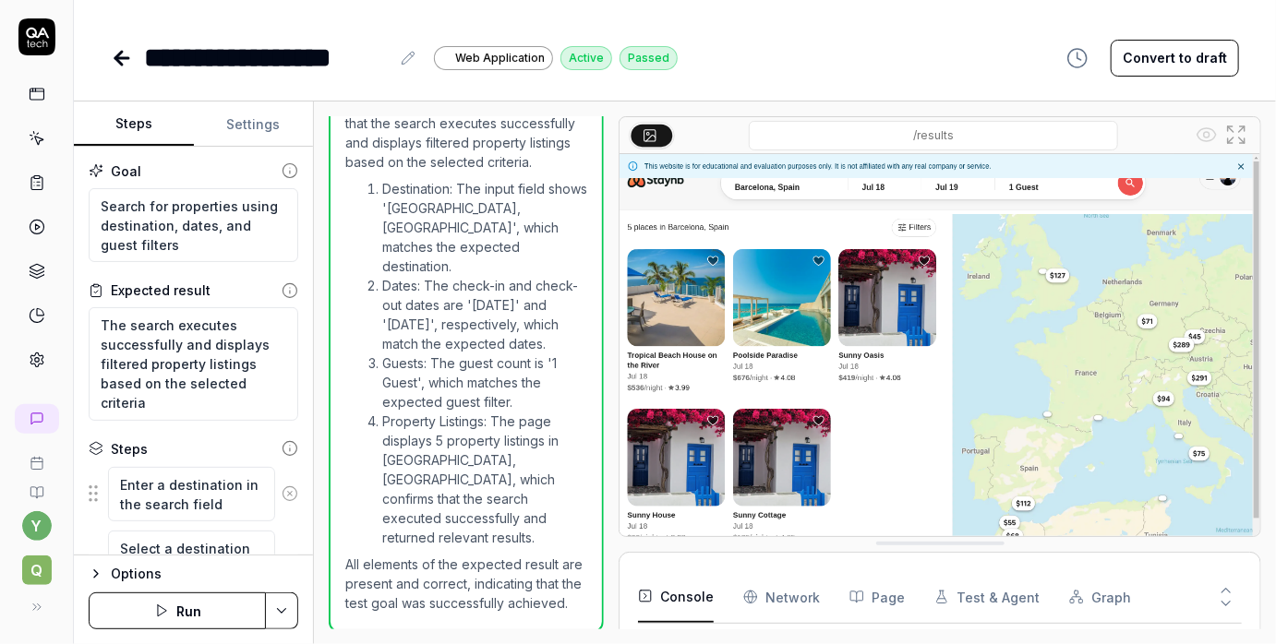
click at [1158, 60] on button "Convert to draft" at bounding box center [1174, 58] width 128 height 37
drag, startPoint x: 459, startPoint y: 285, endPoint x: 444, endPoint y: 277, distance: 16.9
click at [459, 285] on li "Dates: The check-in and check-out dates are '[DATE]' and '[DATE]', respectively…" at bounding box center [484, 315] width 205 height 78
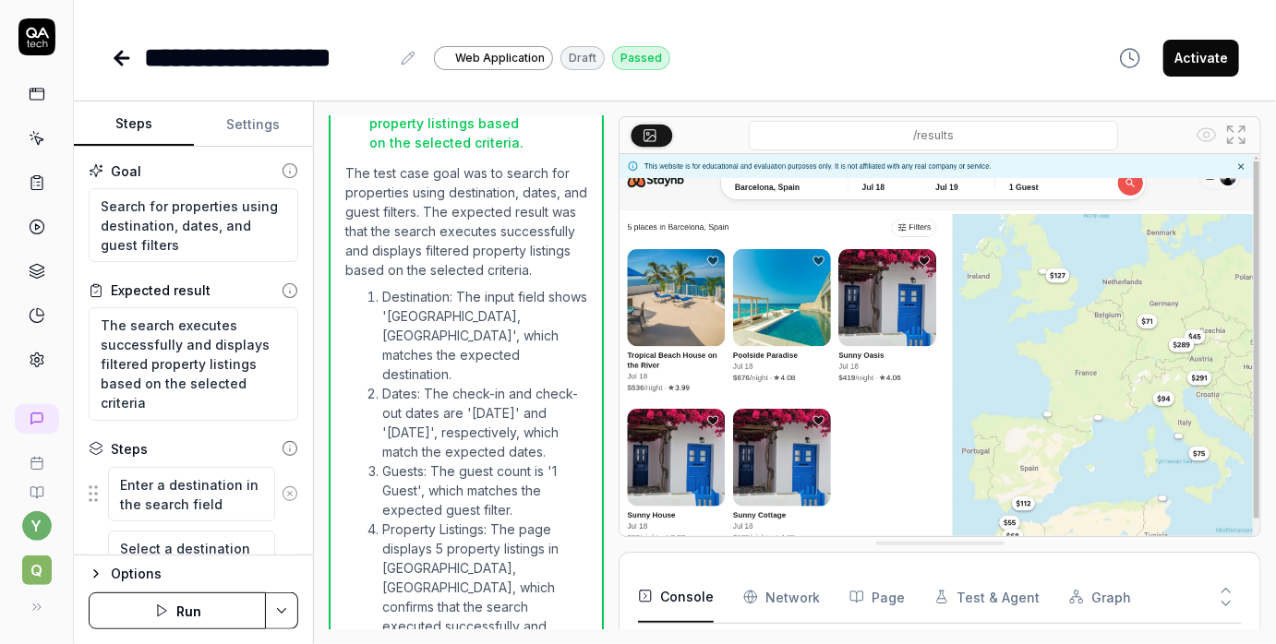
scroll to position [578, 0]
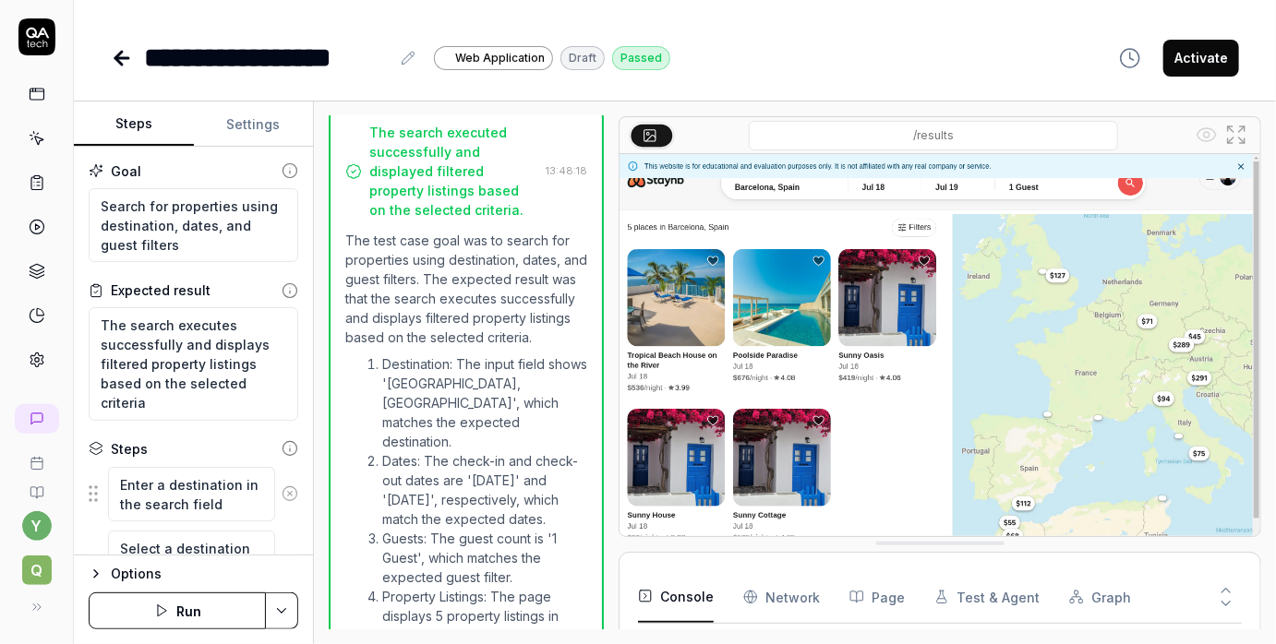
click at [590, 216] on div "The search executed successfully and displayed filtered property listings based…" at bounding box center [466, 457] width 275 height 702
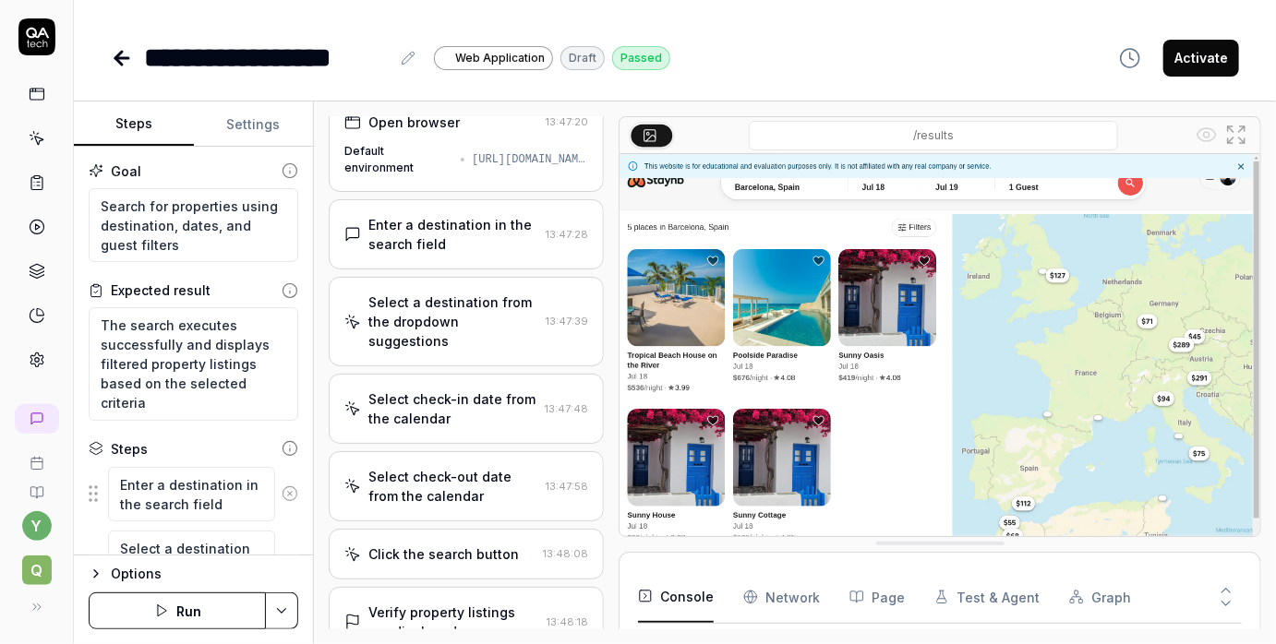
scroll to position [0, 0]
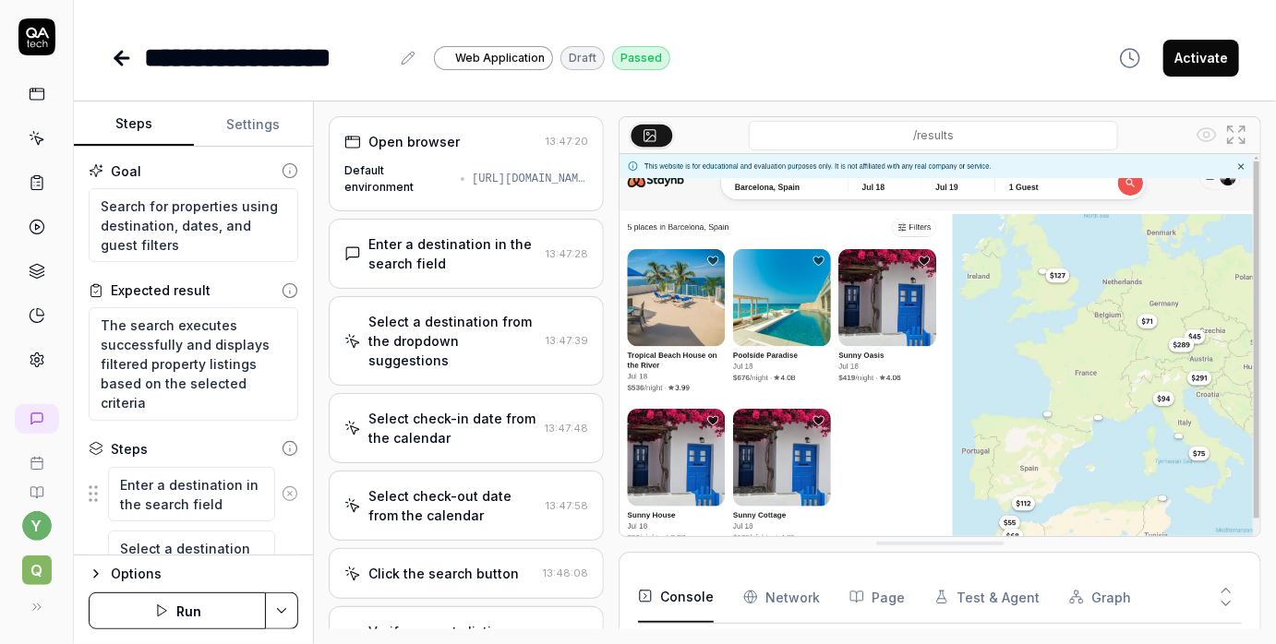
click at [733, 62] on div "**********" at bounding box center [675, 58] width 1128 height 42
type textarea "*"
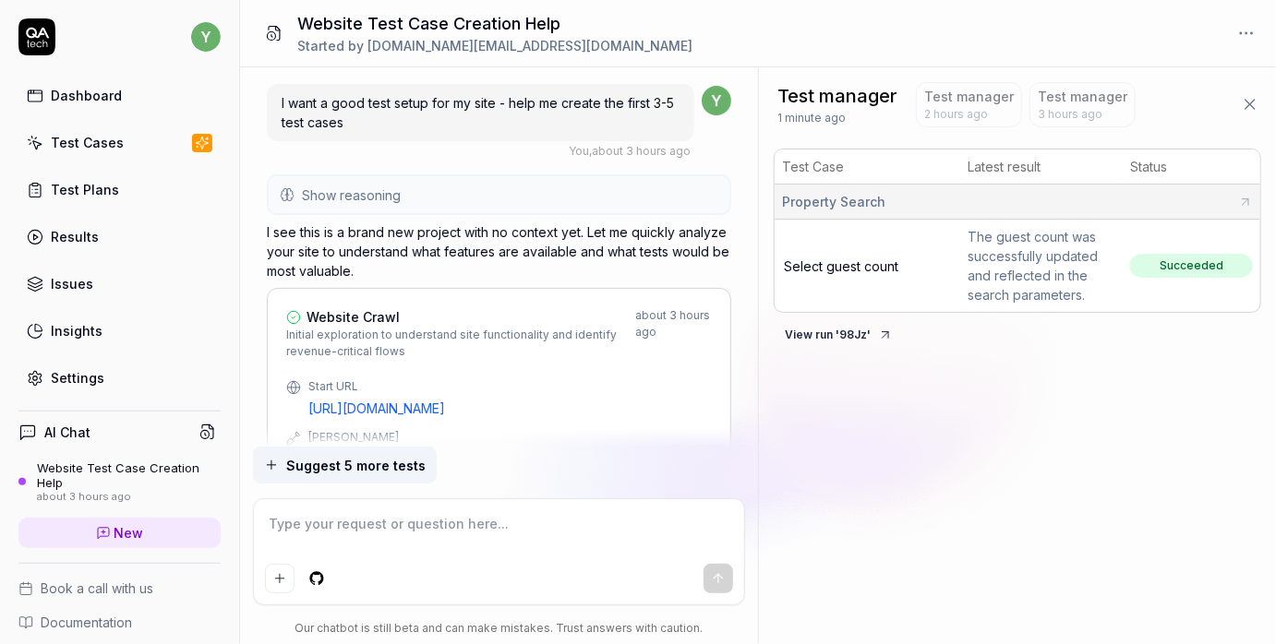
click at [103, 102] on div "Dashboard" at bounding box center [86, 95] width 71 height 19
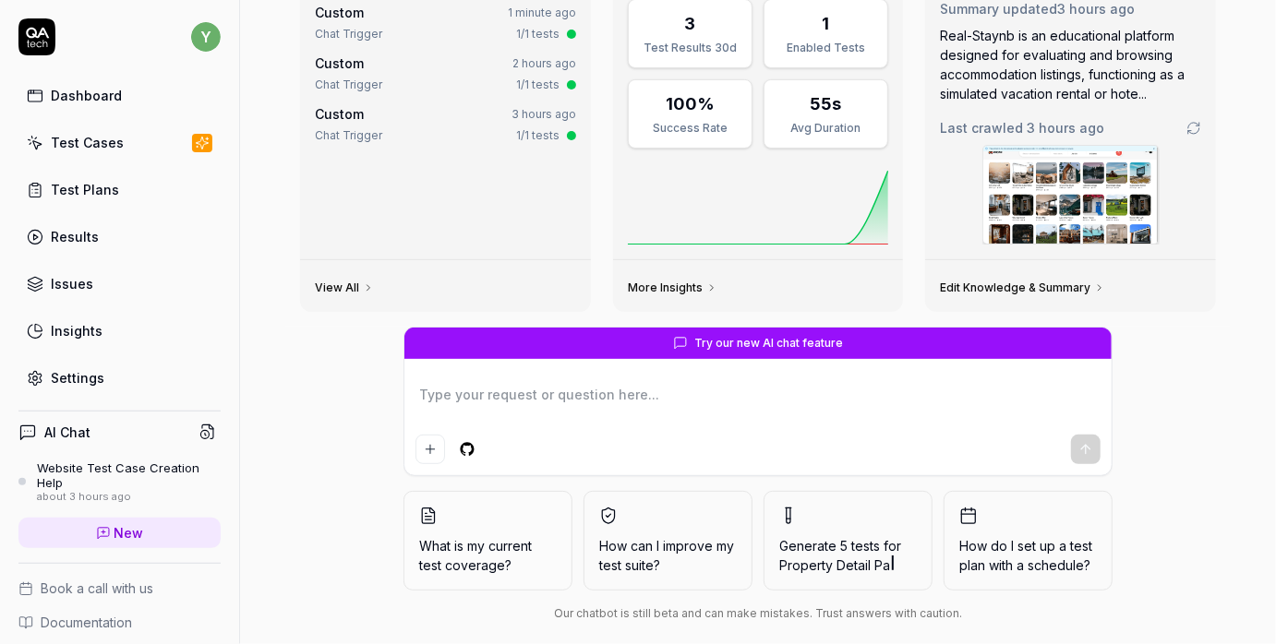
scroll to position [162, 0]
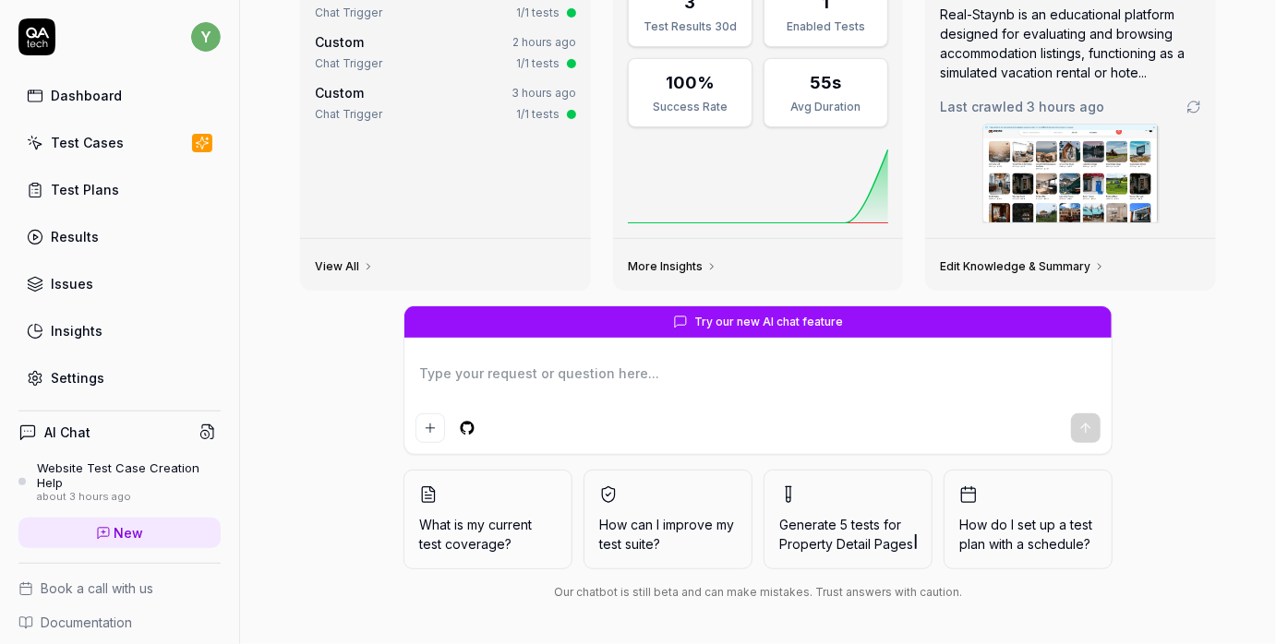
click at [74, 136] on div "Test Cases" at bounding box center [87, 142] width 73 height 19
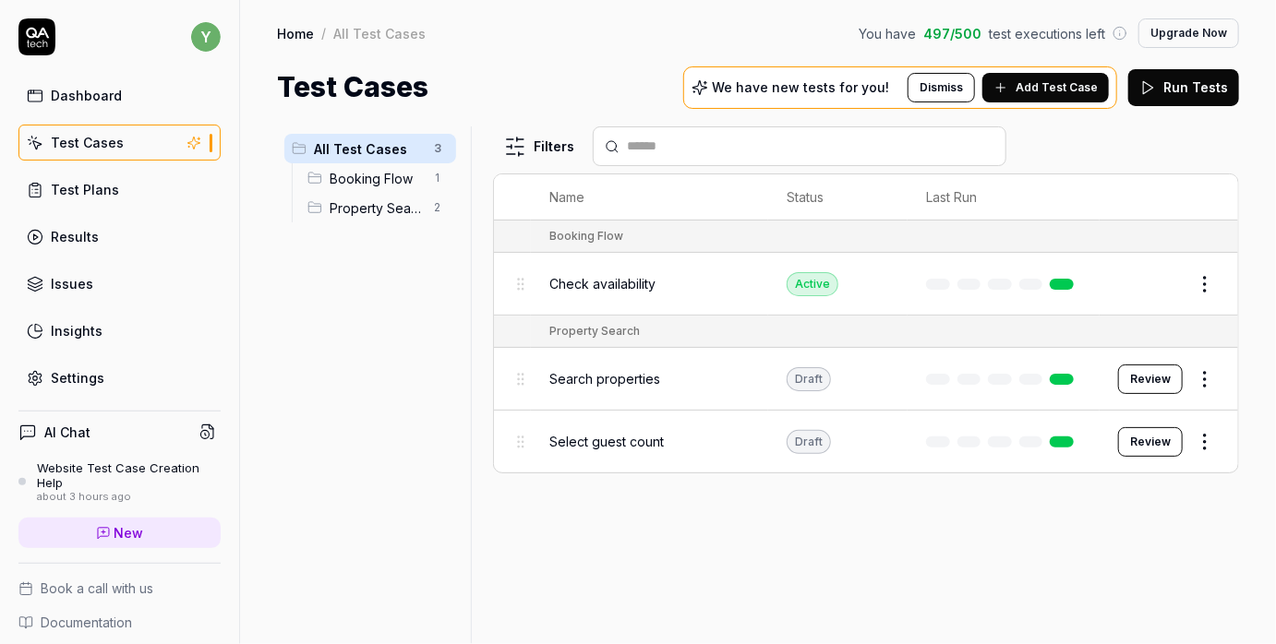
click at [613, 439] on span "Select guest count" at bounding box center [606, 441] width 114 height 19
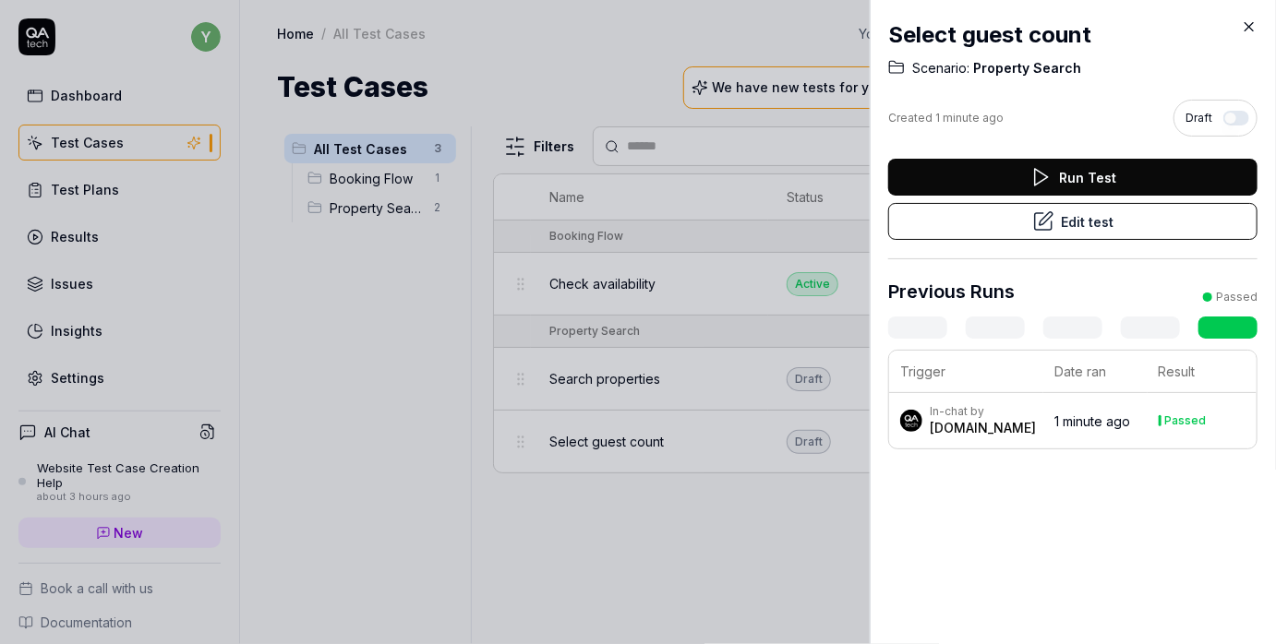
click at [651, 499] on div at bounding box center [638, 322] width 1276 height 644
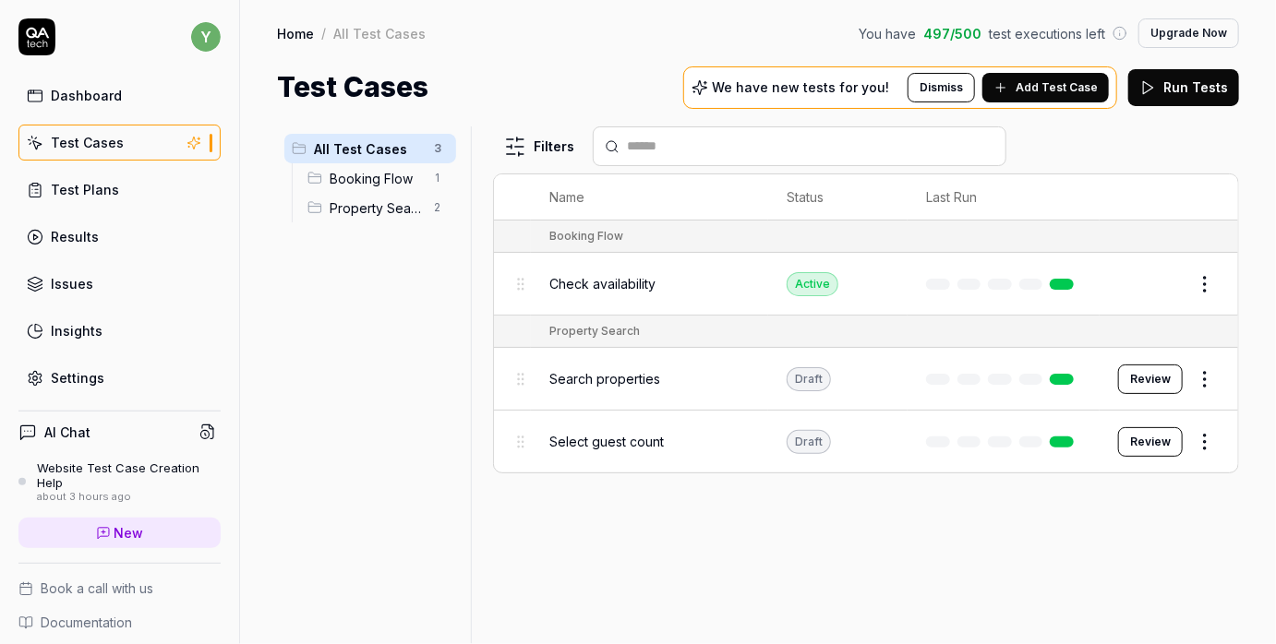
click at [1162, 440] on button "Review" at bounding box center [1150, 442] width 65 height 30
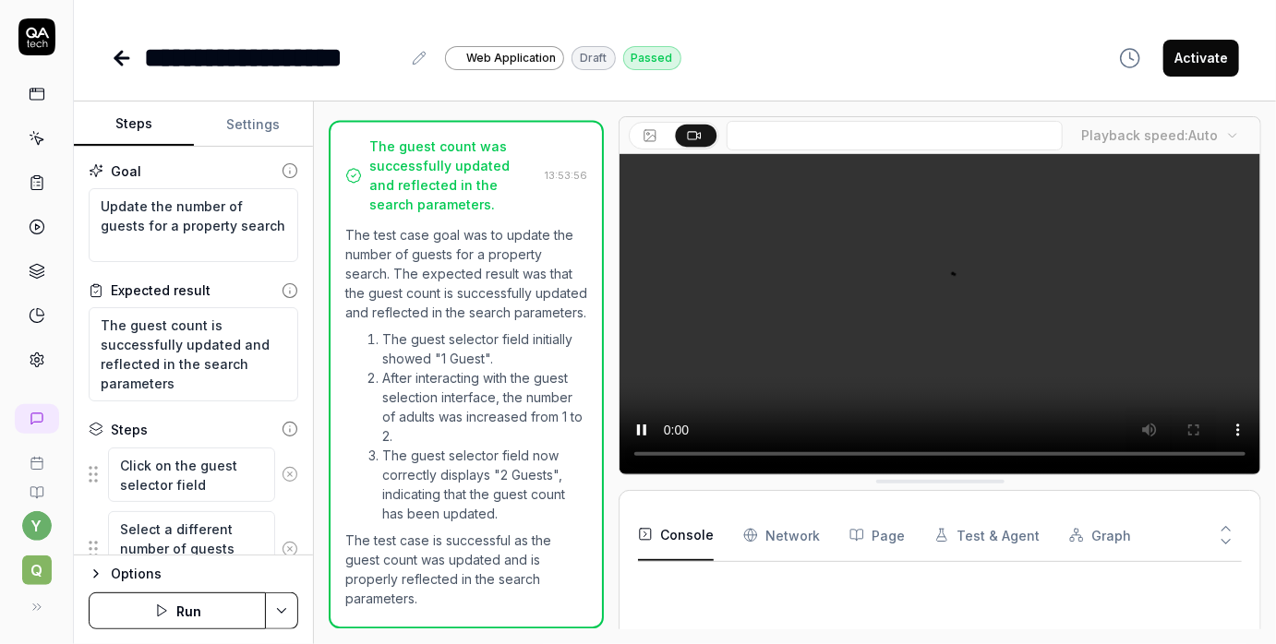
scroll to position [386, 0]
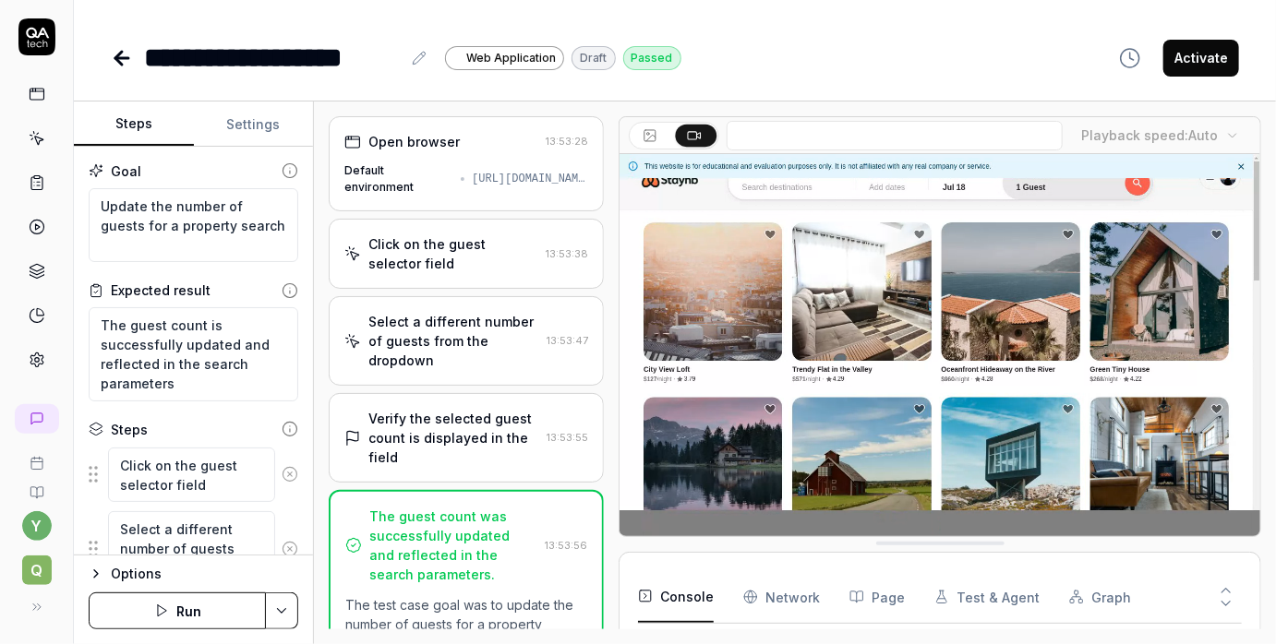
click at [443, 253] on div "Click on the guest selector field" at bounding box center [453, 253] width 170 height 39
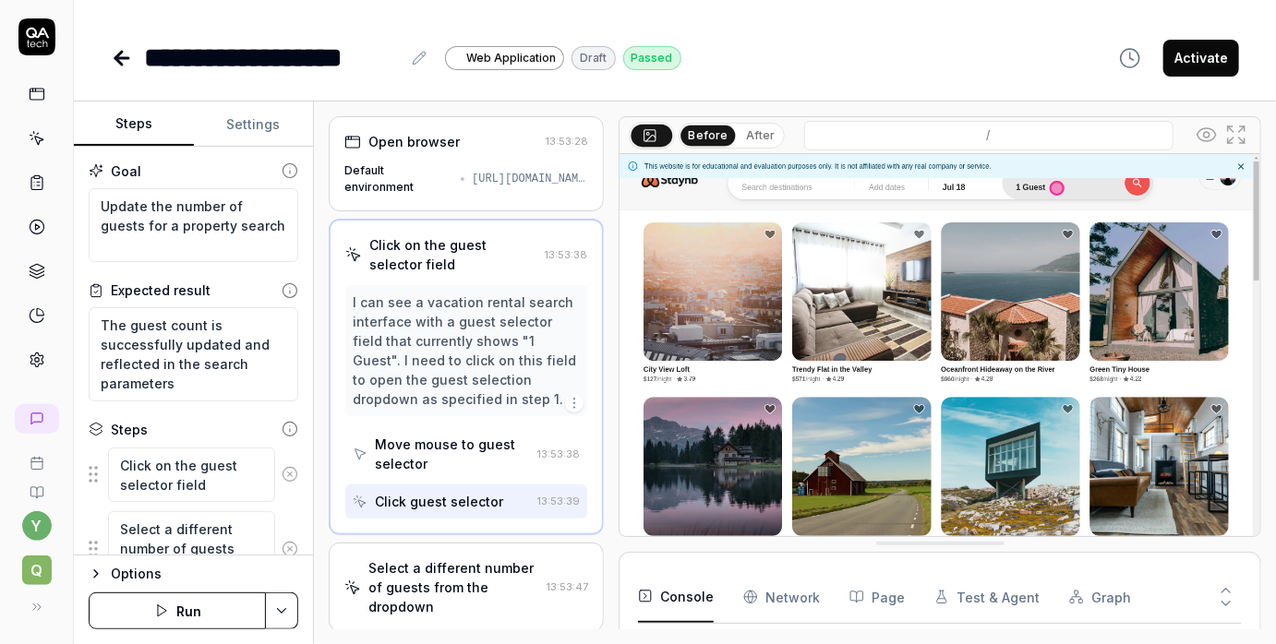
click at [454, 188] on div "Default environment [URL][DOMAIN_NAME]" at bounding box center [466, 178] width 244 height 33
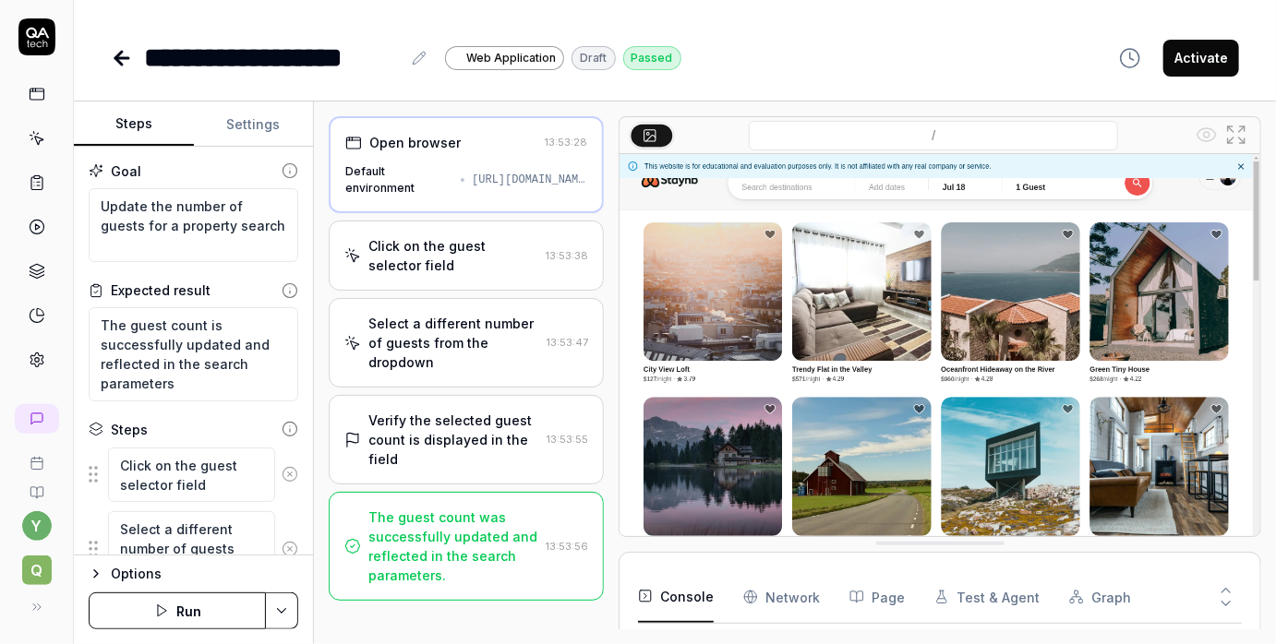
click at [449, 233] on div "Click on the guest selector field 13:53:38" at bounding box center [466, 256] width 275 height 70
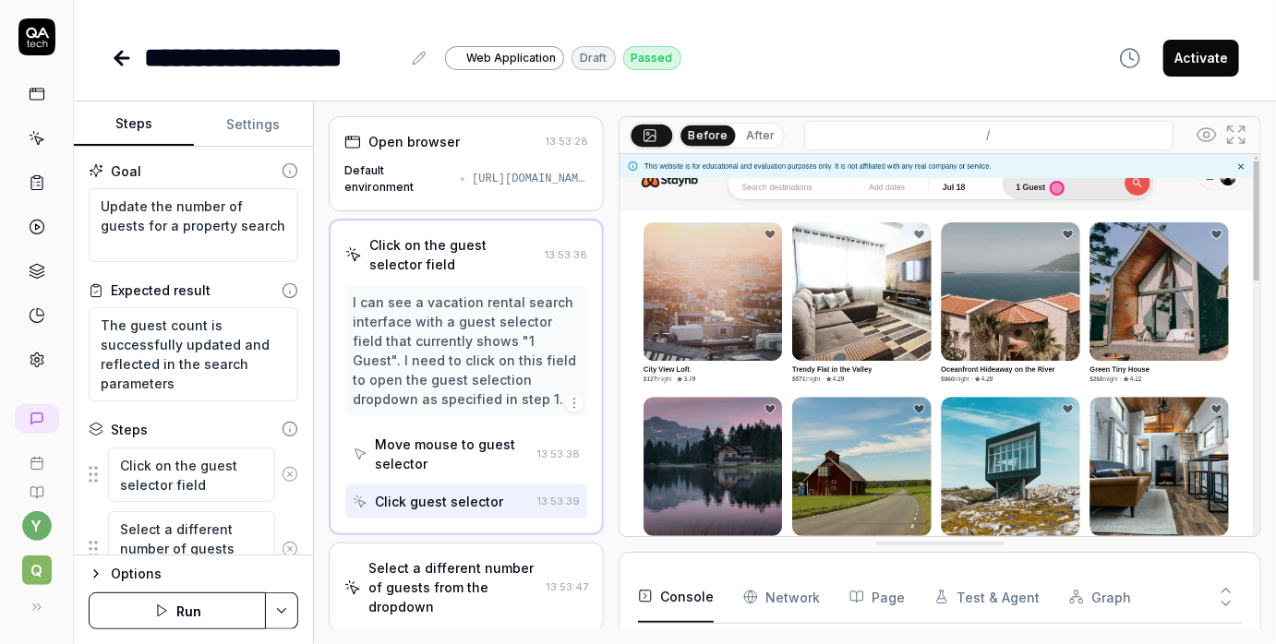
click at [462, 501] on div "Click guest selector" at bounding box center [439, 501] width 128 height 19
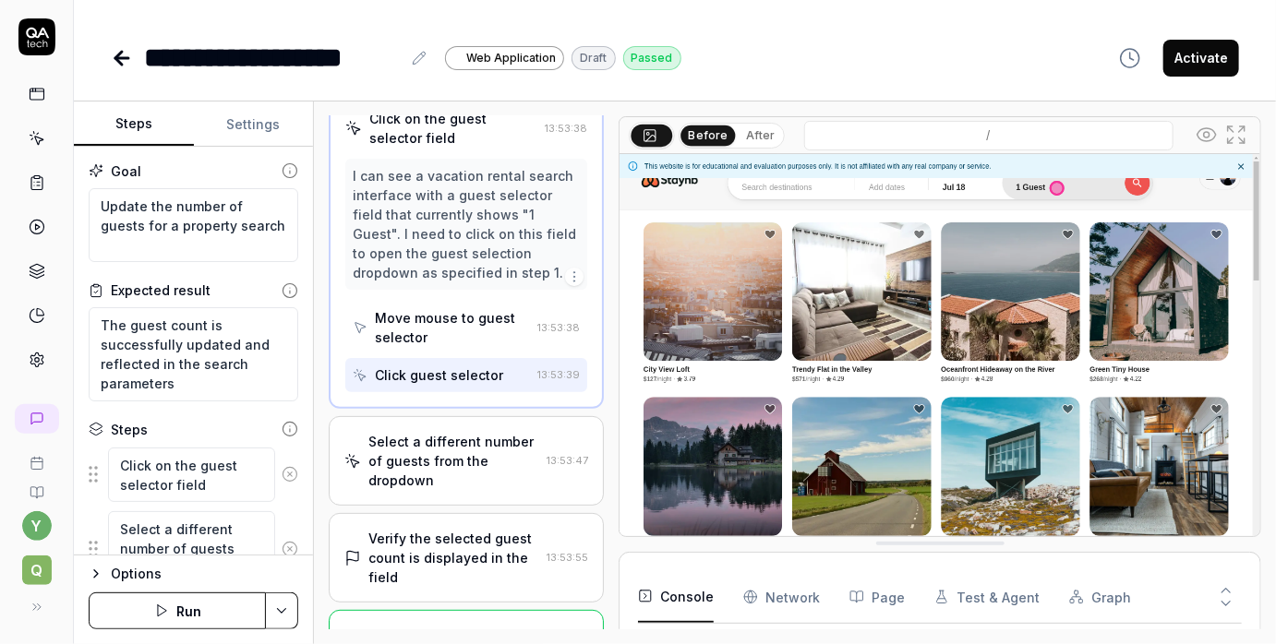
scroll to position [172, 0]
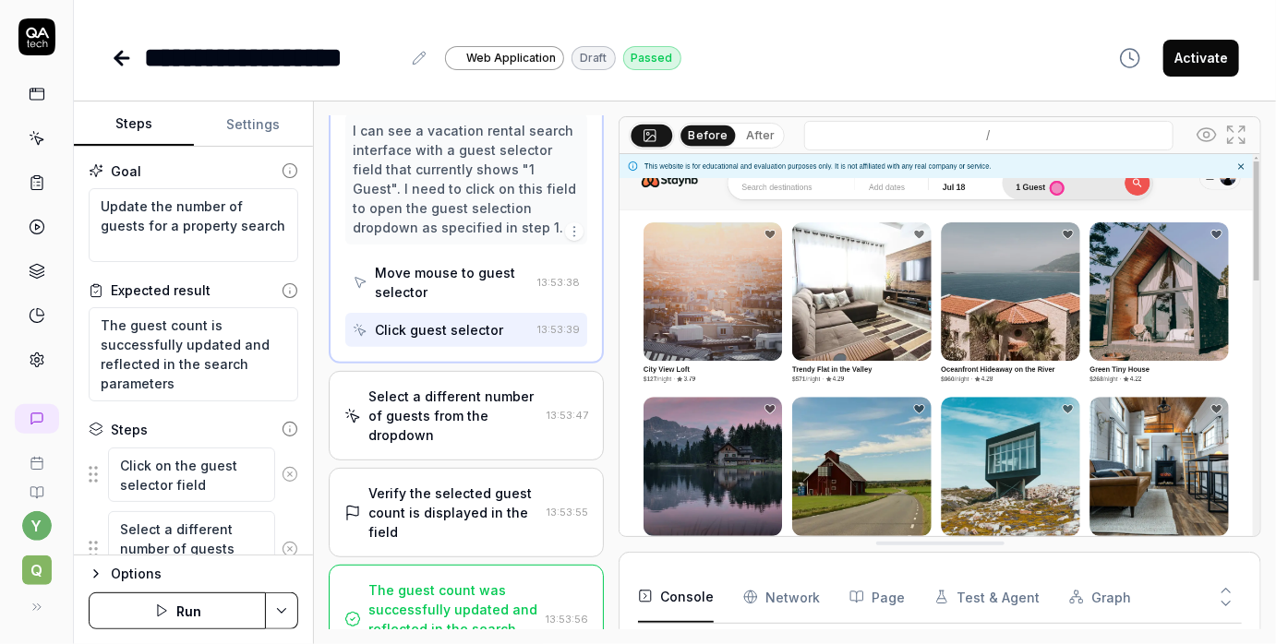
click at [450, 270] on div "Move mouse to guest selector" at bounding box center [452, 282] width 155 height 39
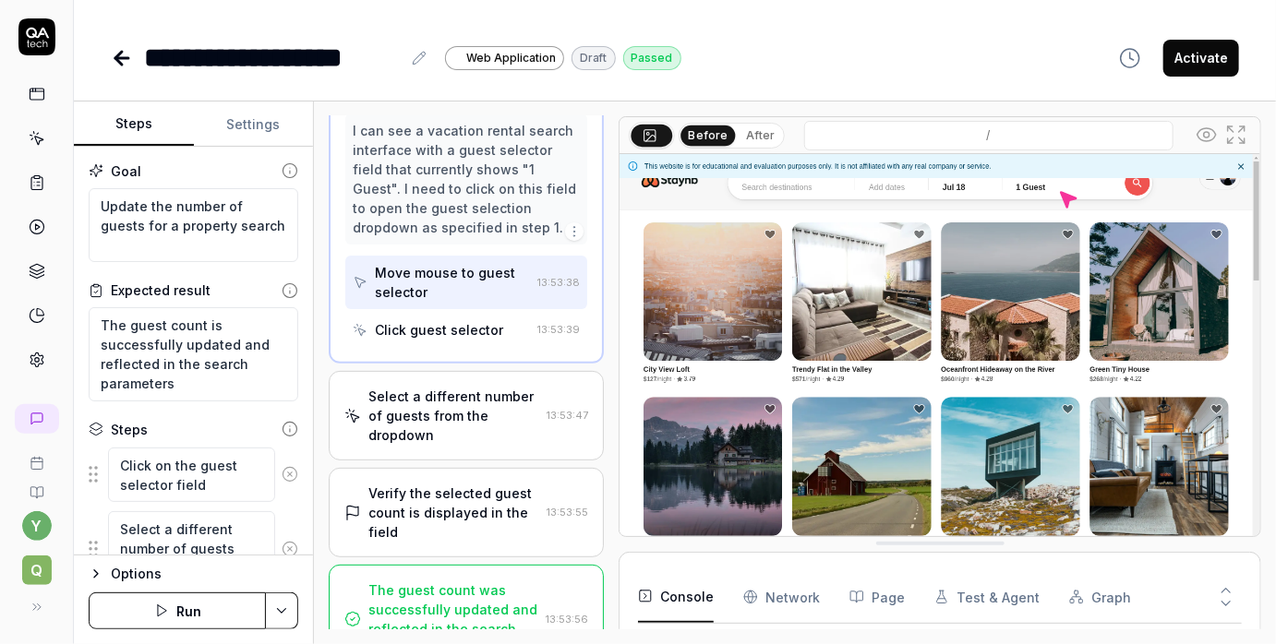
click at [461, 212] on div "I can see a vacation rental search interface with a guest selector field that c…" at bounding box center [466, 179] width 227 height 116
click at [447, 292] on div "Move mouse to guest selector" at bounding box center [452, 282] width 155 height 39
click at [440, 326] on div "Click guest selector" at bounding box center [439, 329] width 128 height 19
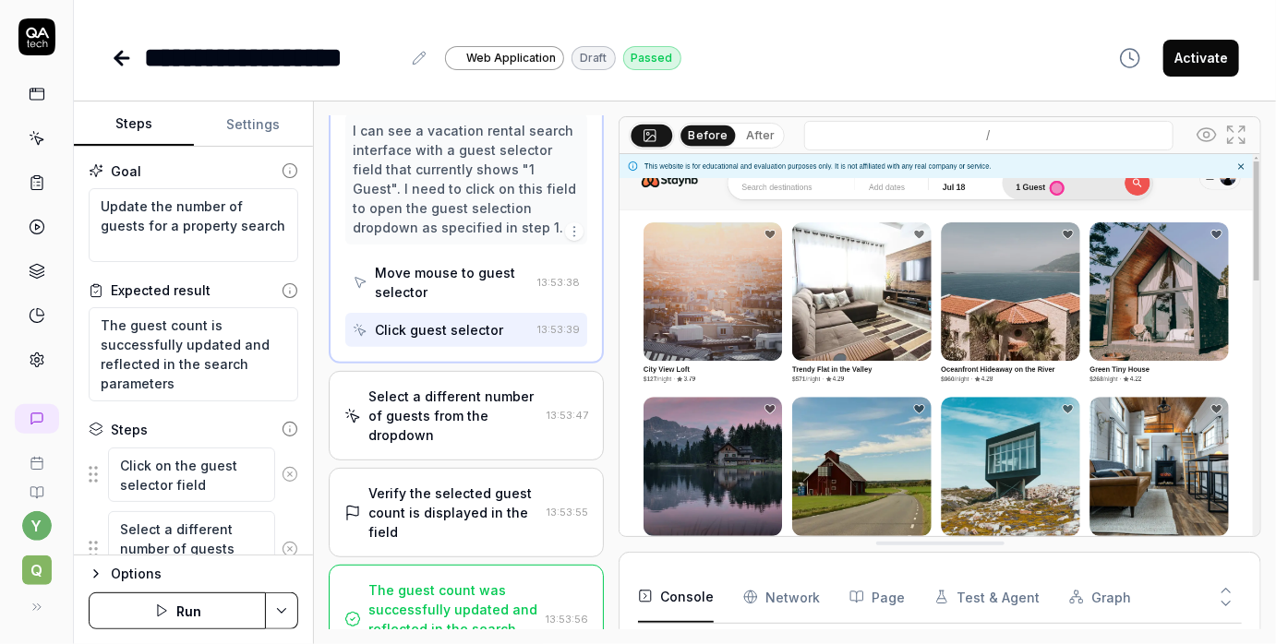
click at [441, 392] on div "Select a different number of guests from the dropdown" at bounding box center [453, 416] width 171 height 58
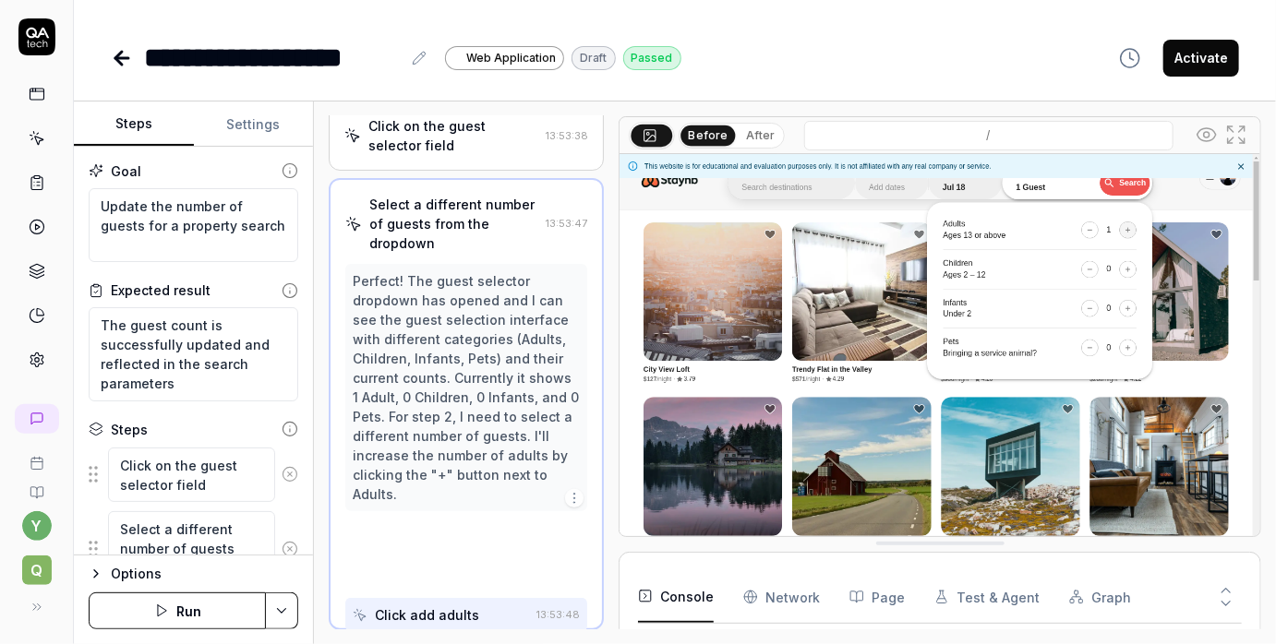
scroll to position [117, 0]
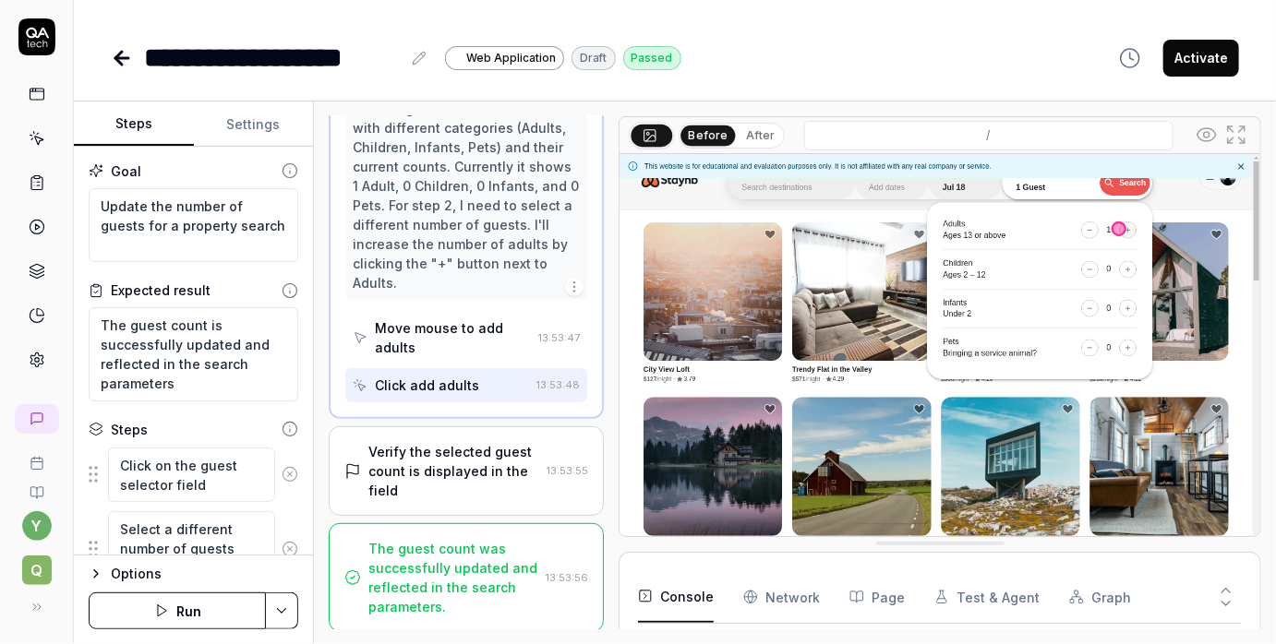
click at [431, 445] on div "Verify the selected guest count is displayed in the field" at bounding box center [453, 471] width 171 height 58
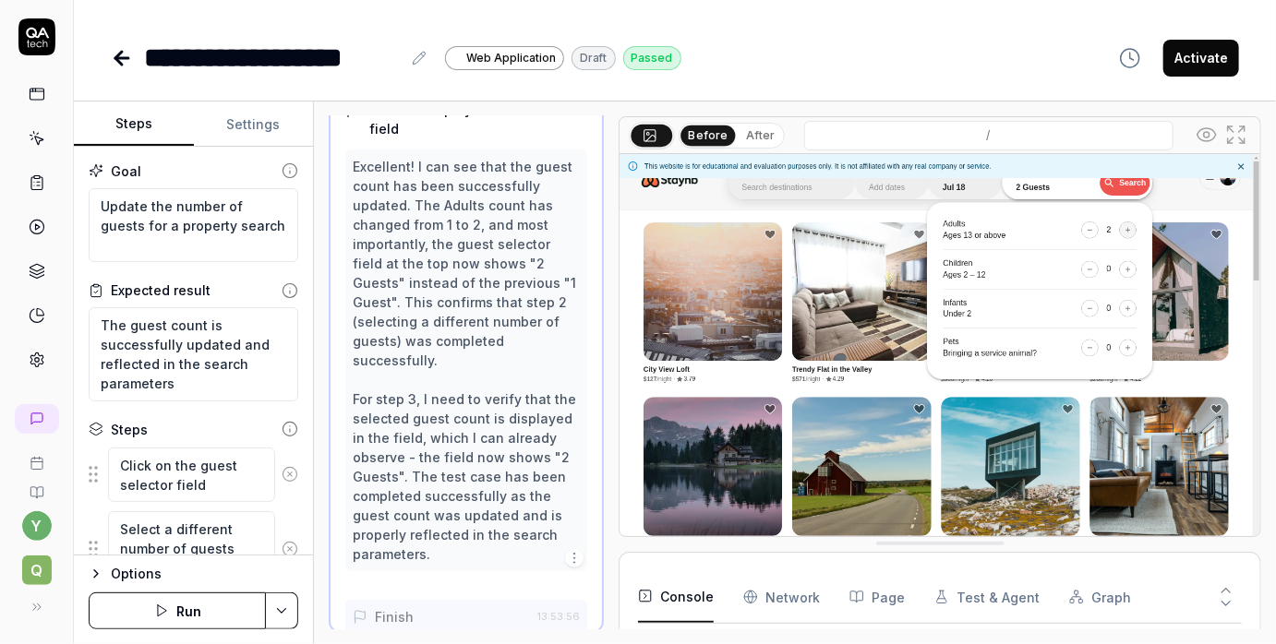
scroll to position [331, 0]
type textarea "*"
